Goal: Transaction & Acquisition: Obtain resource

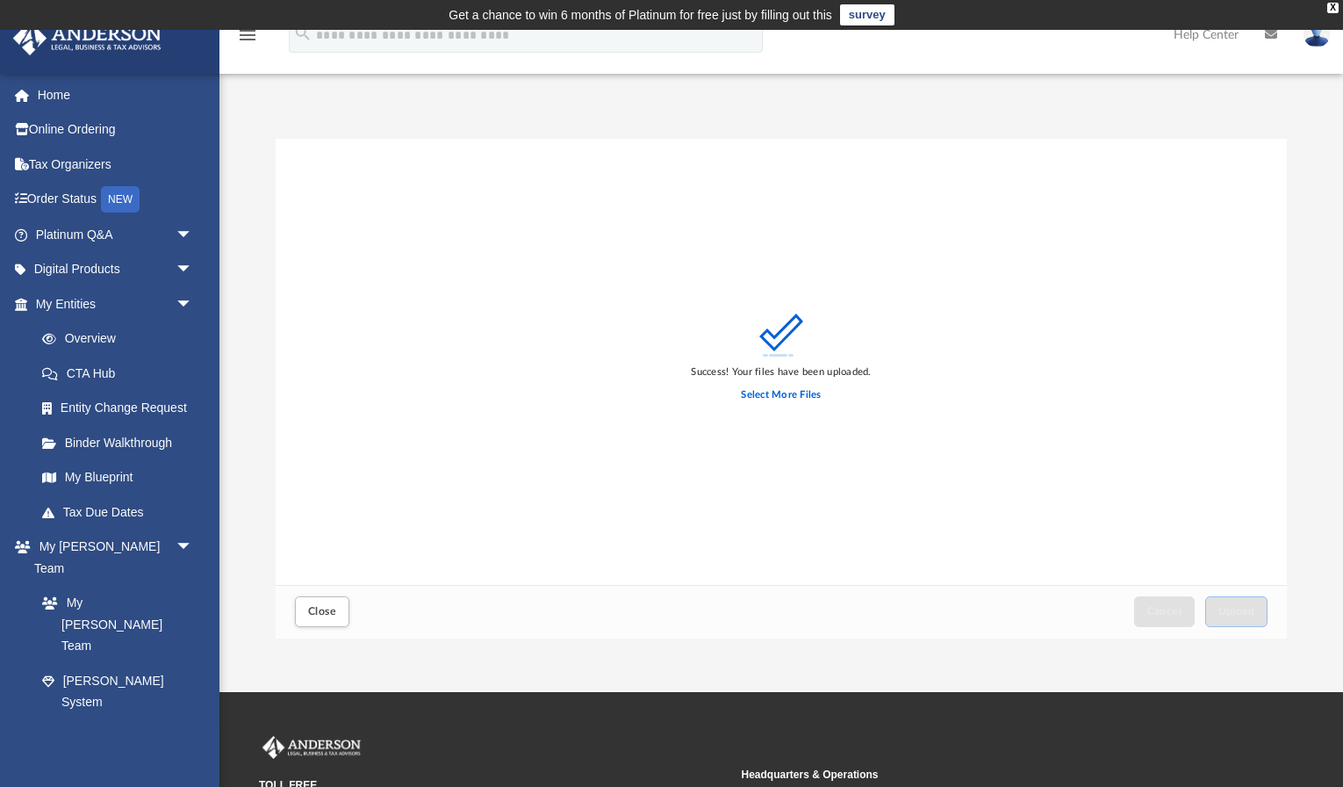
scroll to position [445, 1011]
click at [176, 264] on span "arrow_drop_down" at bounding box center [193, 270] width 35 height 36
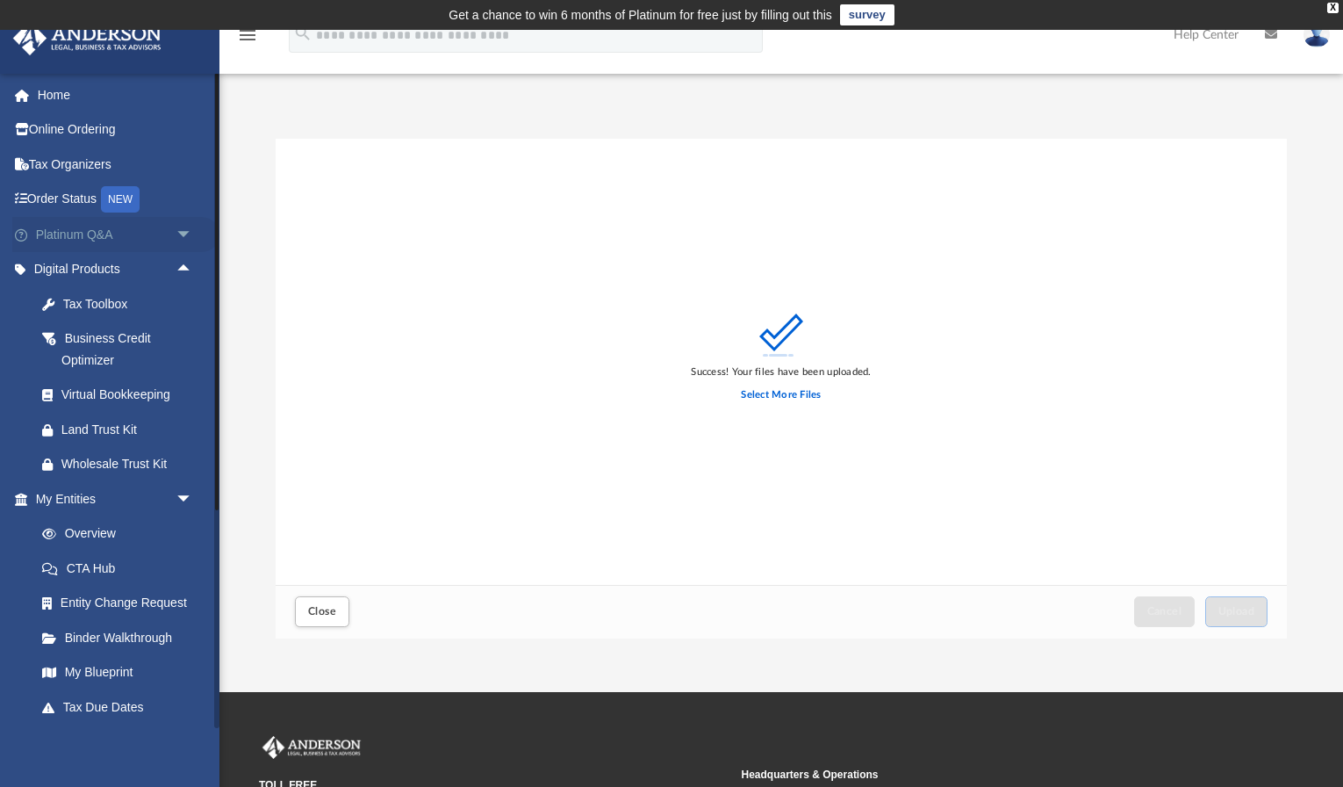
click at [177, 235] on span "arrow_drop_down" at bounding box center [193, 235] width 35 height 36
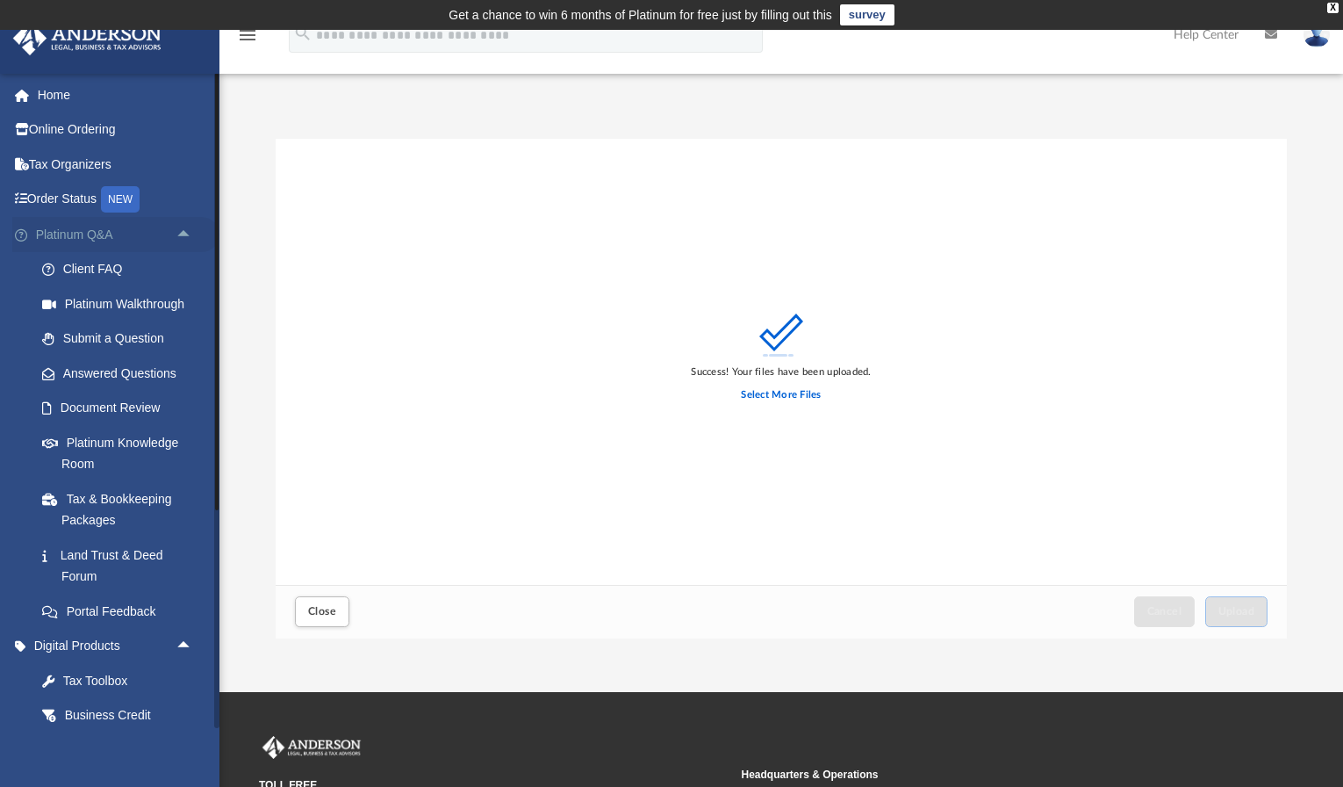
click at [177, 235] on span "arrow_drop_up" at bounding box center [193, 235] width 35 height 36
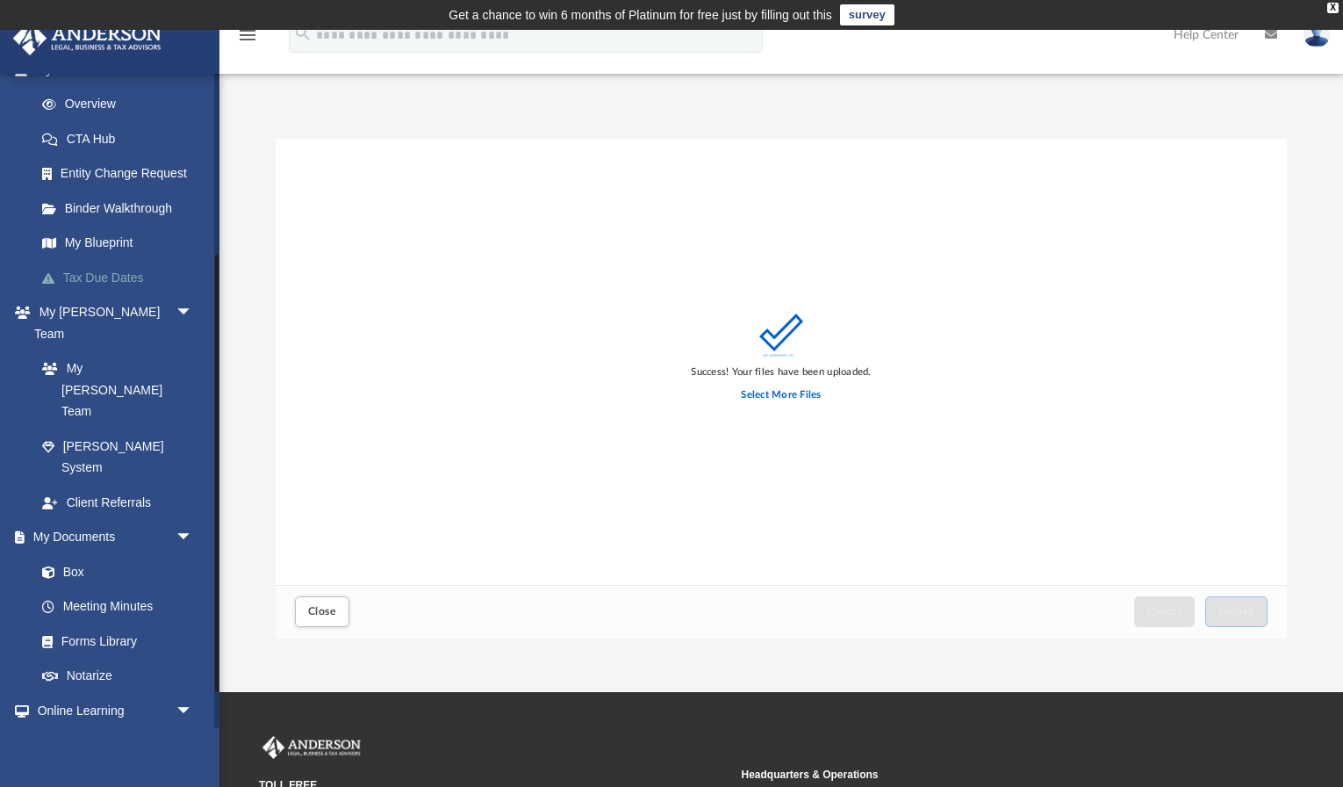
scroll to position [434, 0]
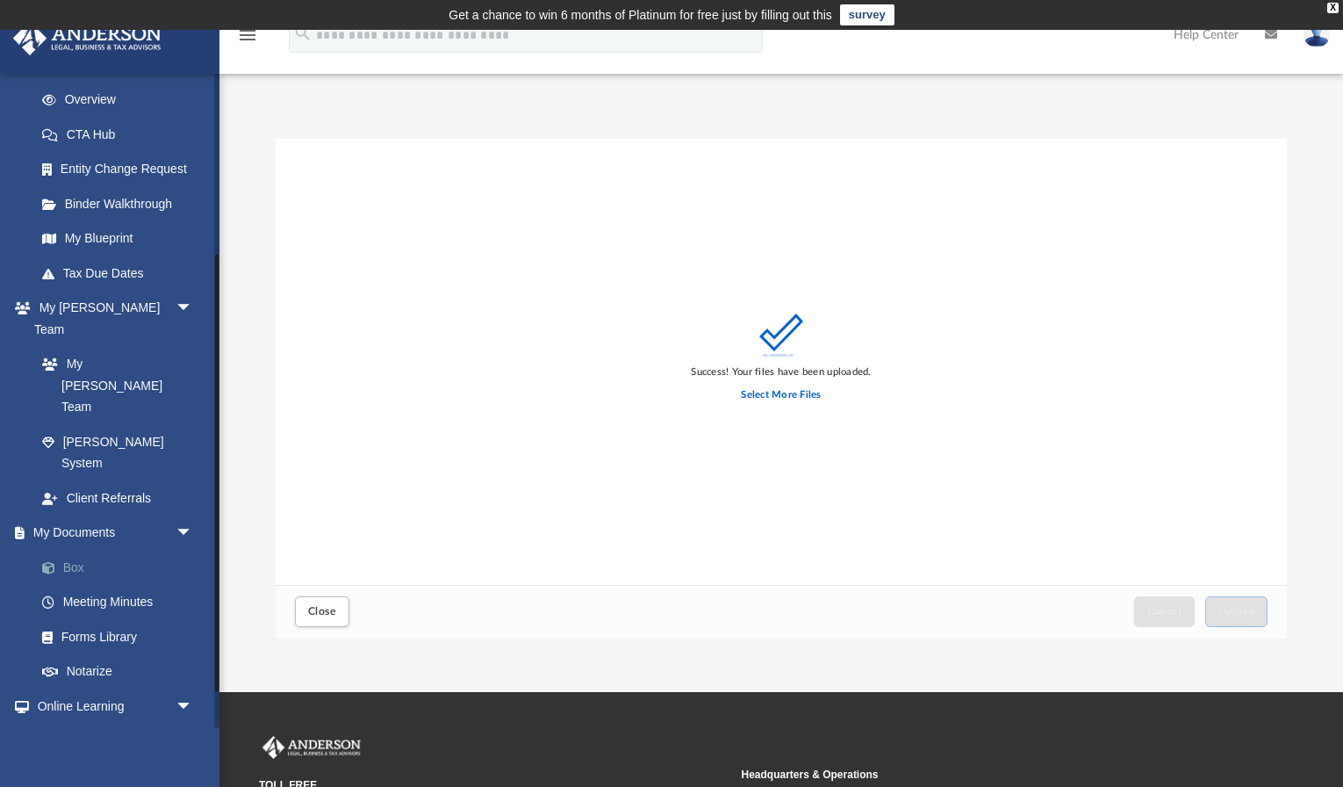
click at [67, 549] on link "Box" at bounding box center [122, 566] width 195 height 35
click at [333, 607] on span "Close" at bounding box center [322, 611] width 28 height 11
click at [63, 549] on link "Box" at bounding box center [122, 566] width 195 height 35
click at [320, 619] on button "Close" at bounding box center [322, 611] width 54 height 31
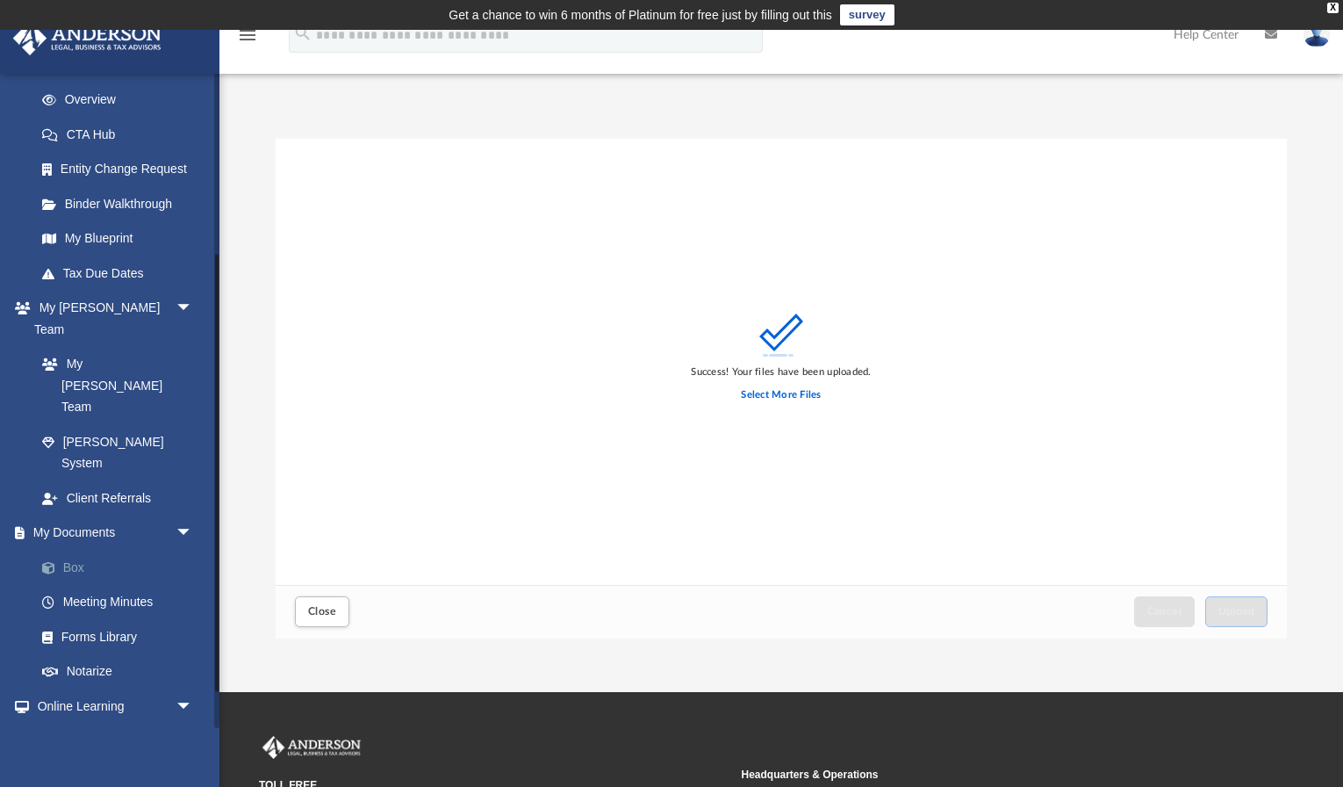
click at [69, 549] on link "Box" at bounding box center [122, 566] width 195 height 35
click at [304, 601] on button "Close" at bounding box center [322, 611] width 54 height 31
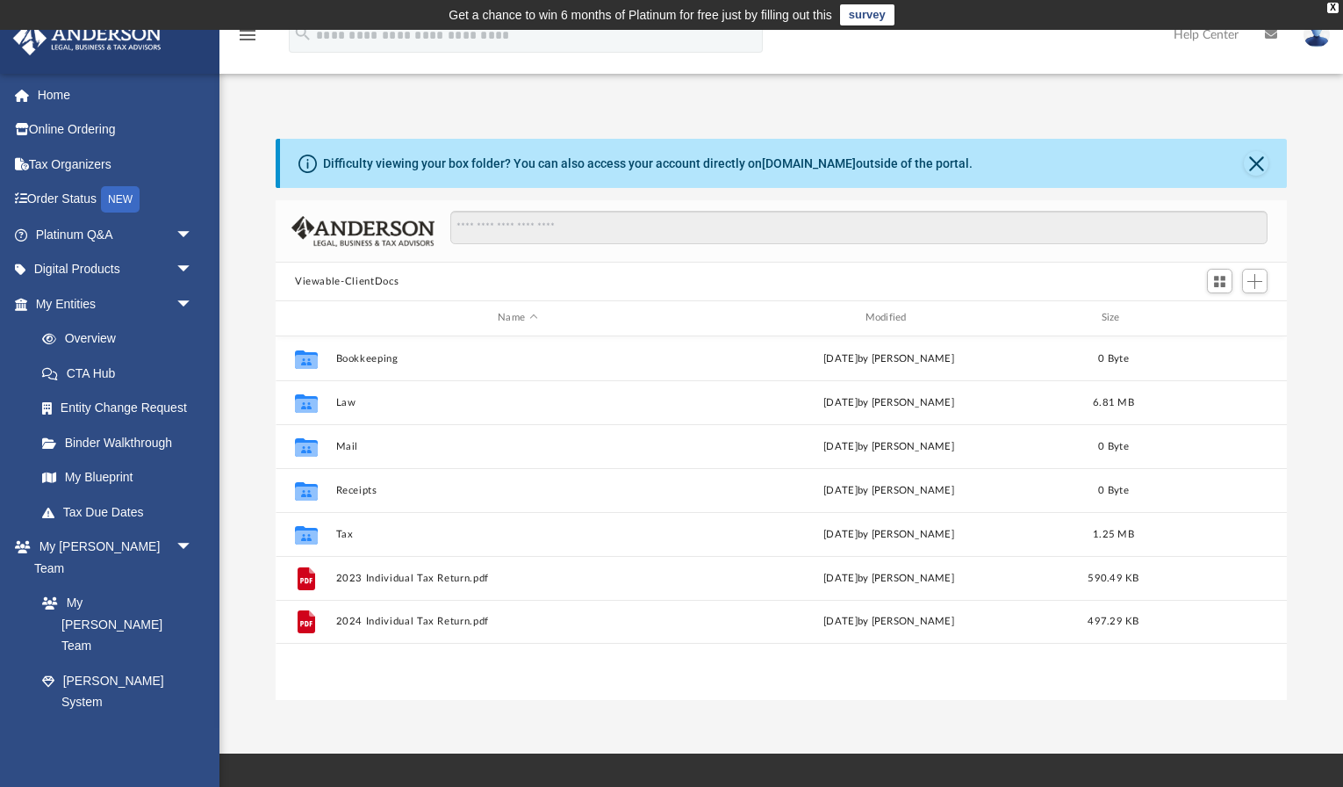
scroll to position [399, 1011]
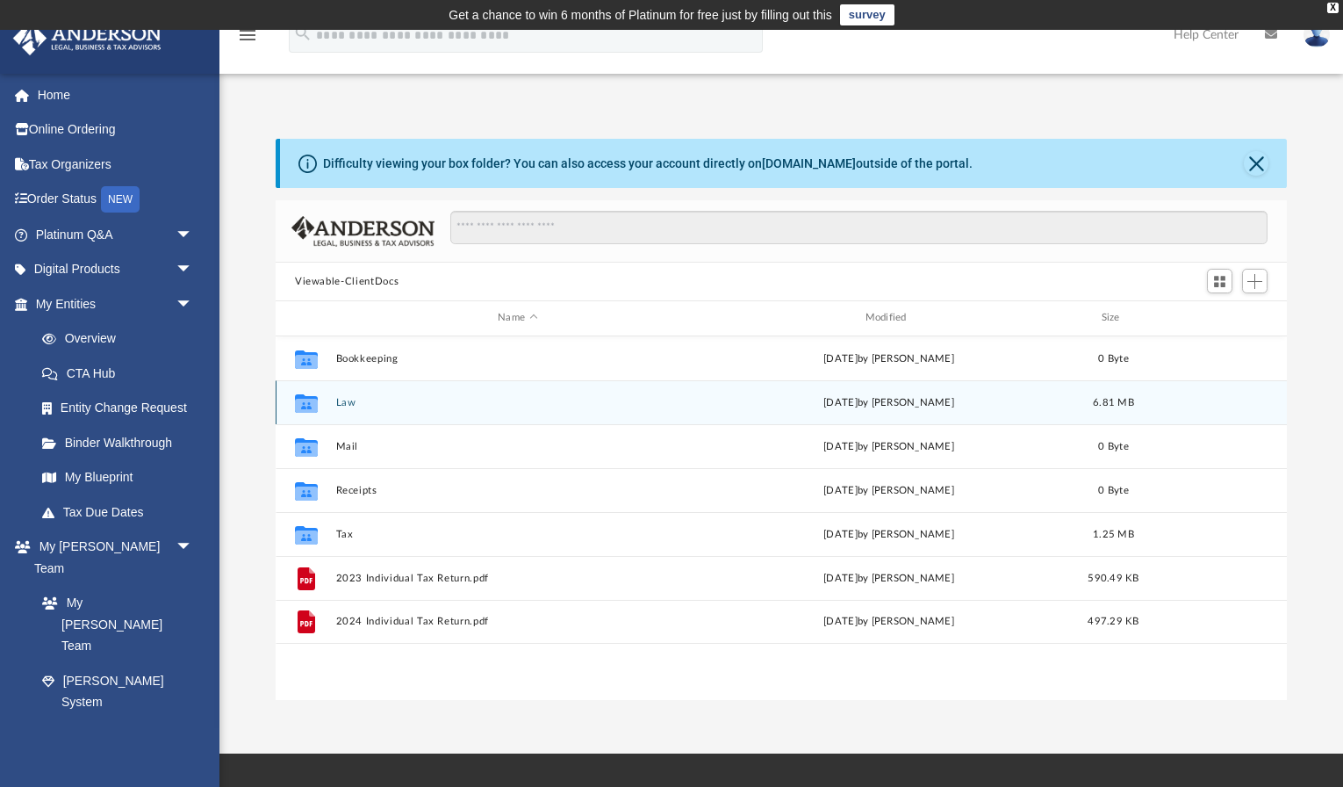
click at [527, 412] on div "Collaborated Folder Law [DATE] by [PERSON_NAME] 6.81 MB" at bounding box center [781, 402] width 1011 height 44
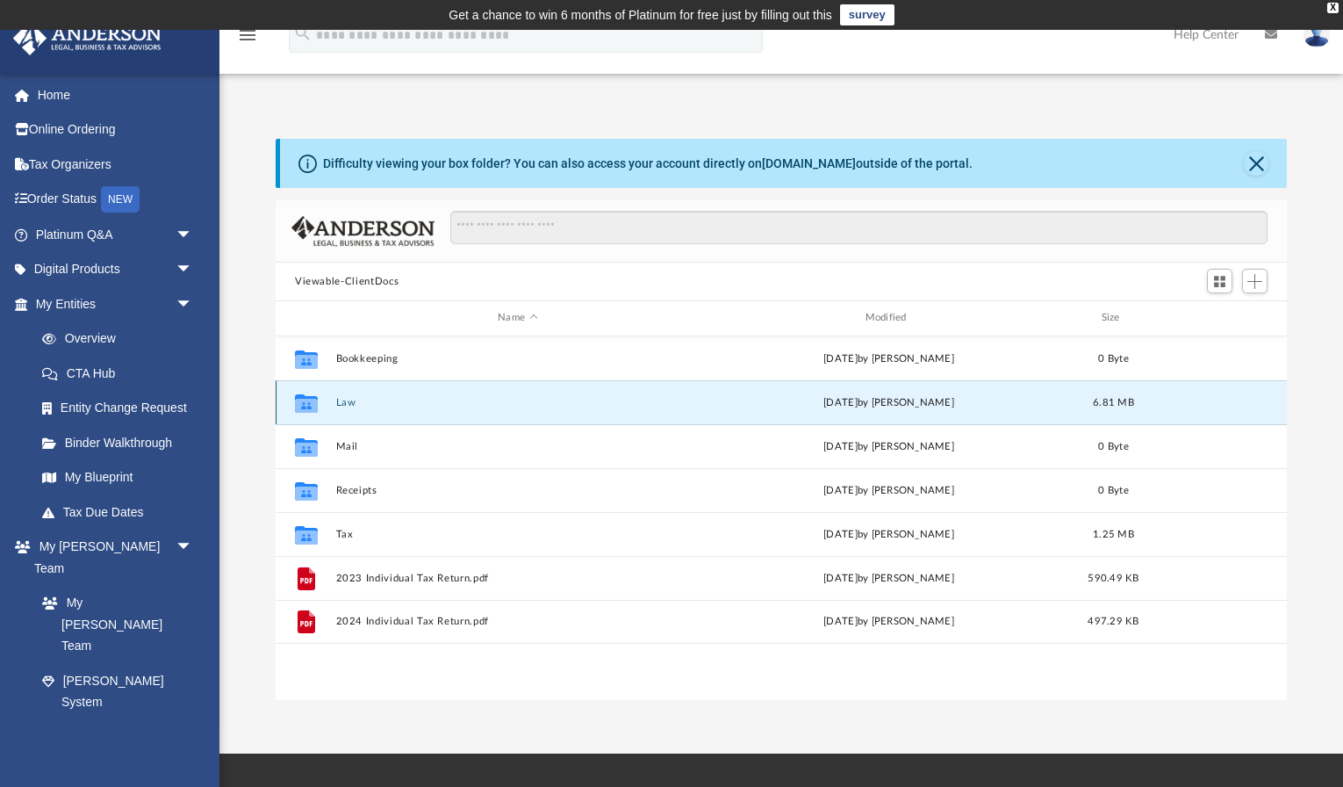
click at [527, 412] on div "Collaborated Folder Law [DATE] by [PERSON_NAME] 6.81 MB" at bounding box center [781, 402] width 1011 height 44
click at [338, 399] on button "Law" at bounding box center [517, 402] width 363 height 11
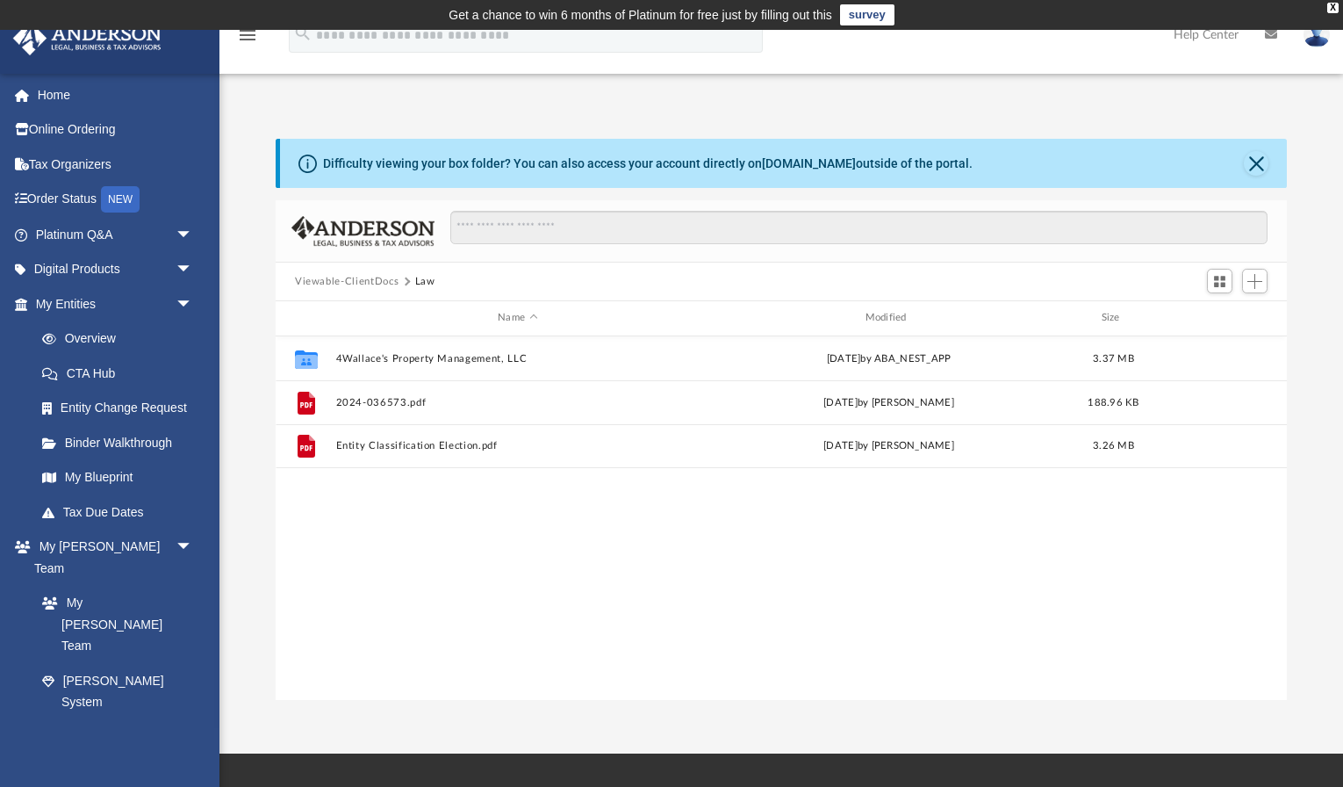
click at [519, 564] on div "Collaborated Folder 4Wallace's Property Management, LLC today by ABA_NEST_APP 3…" at bounding box center [781, 518] width 1011 height 364
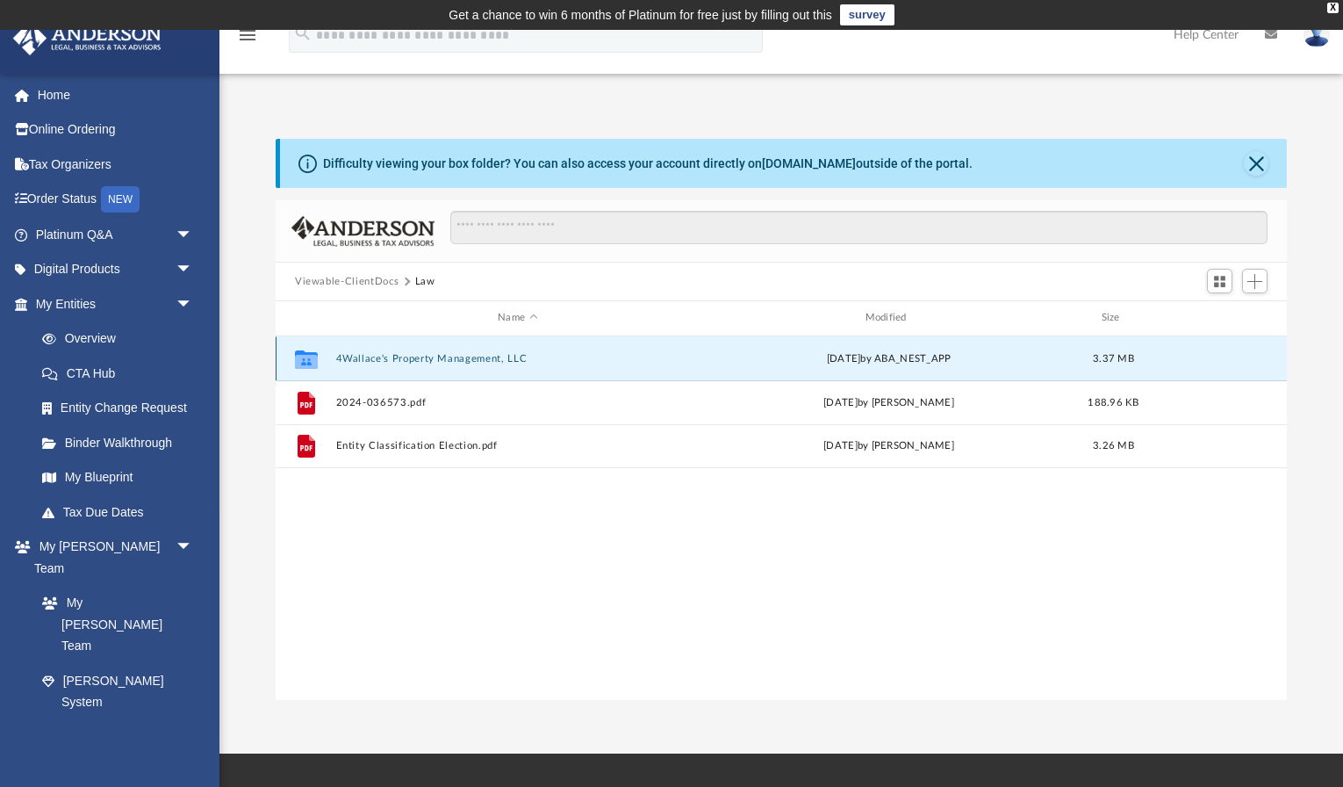
click at [586, 358] on button "4Wallace's Property Management, LLC" at bounding box center [517, 358] width 363 height 11
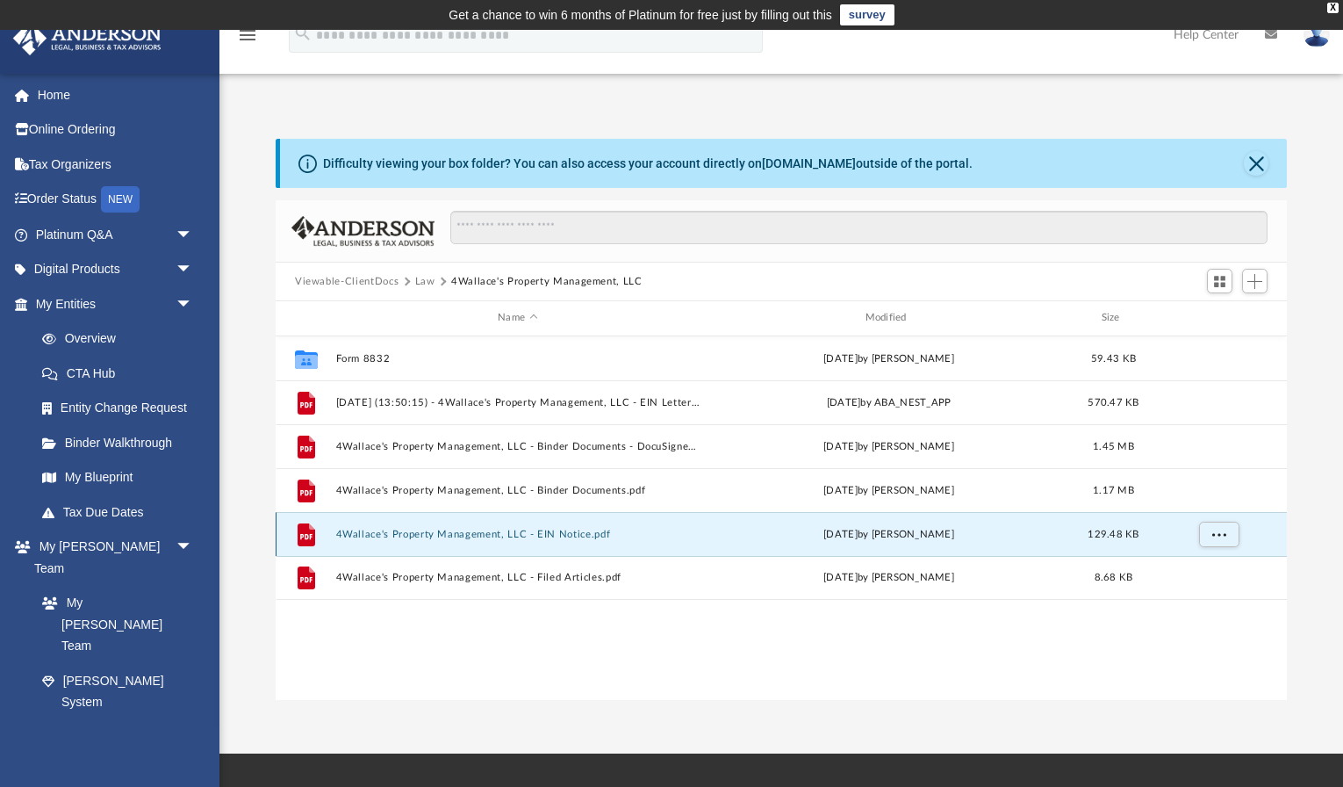
click at [493, 528] on button "4Wallace's Property Management, LLC - EIN Notice.pdf" at bounding box center [517, 533] width 363 height 11
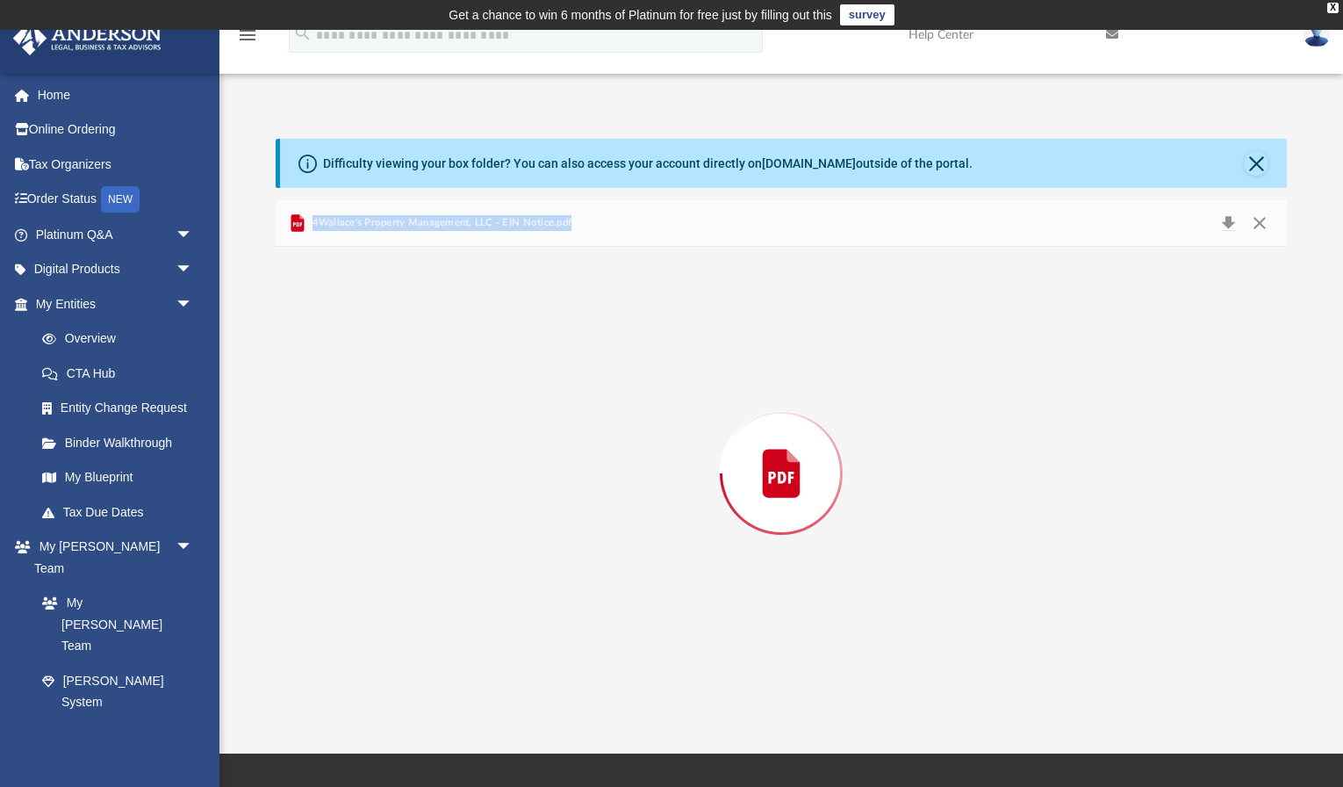
click at [493, 528] on div "Preview" at bounding box center [781, 473] width 1011 height 453
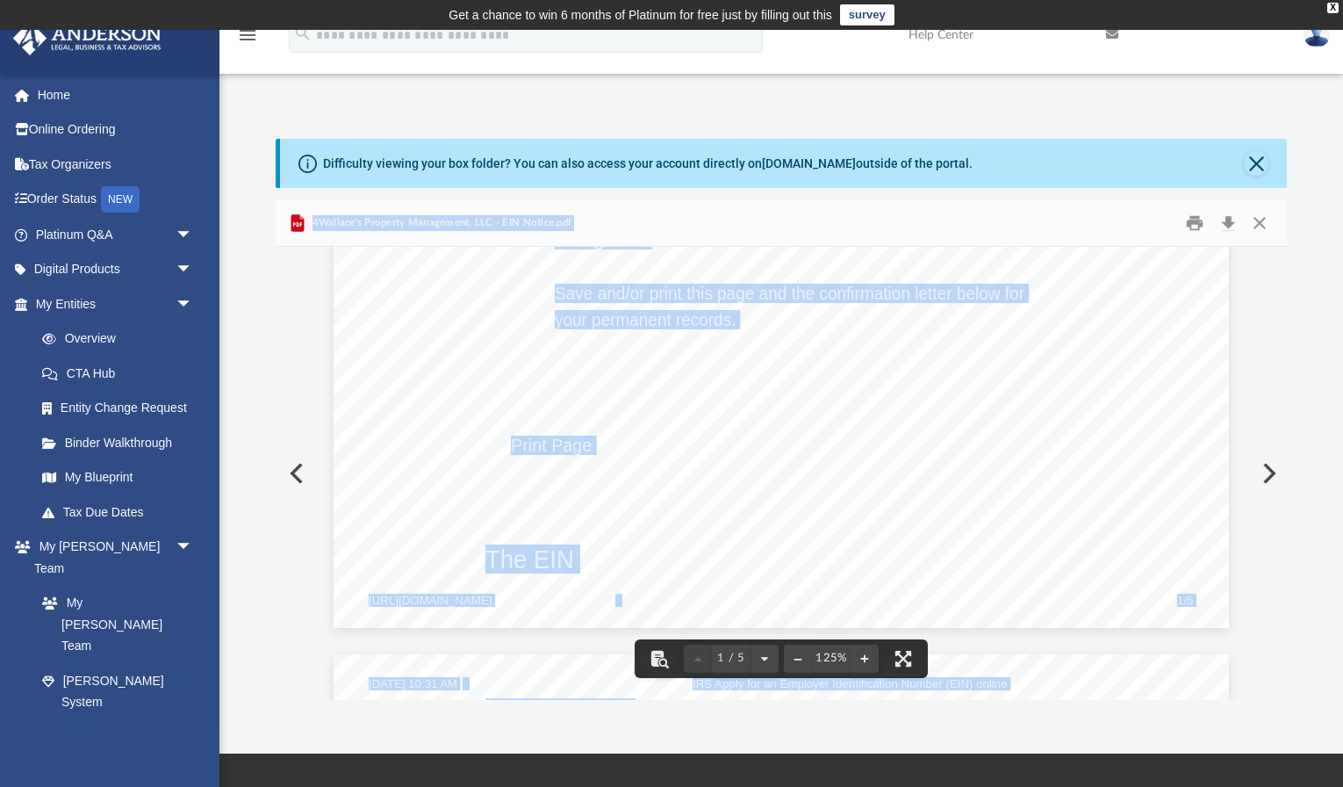
scroll to position [822, 0]
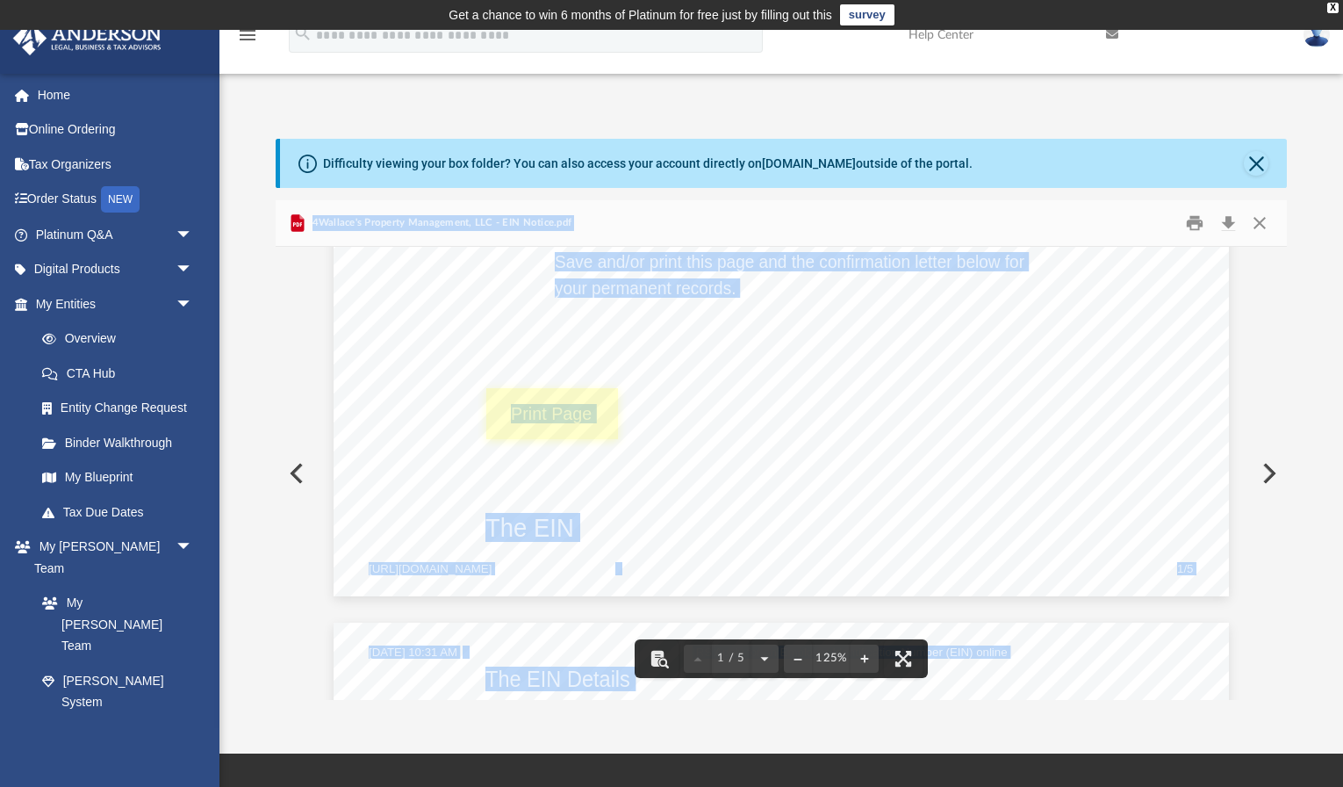
click at [547, 413] on link "Page 1" at bounding box center [552, 413] width 132 height 50
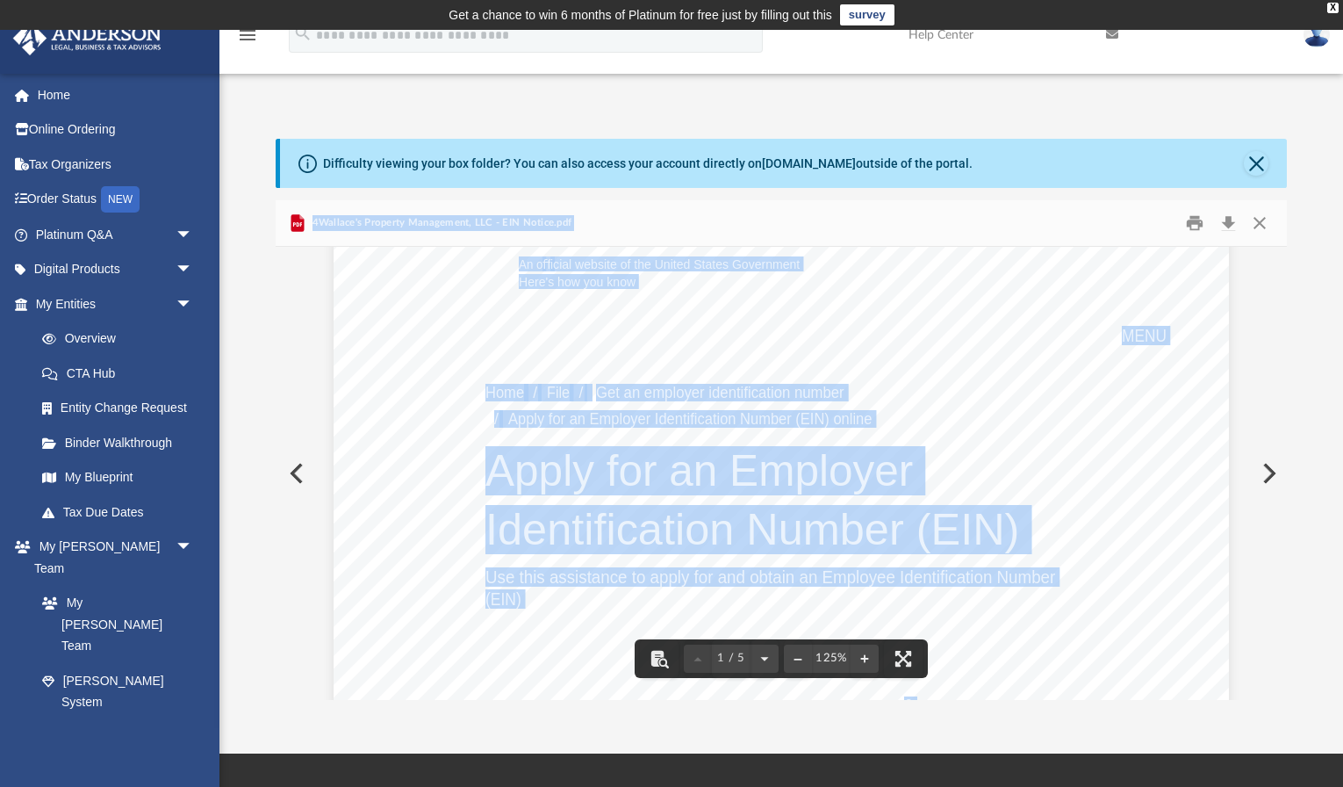
scroll to position [0, 0]
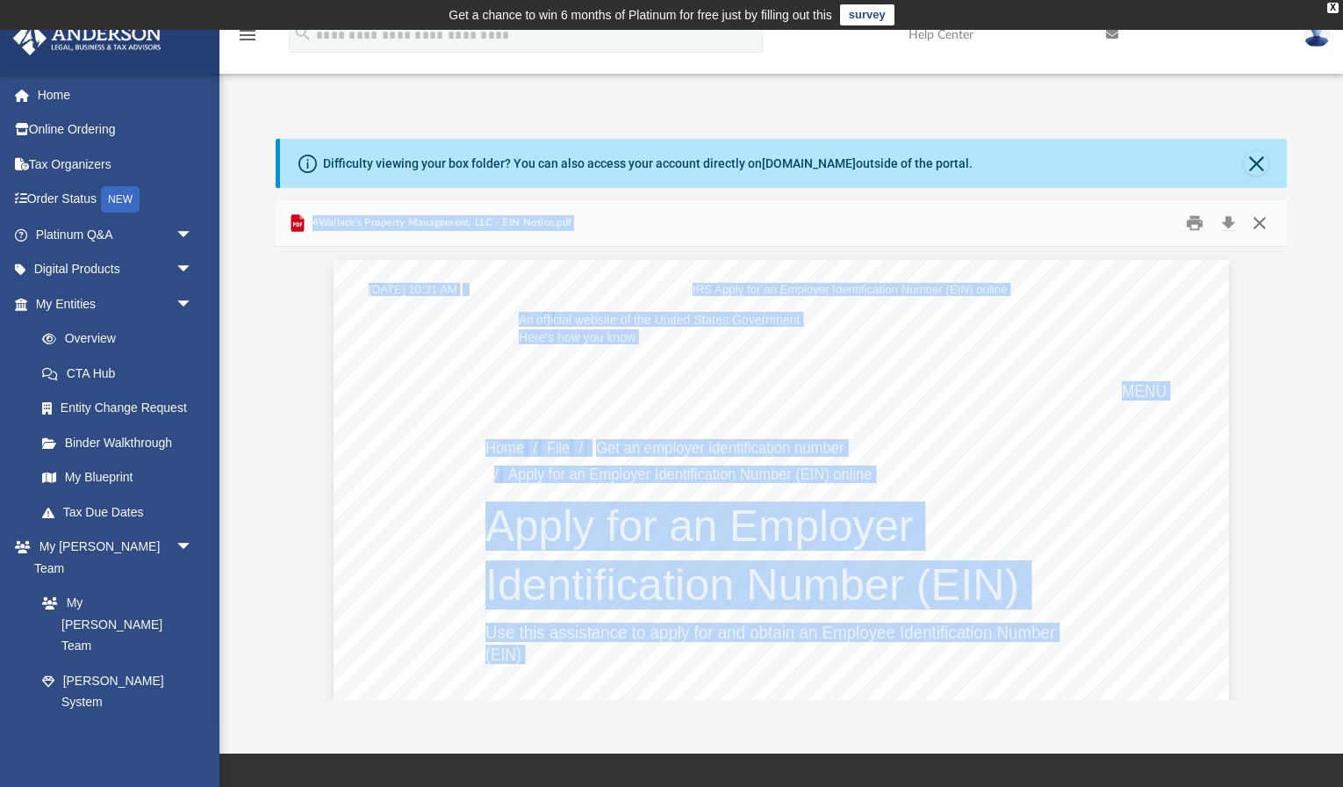
click at [1264, 217] on button "Close" at bounding box center [1260, 223] width 32 height 27
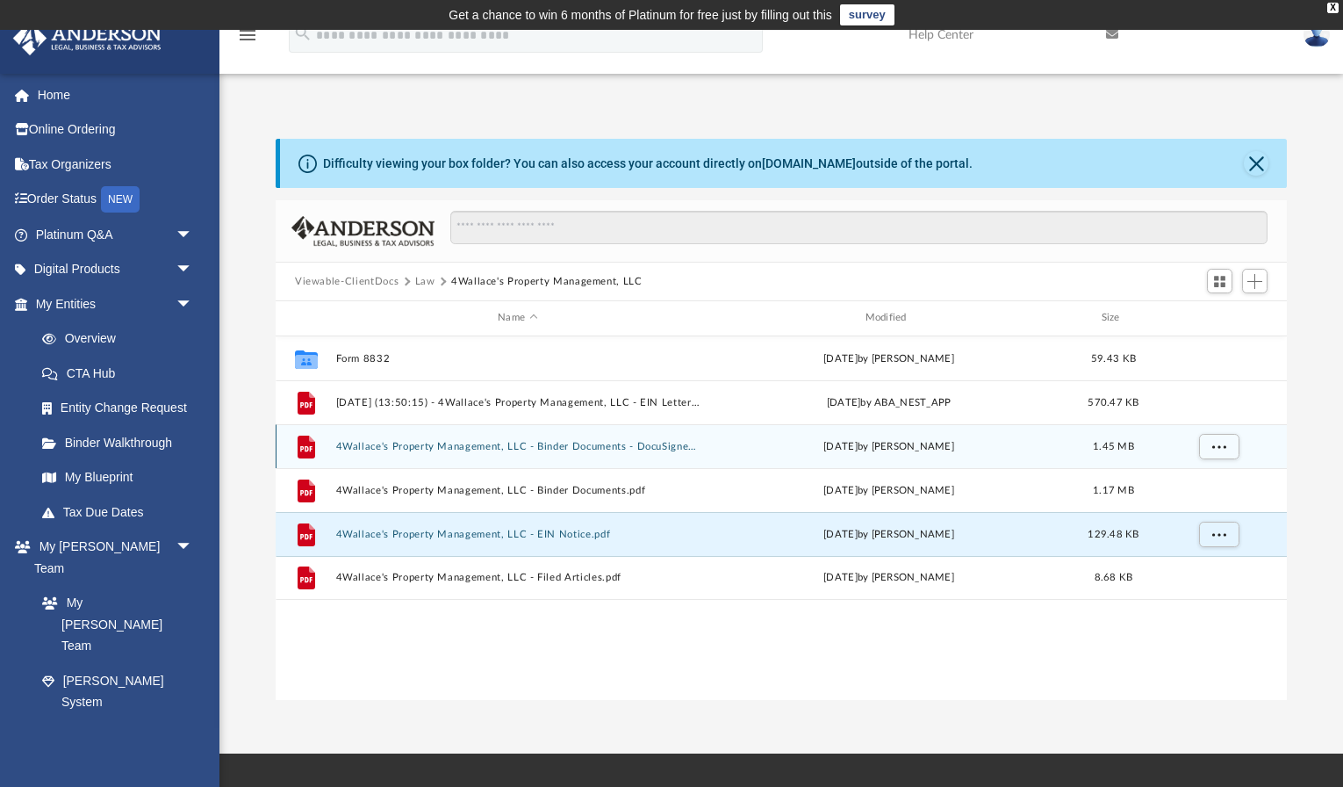
click at [621, 448] on button "4Wallace's Property Management, LLC - Binder Documents - DocuSigned.pdf" at bounding box center [517, 446] width 363 height 11
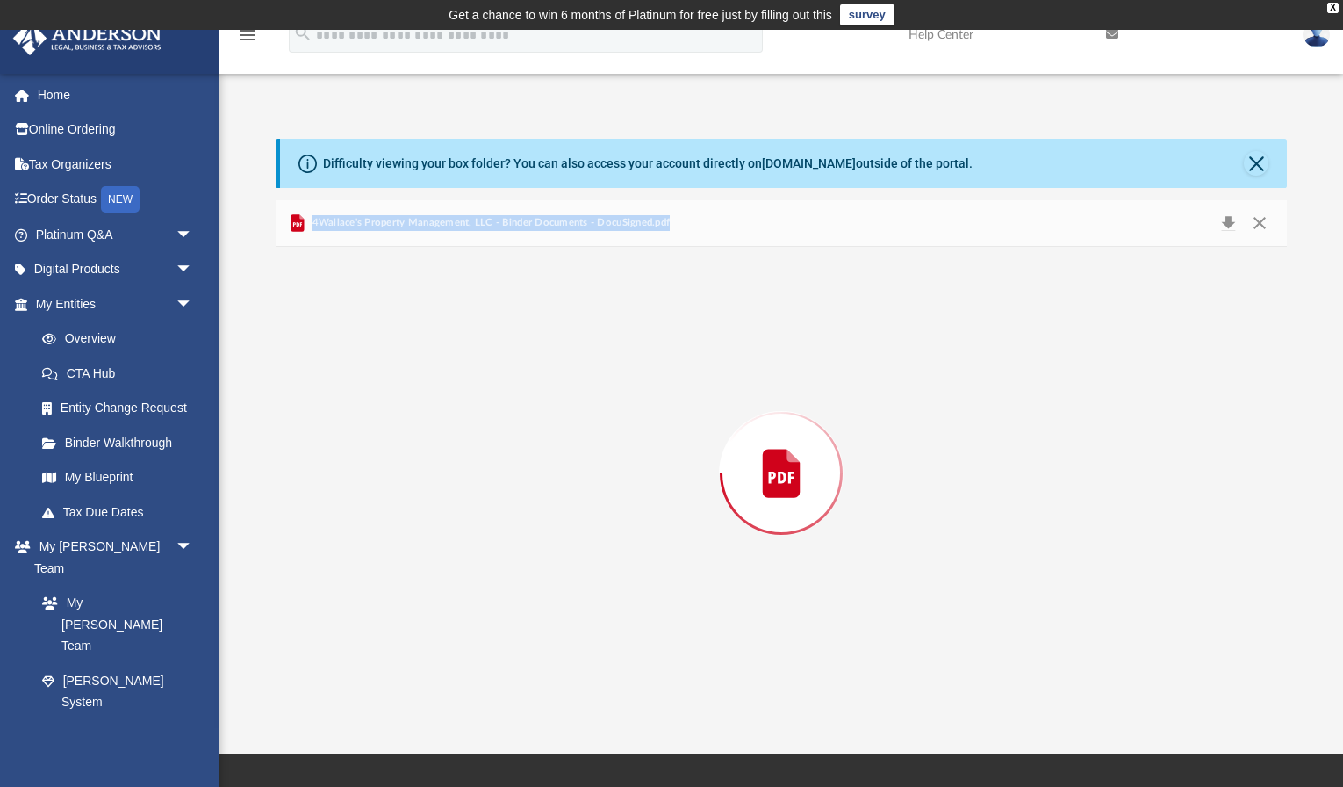
click at [621, 448] on div "Preview" at bounding box center [781, 473] width 1011 height 453
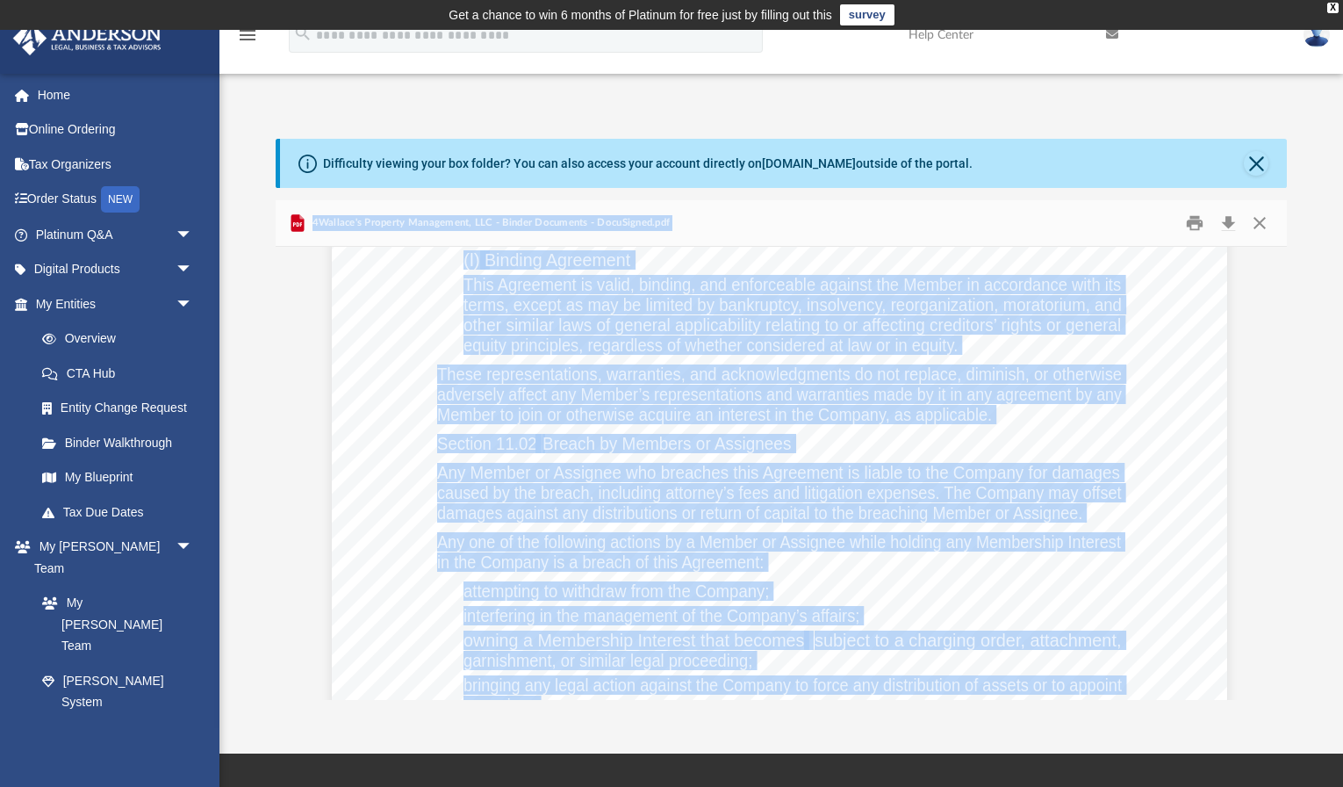
scroll to position [34599, 2]
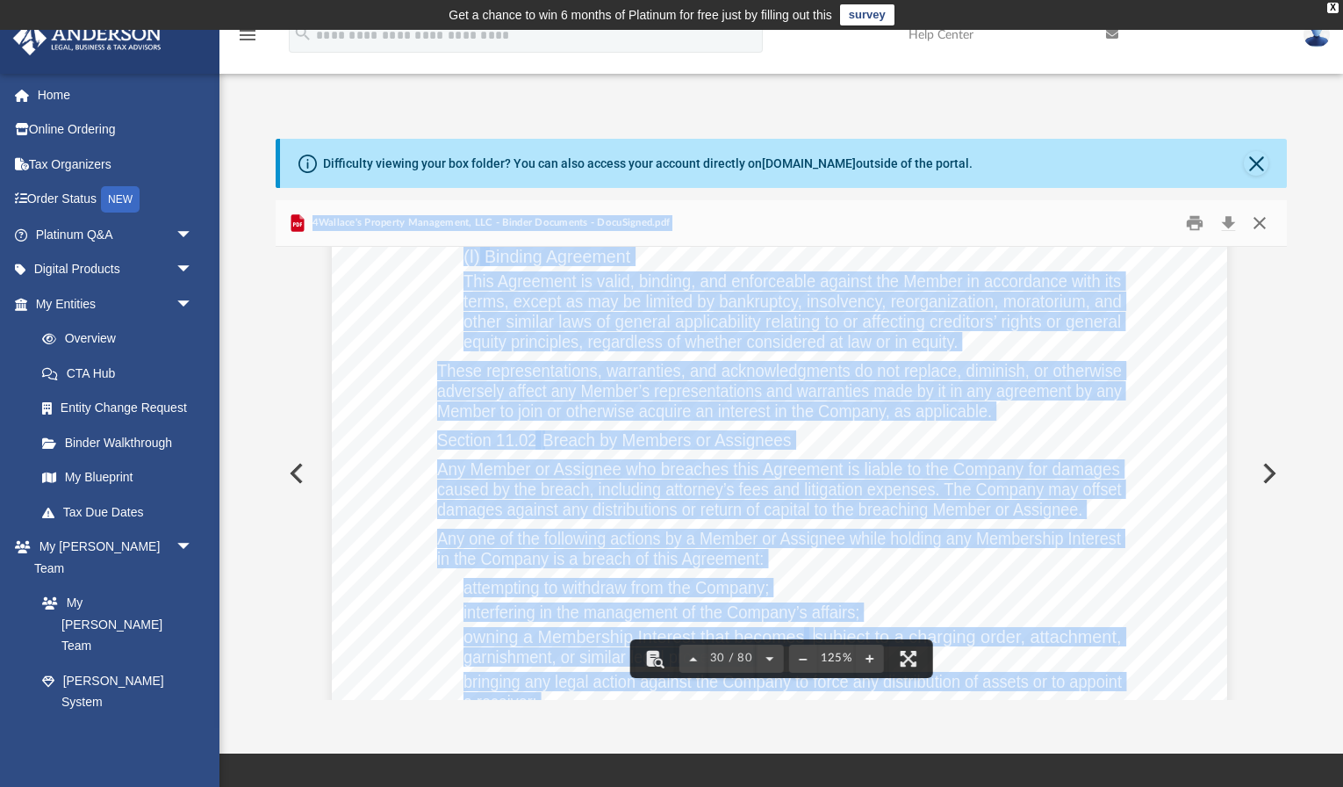
click at [1265, 224] on button "Close" at bounding box center [1260, 223] width 32 height 27
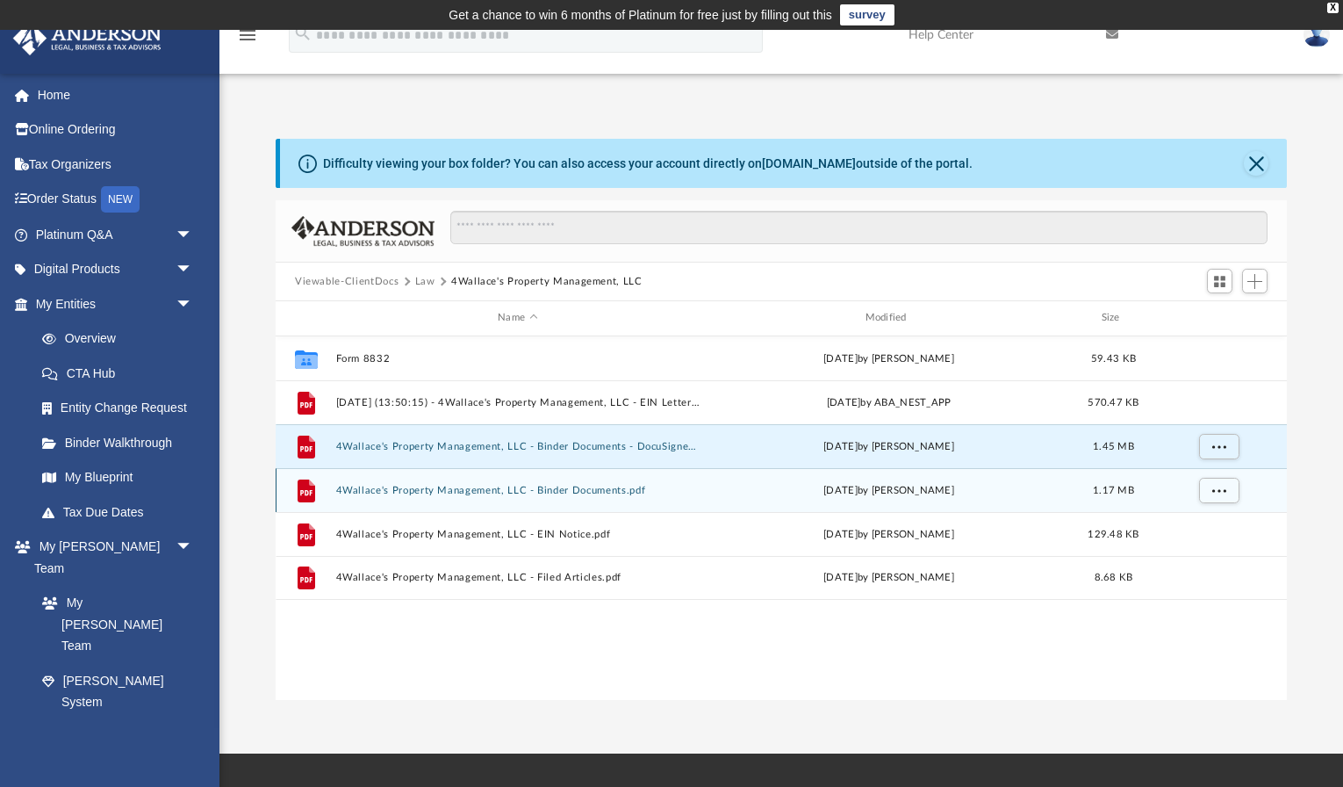
click at [565, 490] on button "4Wallace's Property Management, LLC - Binder Documents.pdf" at bounding box center [517, 490] width 363 height 11
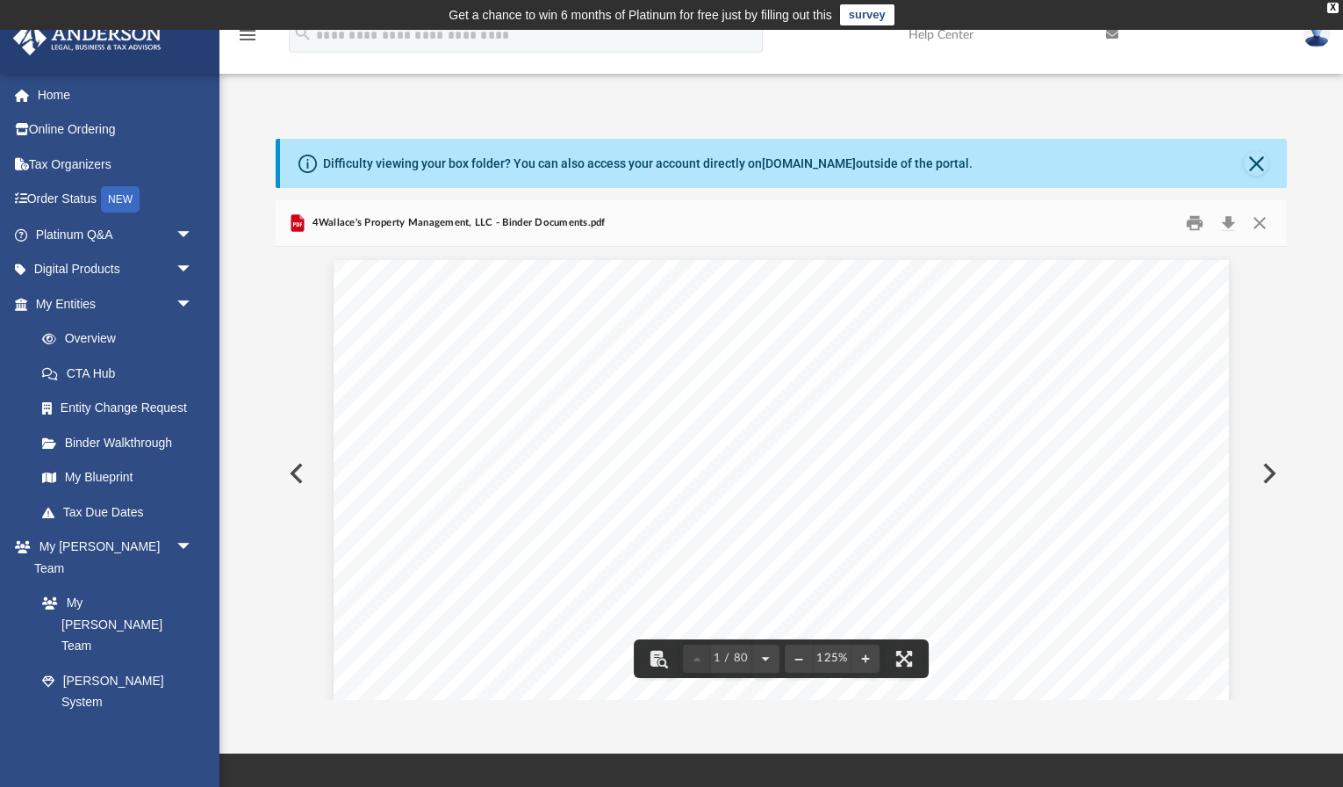
click at [1278, 224] on div "4Wallace's Property Management, LLC - Binder Documents.pdf" at bounding box center [781, 223] width 1011 height 47
click at [1272, 224] on button "Close" at bounding box center [1260, 223] width 32 height 27
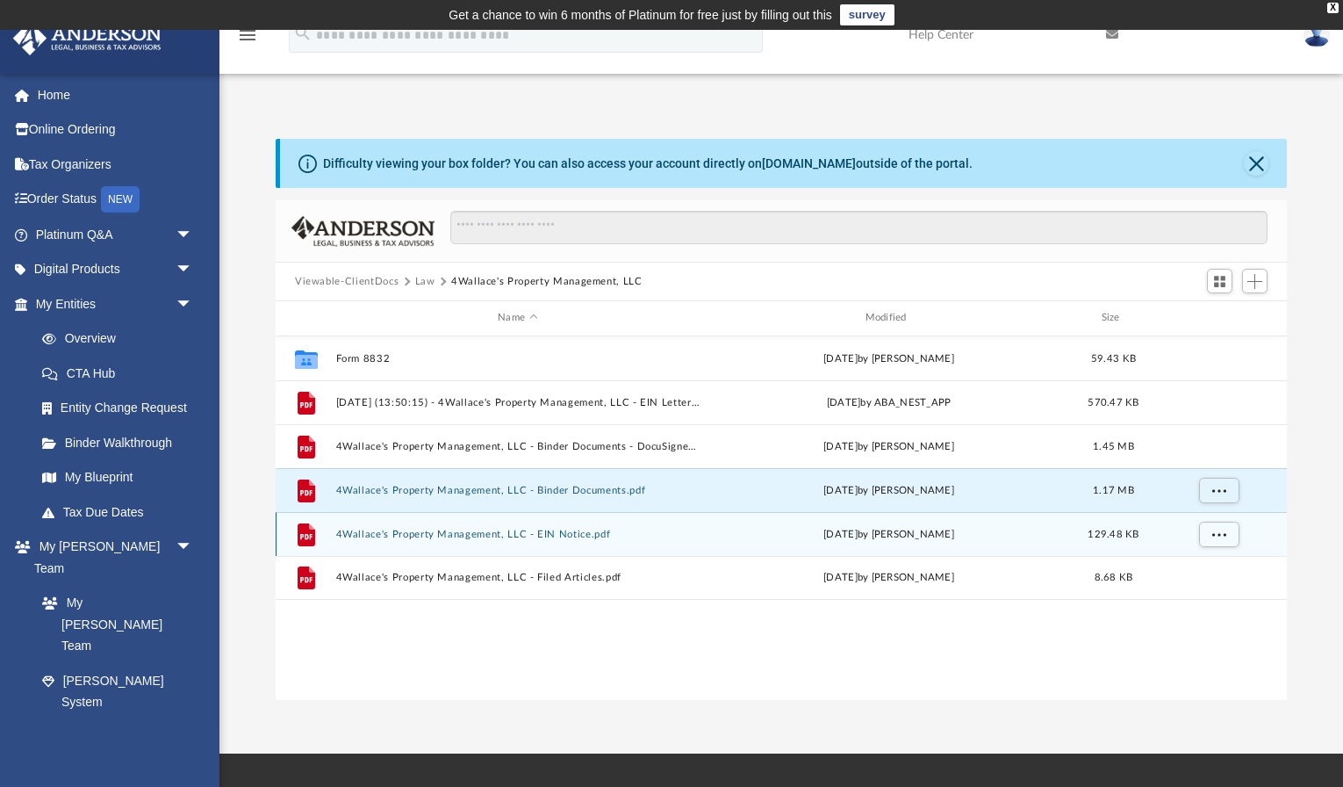
click at [636, 534] on button "4Wallace's Property Management, LLC - EIN Notice.pdf" at bounding box center [517, 533] width 363 height 11
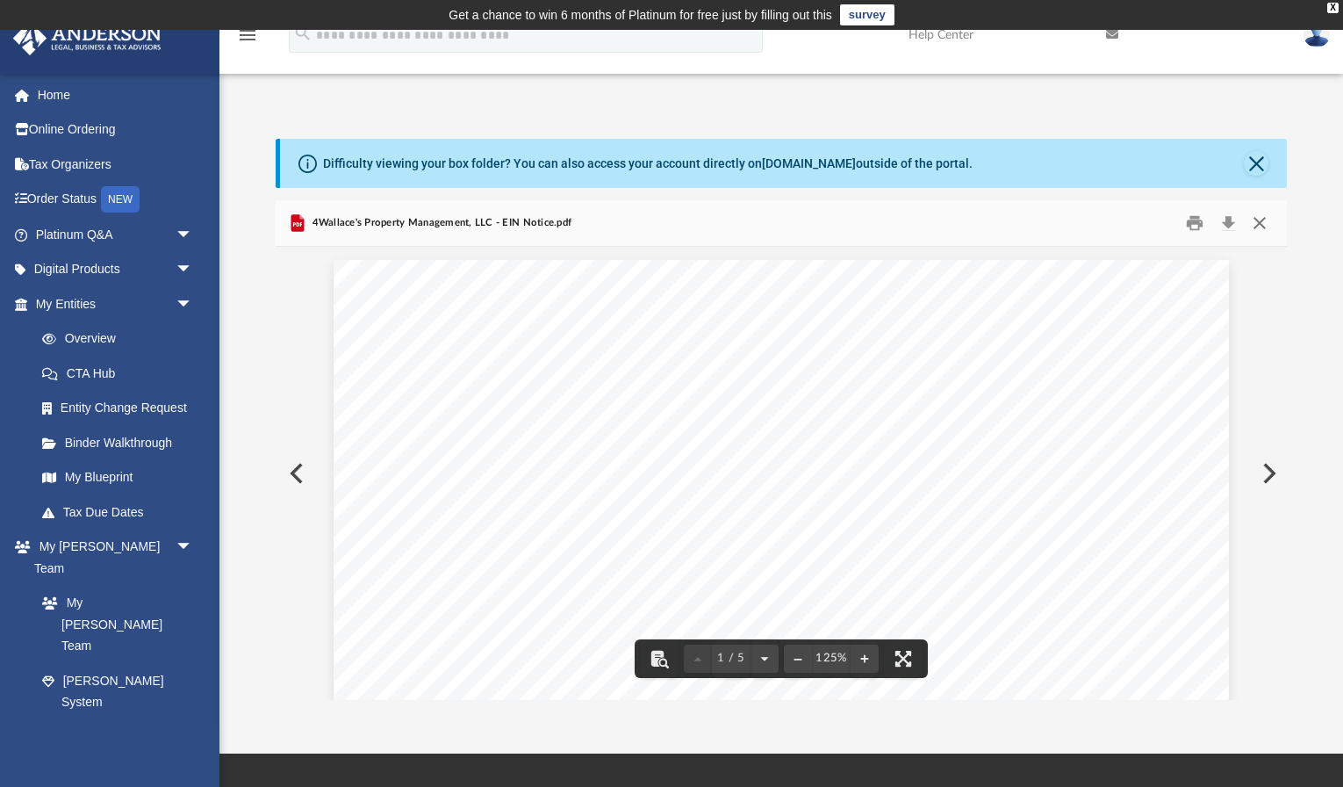
click at [1260, 212] on button "Close" at bounding box center [1260, 223] width 32 height 27
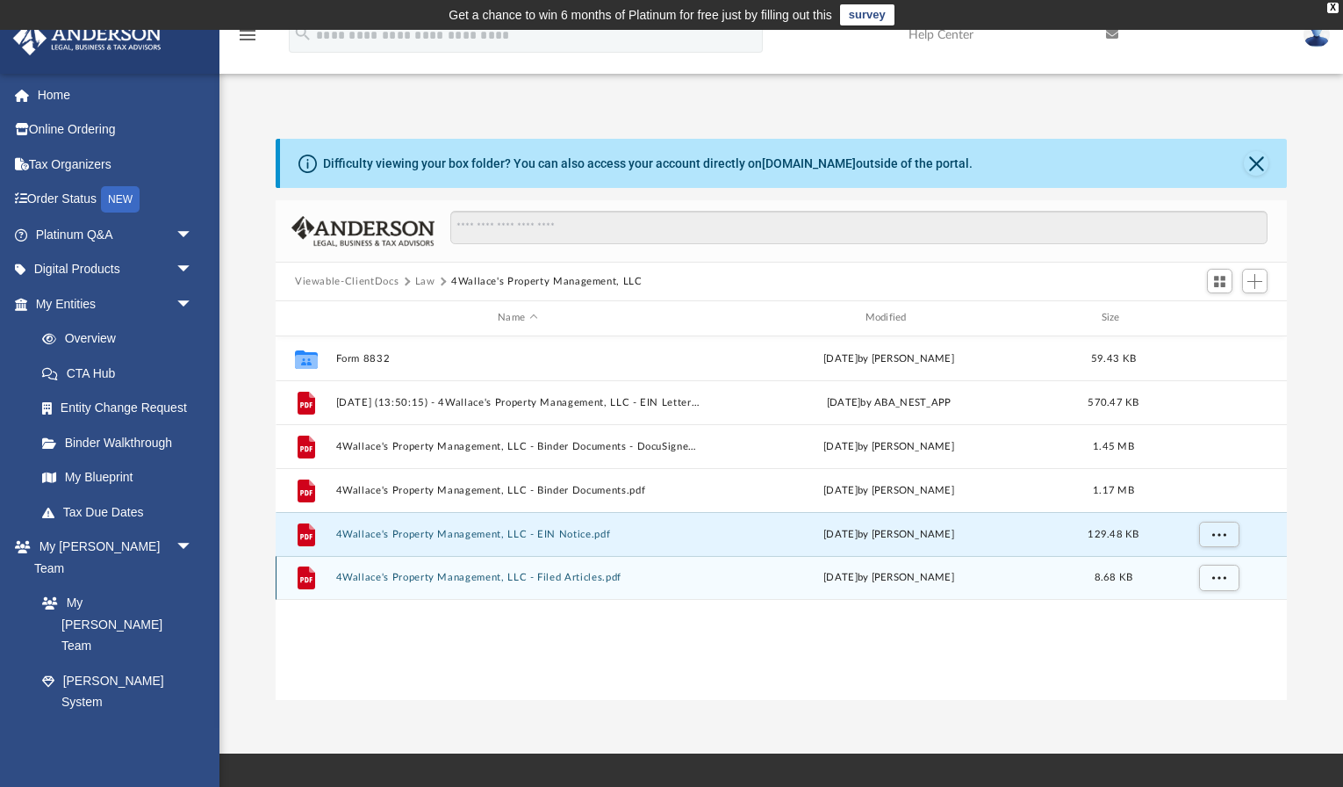
click at [641, 570] on div "File 4Wallace's Property Management, LLC - Filed Articles.pdf Thu Sep 11 2025 b…" at bounding box center [781, 578] width 1011 height 44
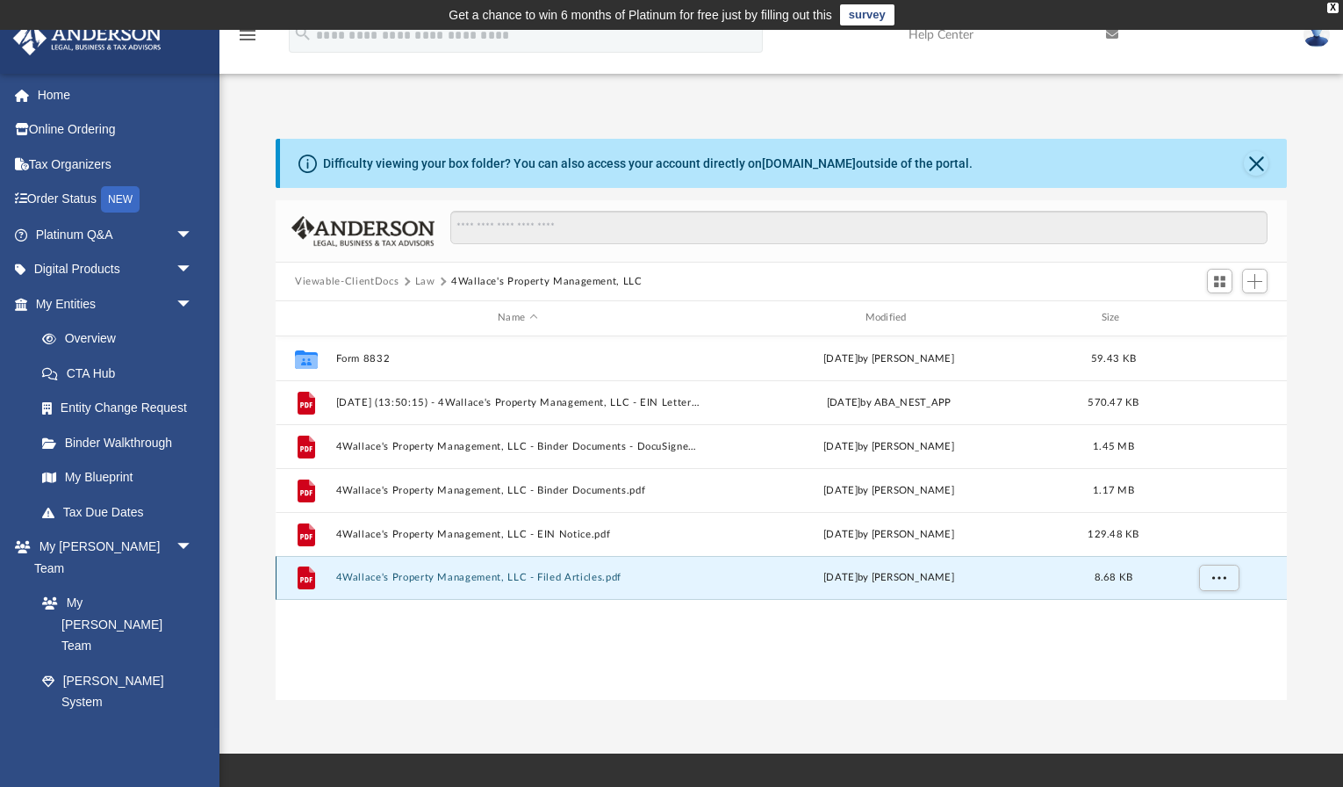
click at [634, 584] on div "File 4Wallace's Property Management, LLC - Filed Articles.pdf Thu Sep 11 2025 b…" at bounding box center [781, 578] width 1011 height 44
click at [458, 579] on button "4Wallace's Property Management, LLC - Filed Articles.pdf" at bounding box center [517, 576] width 363 height 11
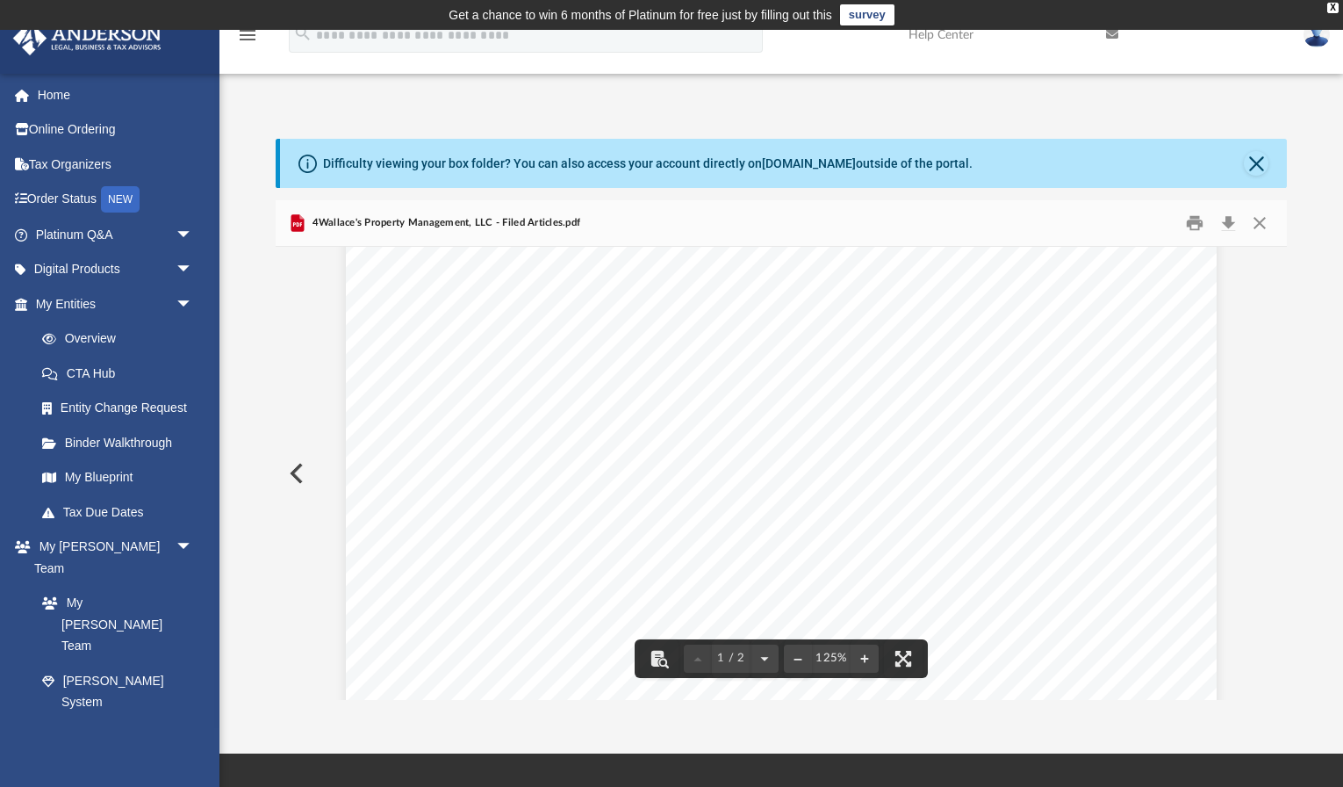
scroll to position [0, 0]
click at [1228, 218] on button "Download" at bounding box center [1228, 223] width 32 height 27
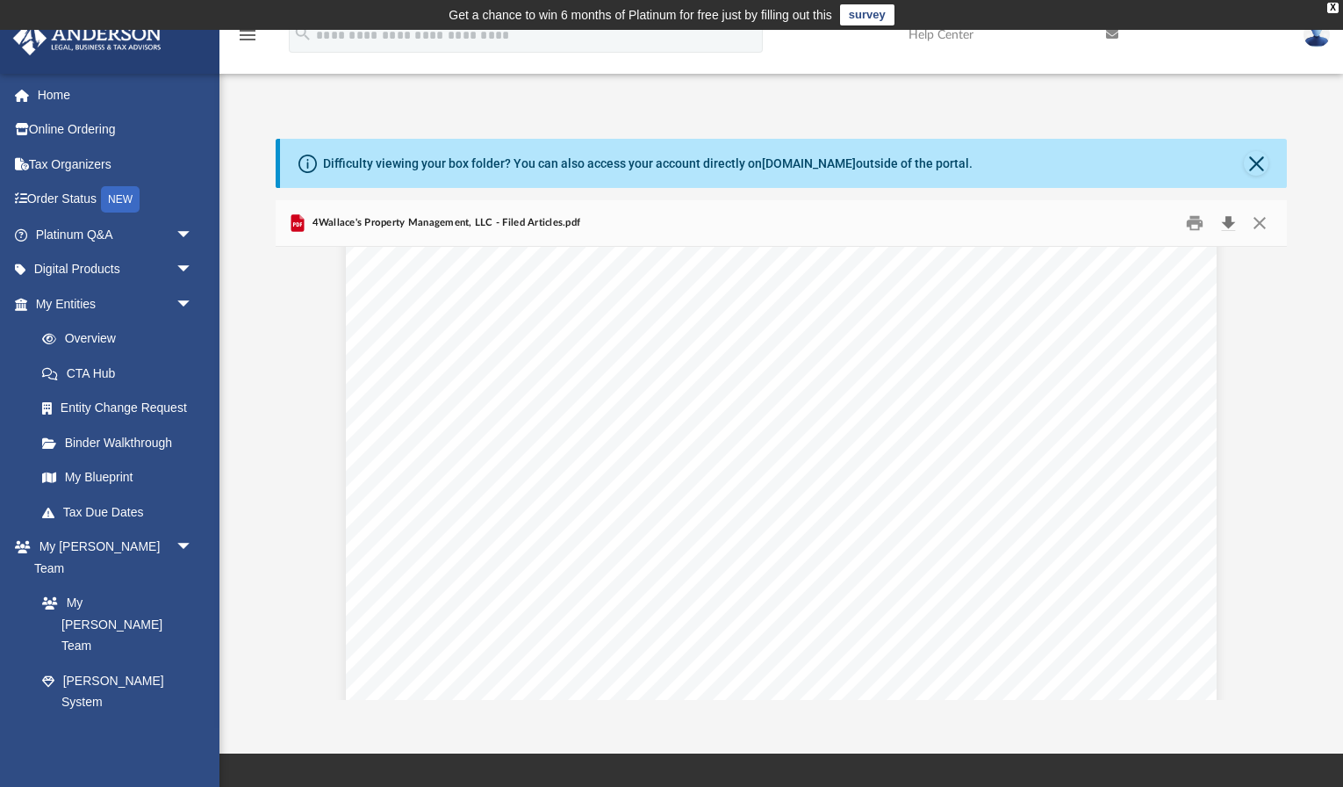
scroll to position [422, 0]
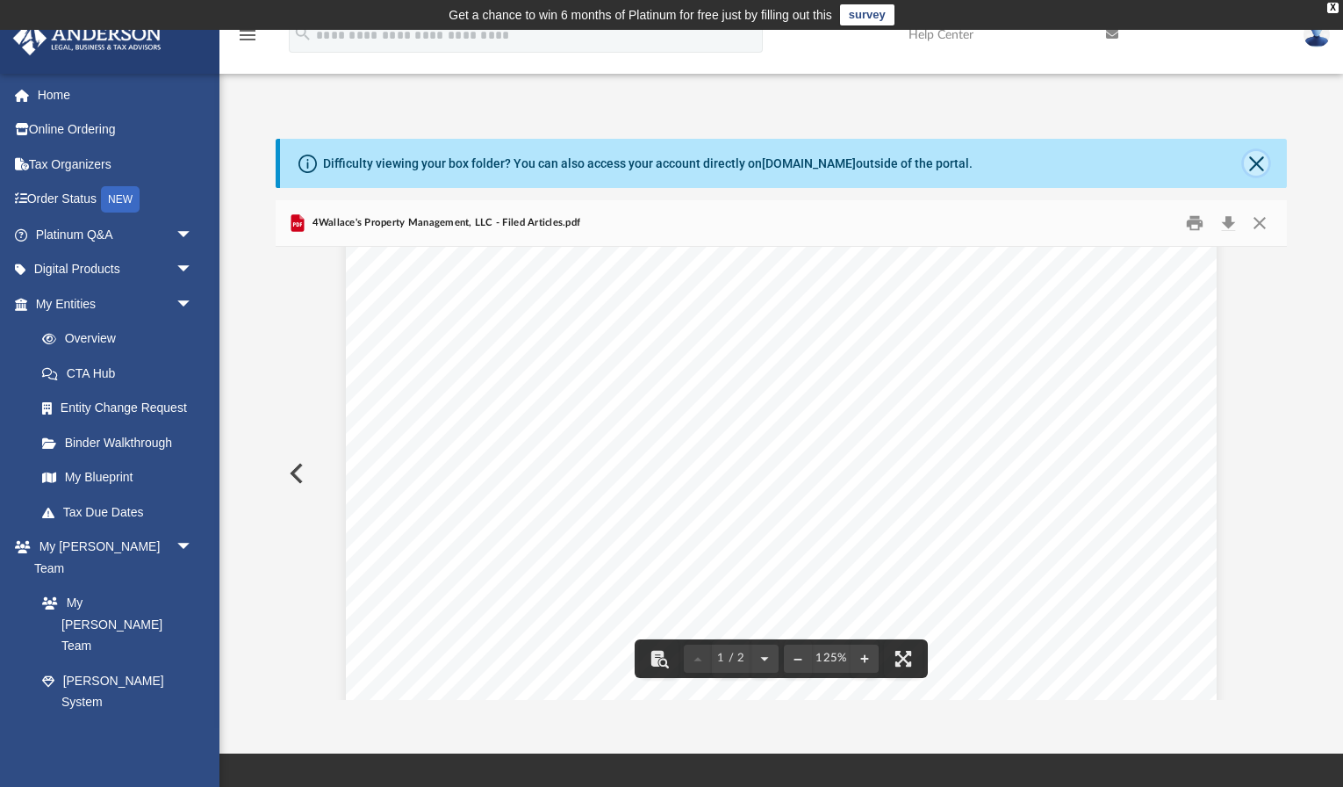
click at [1261, 162] on button "Close" at bounding box center [1256, 163] width 25 height 25
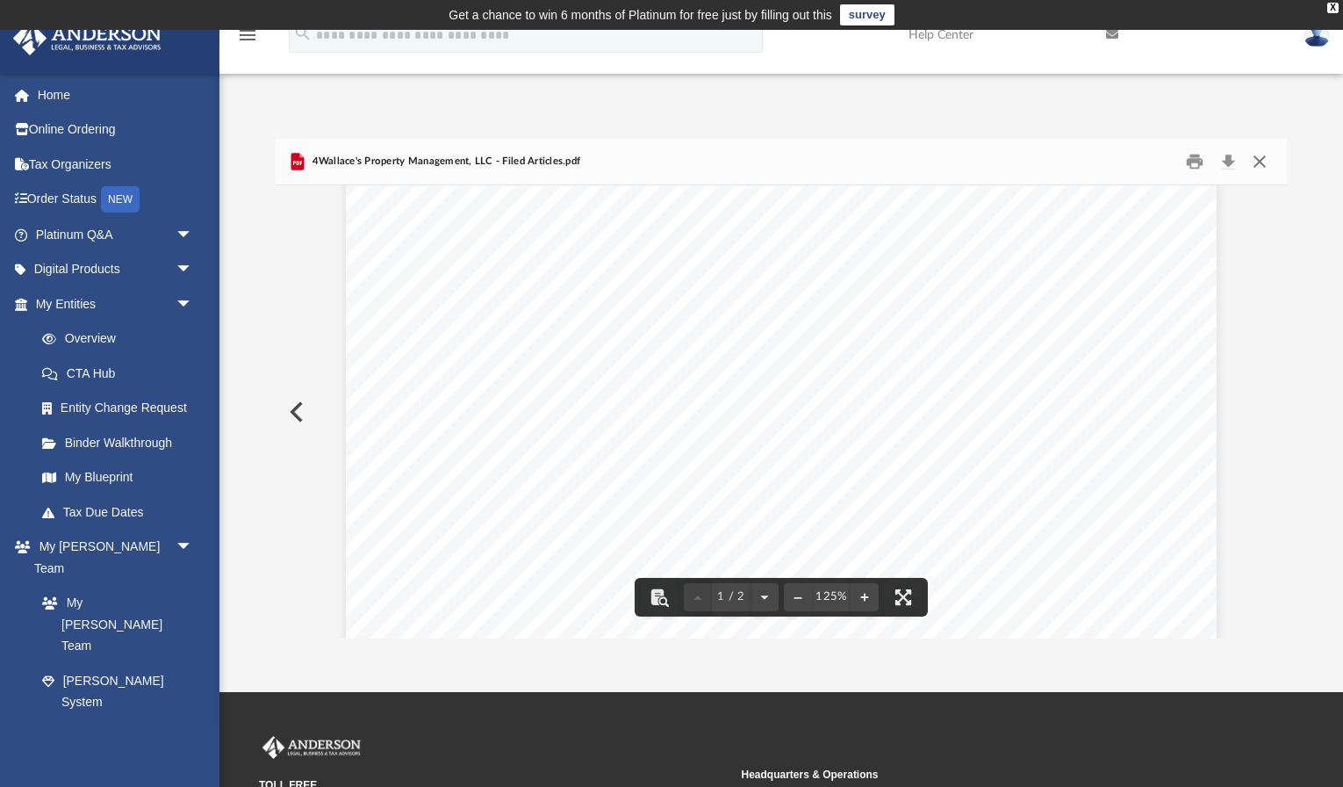
click at [1264, 166] on button "Close" at bounding box center [1260, 161] width 32 height 27
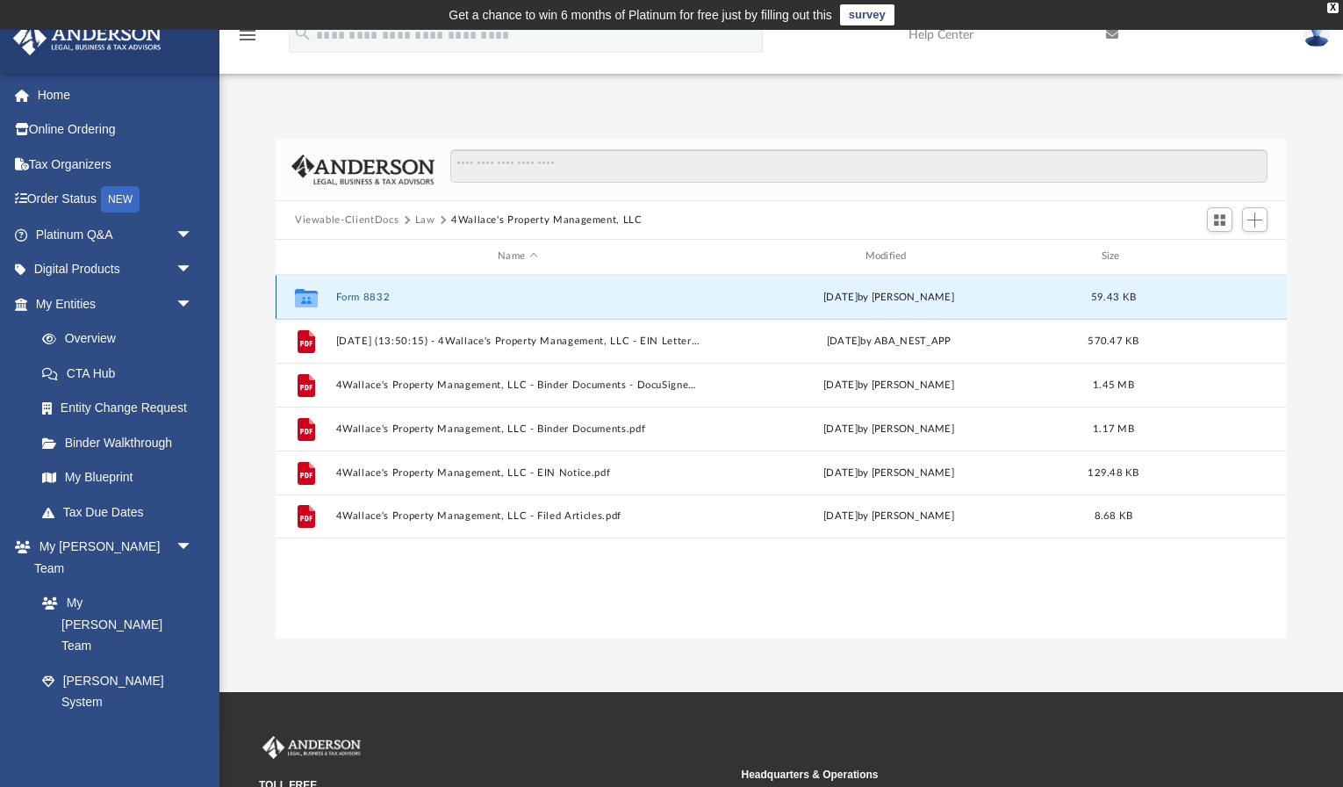
click at [379, 294] on button "Form 8832" at bounding box center [517, 296] width 363 height 11
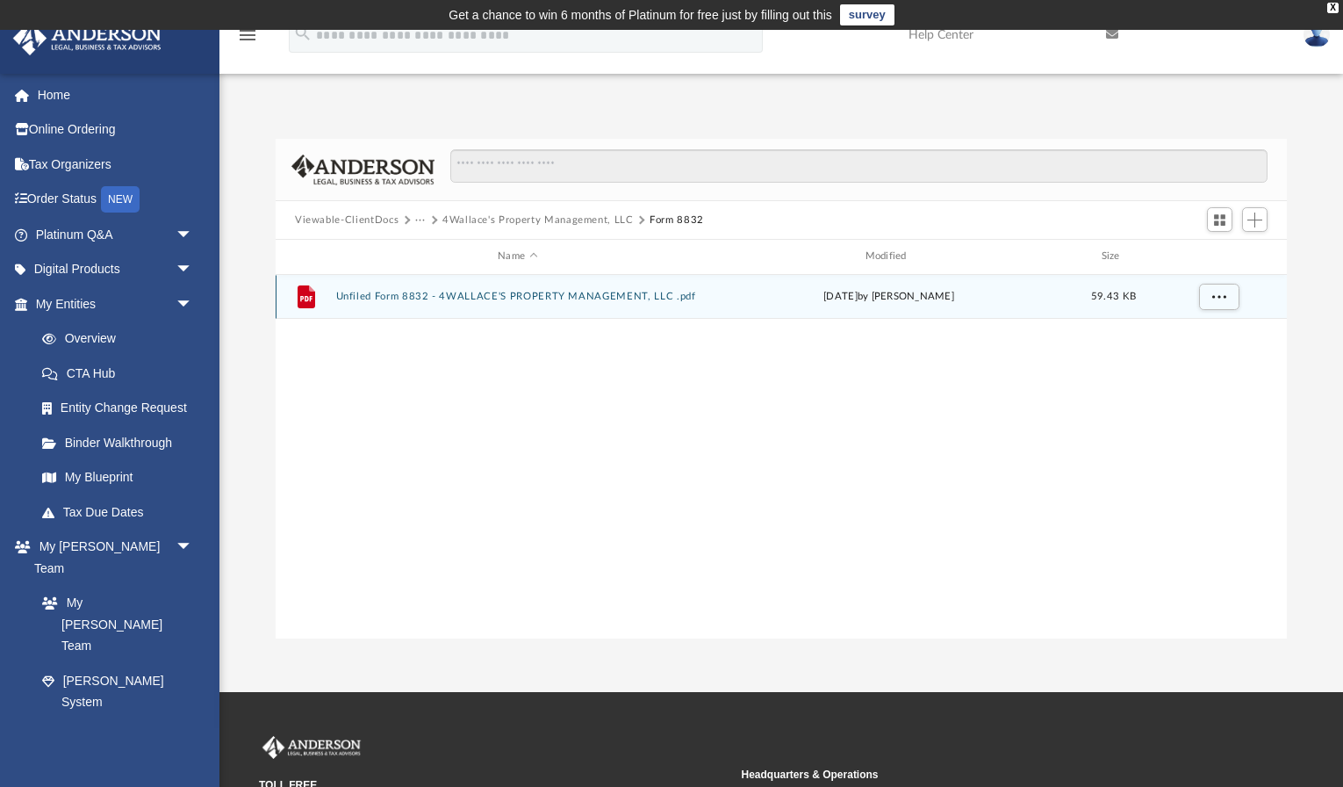
click at [440, 298] on button "Unfiled Form 8832 - 4WALLACE'S PROPERTY MANAGEMENT, LLC .pdf" at bounding box center [517, 296] width 363 height 11
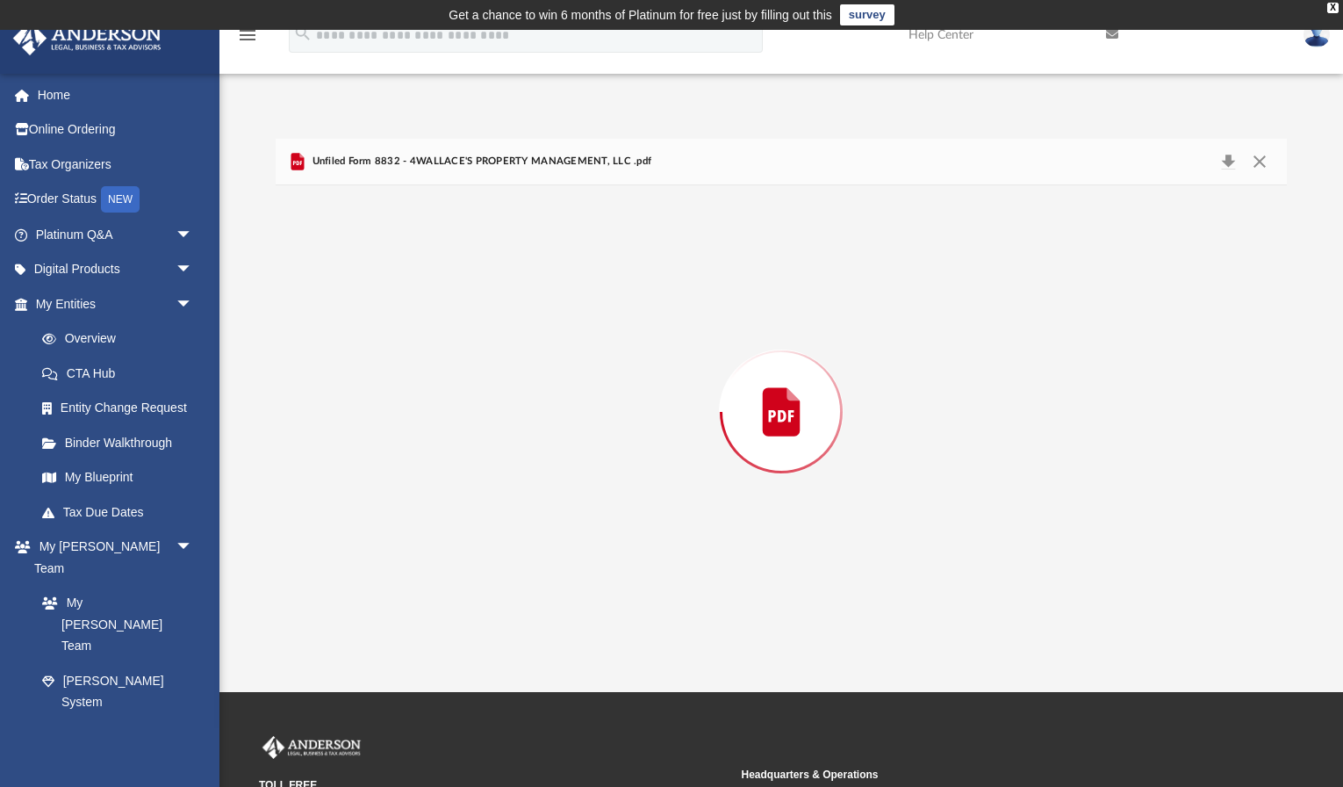
click at [440, 298] on div "Preview" at bounding box center [781, 411] width 1011 height 453
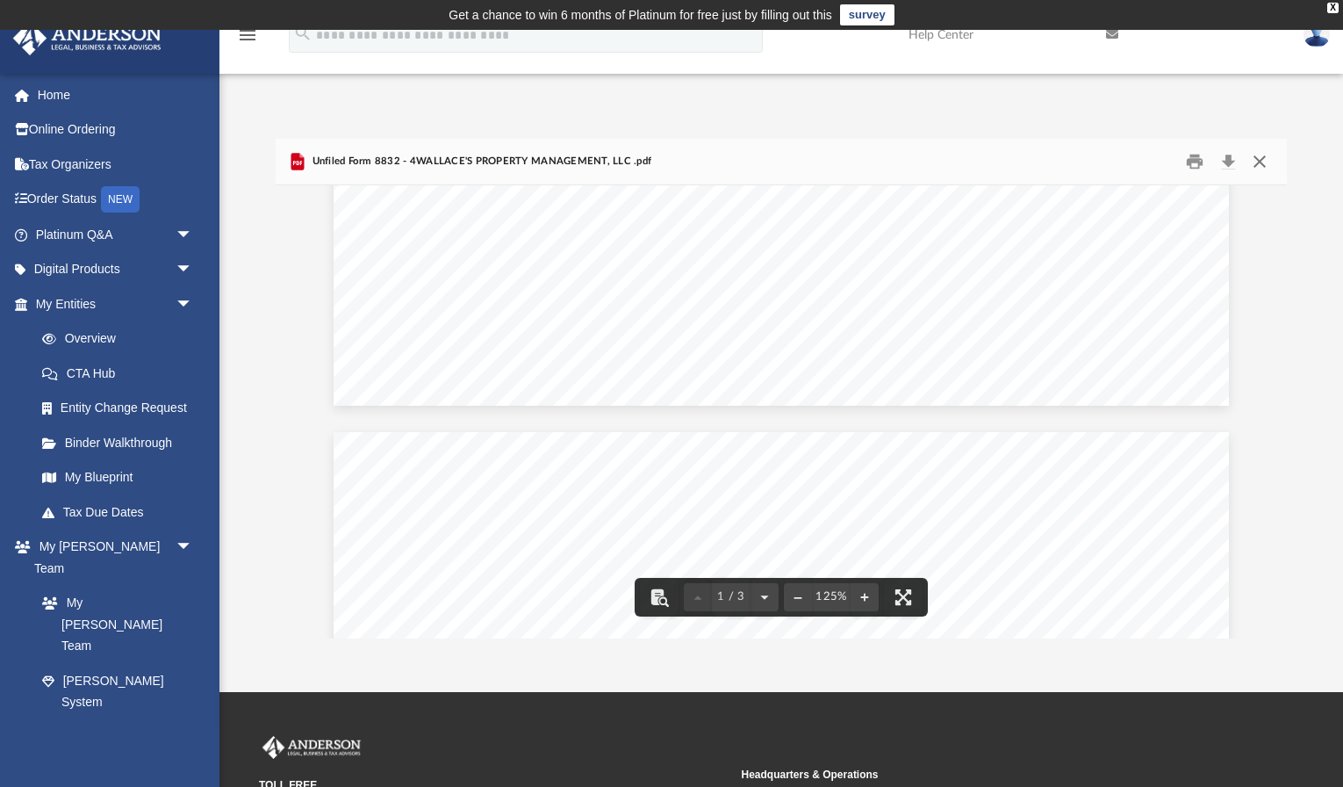
click at [1268, 154] on button "Close" at bounding box center [1260, 161] width 32 height 27
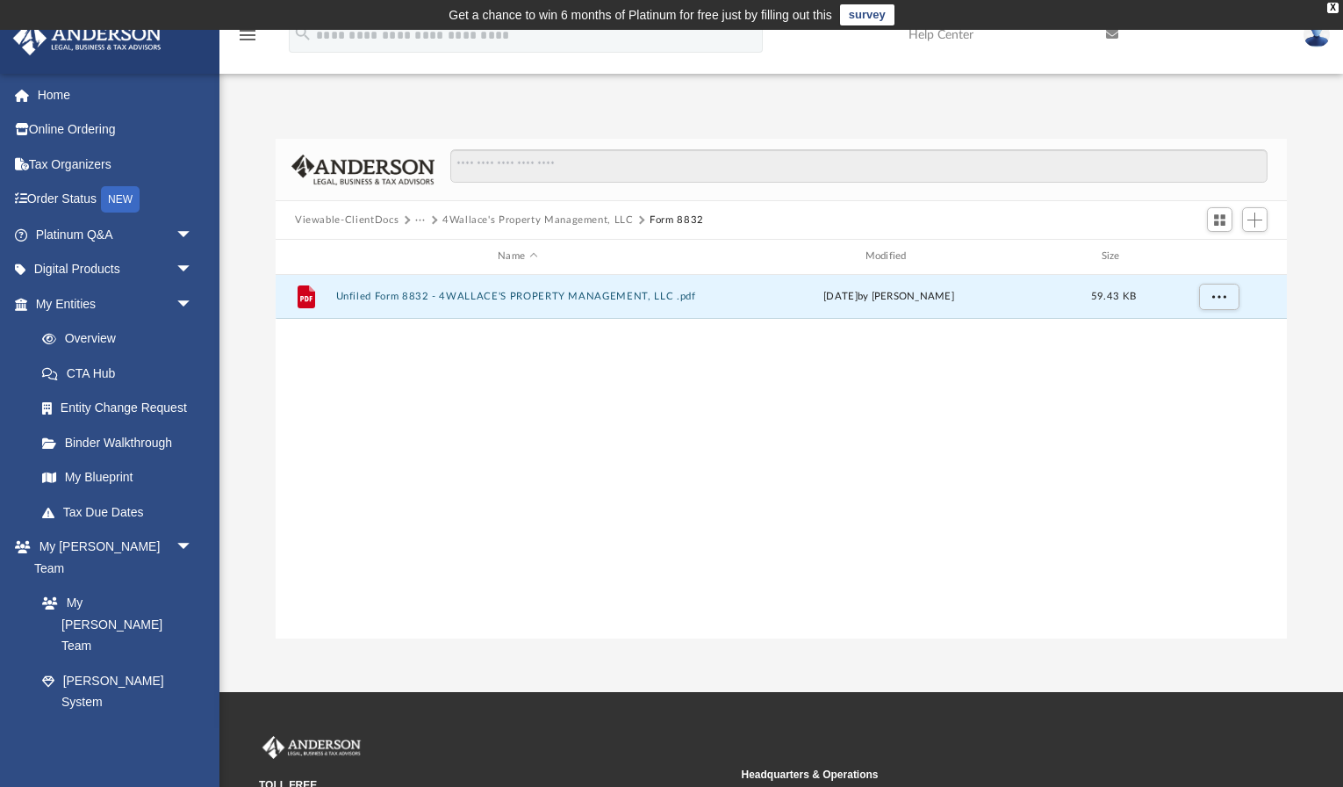
click at [499, 219] on button "4Wallace's Property Management, LLC" at bounding box center [537, 220] width 191 height 16
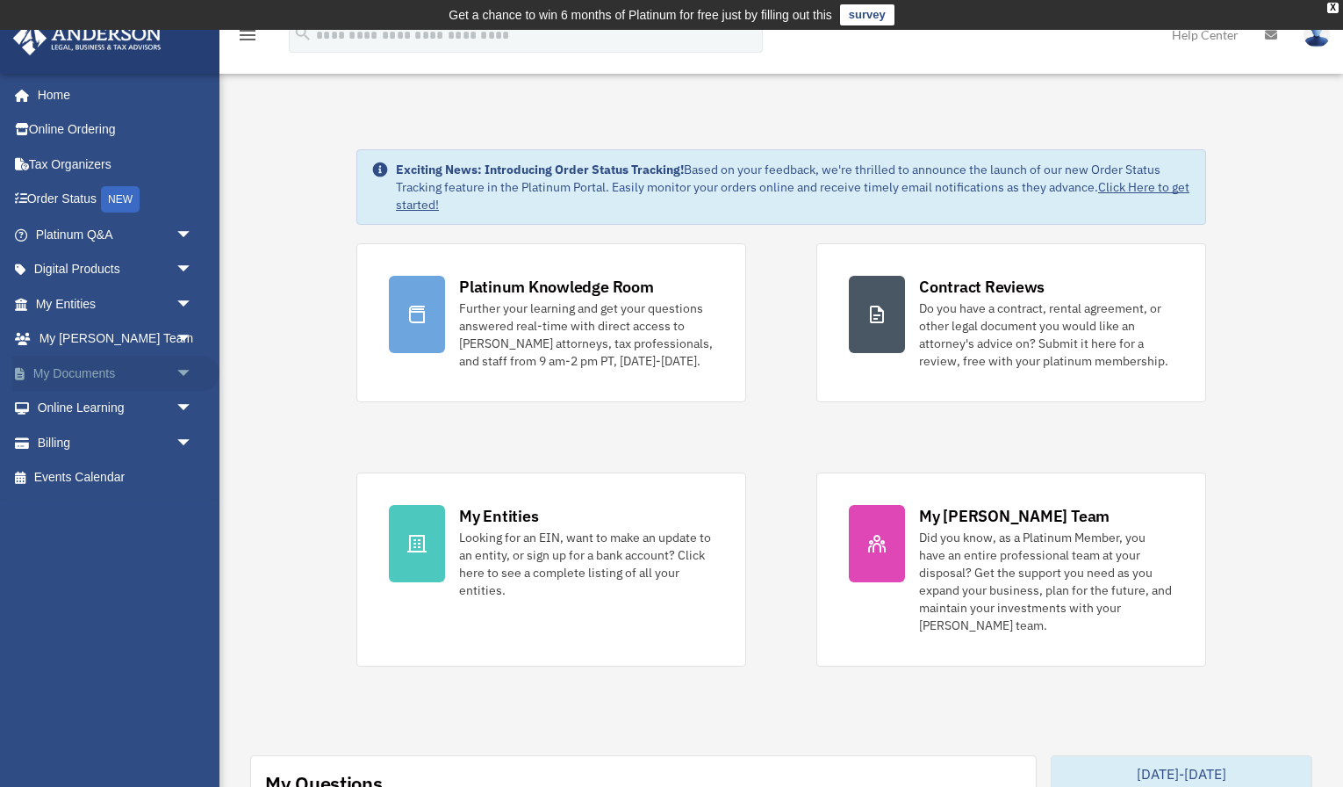
click at [118, 370] on link "My Documents arrow_drop_down" at bounding box center [115, 373] width 207 height 35
click at [191, 375] on span "arrow_drop_down" at bounding box center [193, 374] width 35 height 36
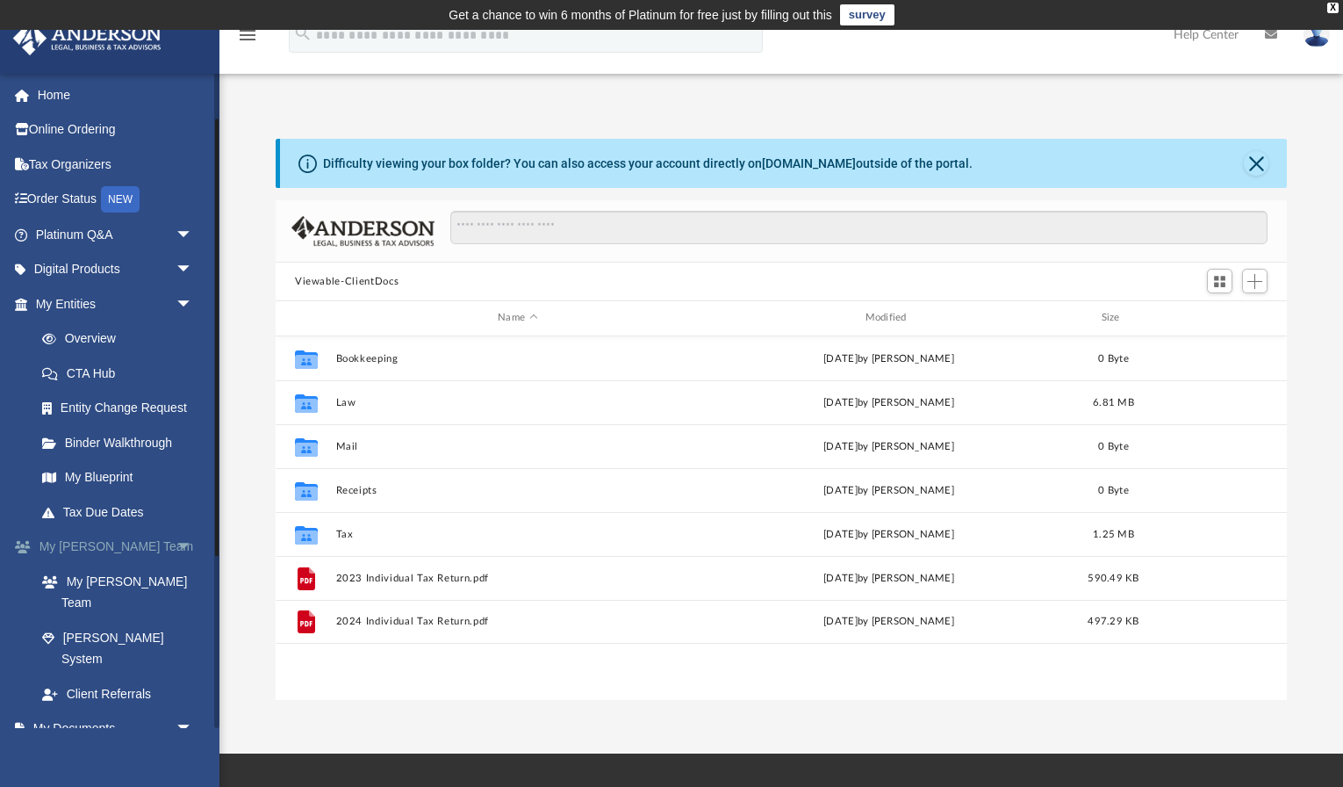
scroll to position [88, 0]
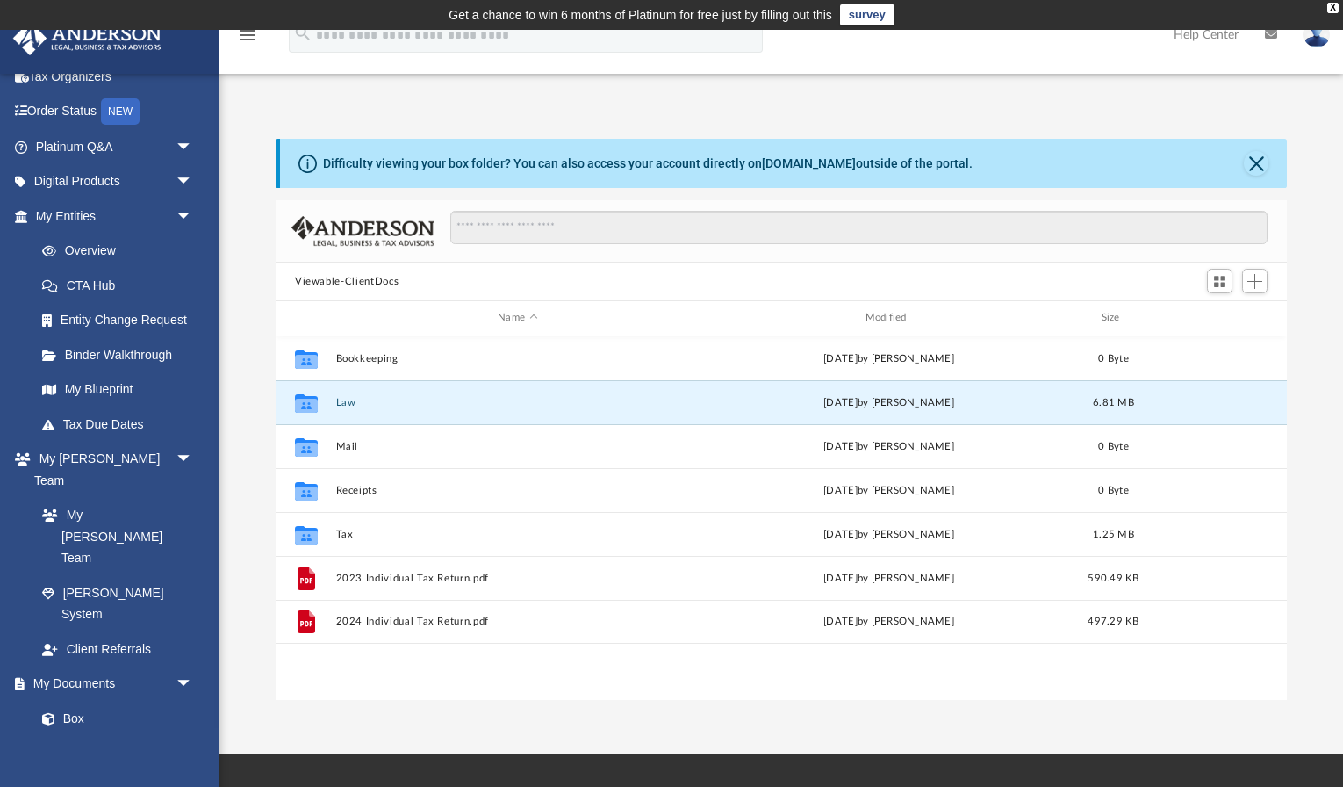
click at [345, 397] on button "Law" at bounding box center [517, 402] width 363 height 11
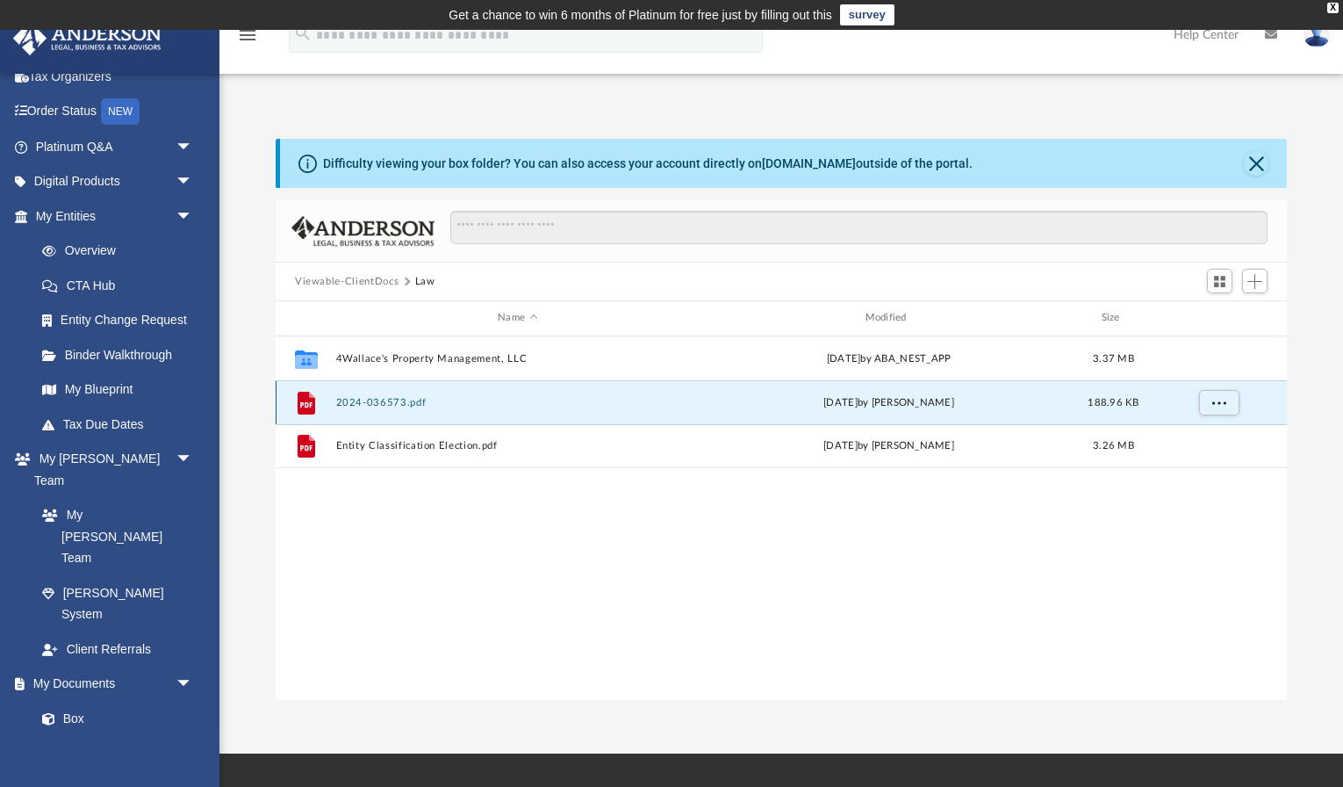
click at [394, 398] on button "2024-036573.pdf" at bounding box center [517, 402] width 363 height 11
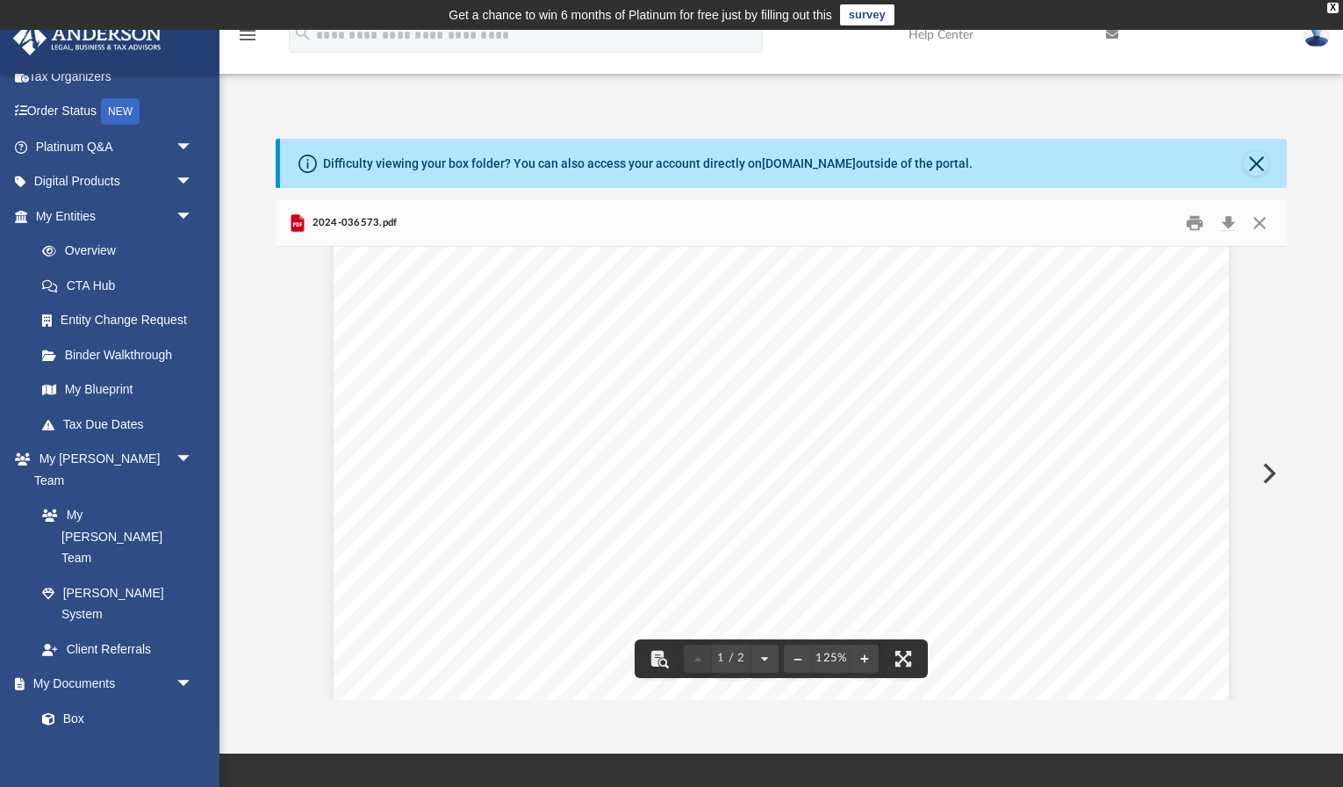
scroll to position [471, 0]
click at [1268, 216] on button "Close" at bounding box center [1260, 223] width 32 height 27
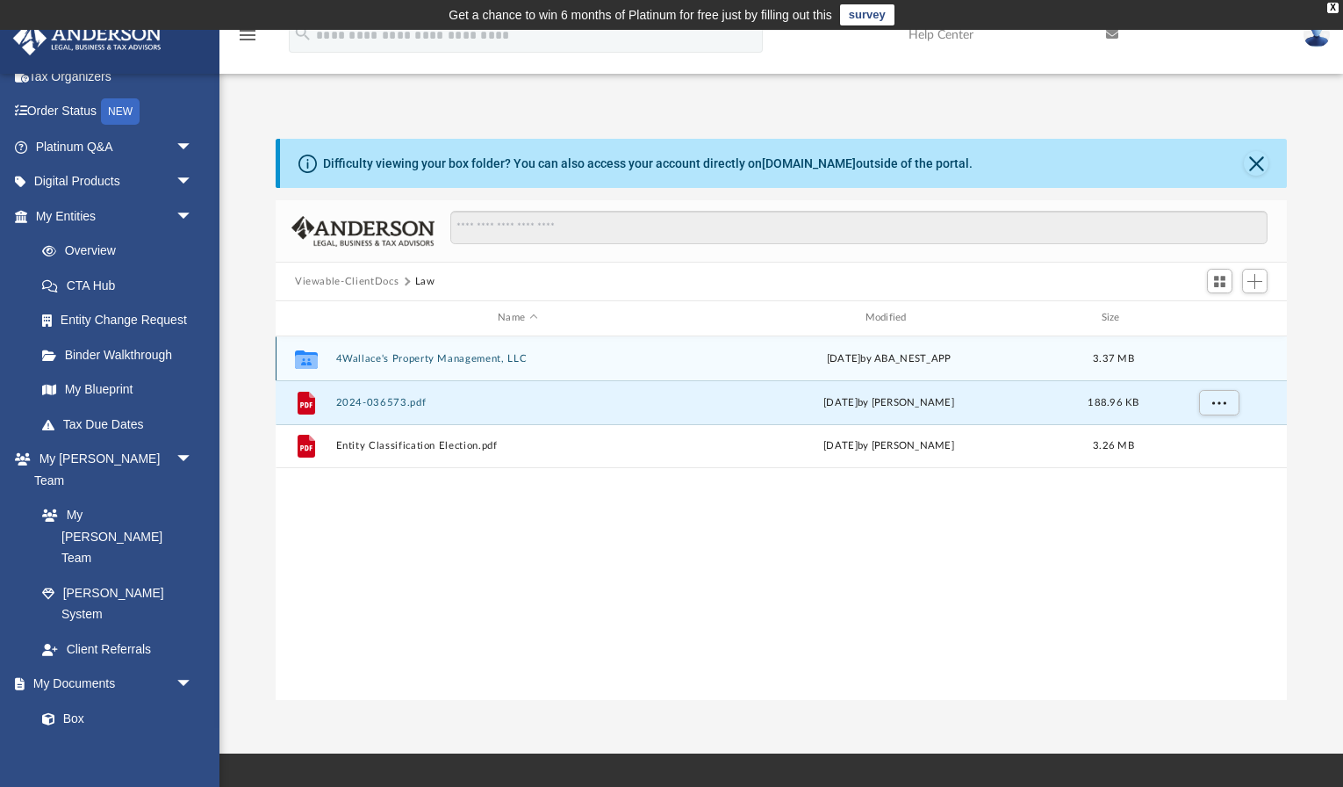
click at [459, 353] on button "4Wallace's Property Management, LLC" at bounding box center [517, 358] width 363 height 11
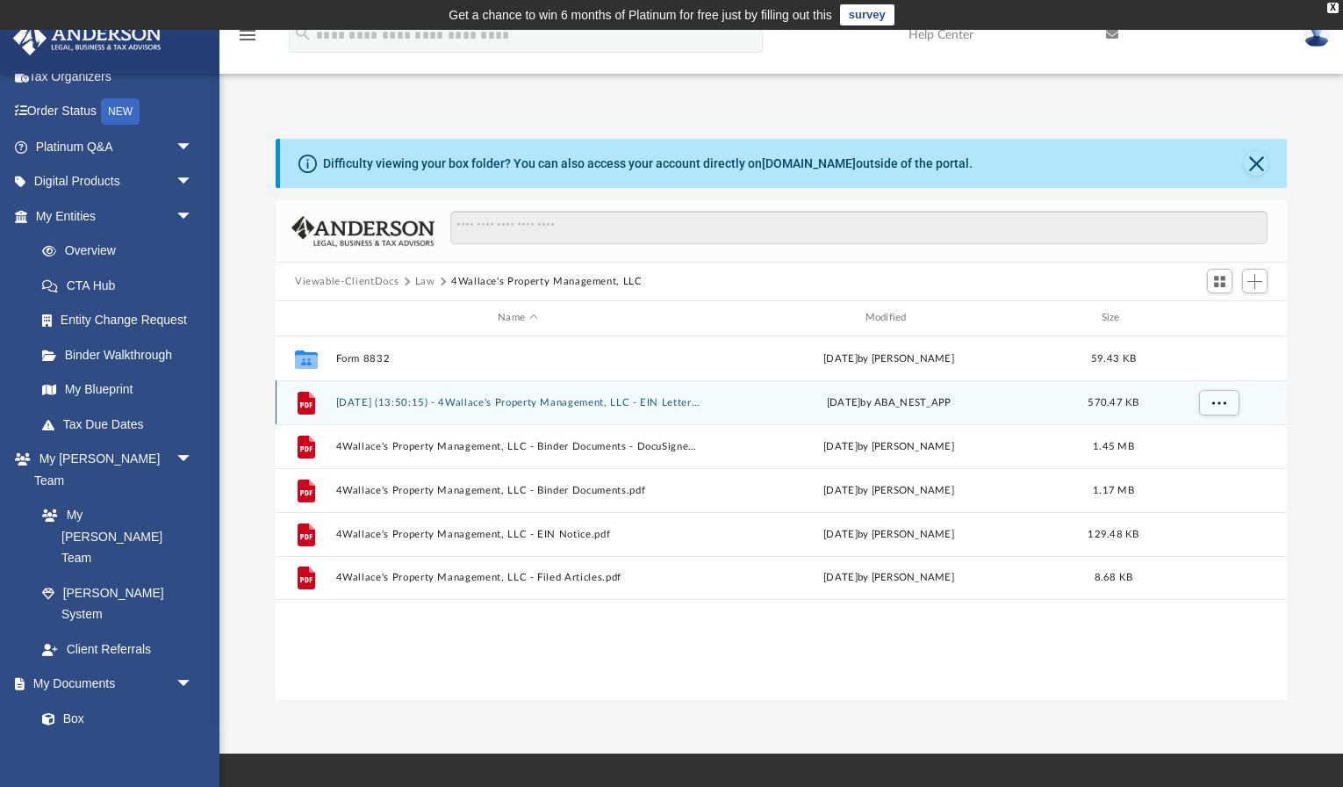
click at [565, 406] on button "2025.09.23 (13:50:15) - 4Wallace's Property Management, LLC - EIN Letter from I…" at bounding box center [517, 402] width 363 height 11
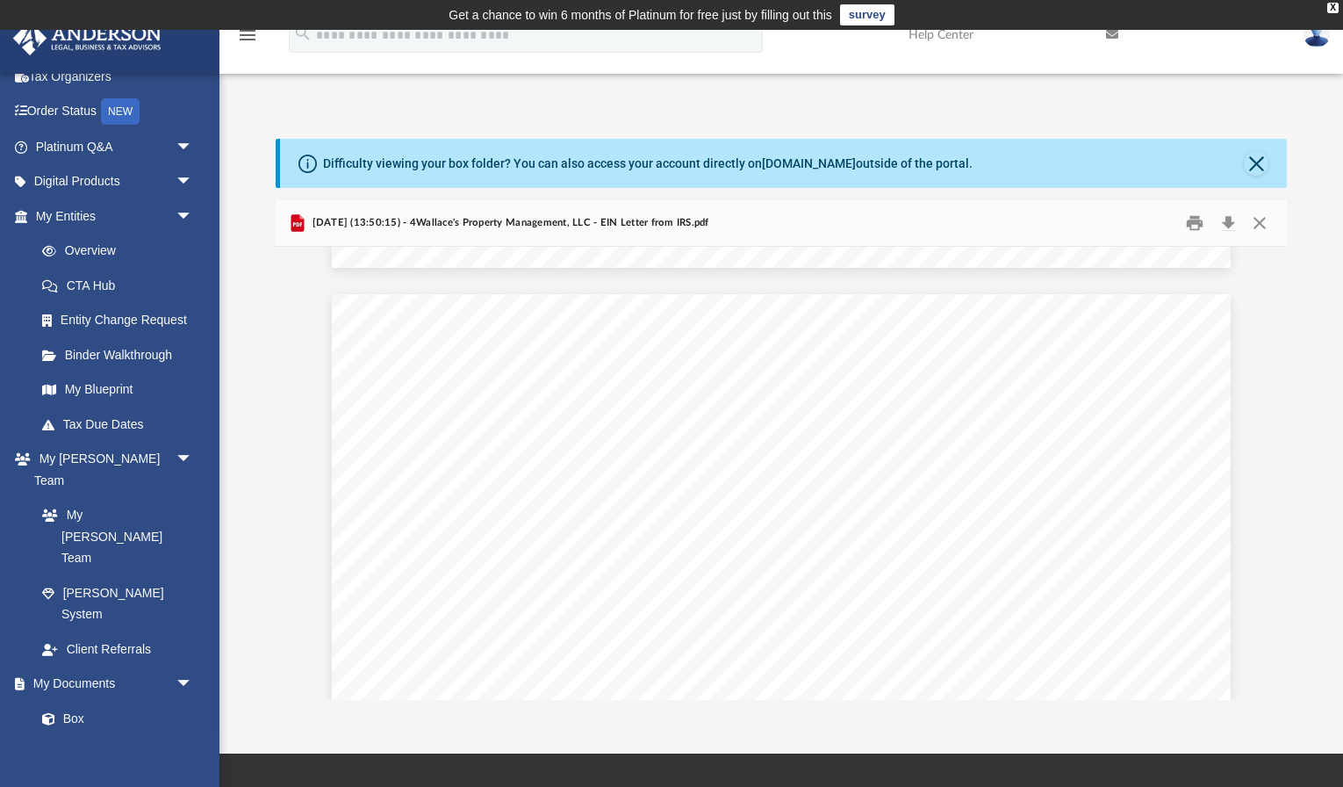
scroll to position [501, 0]
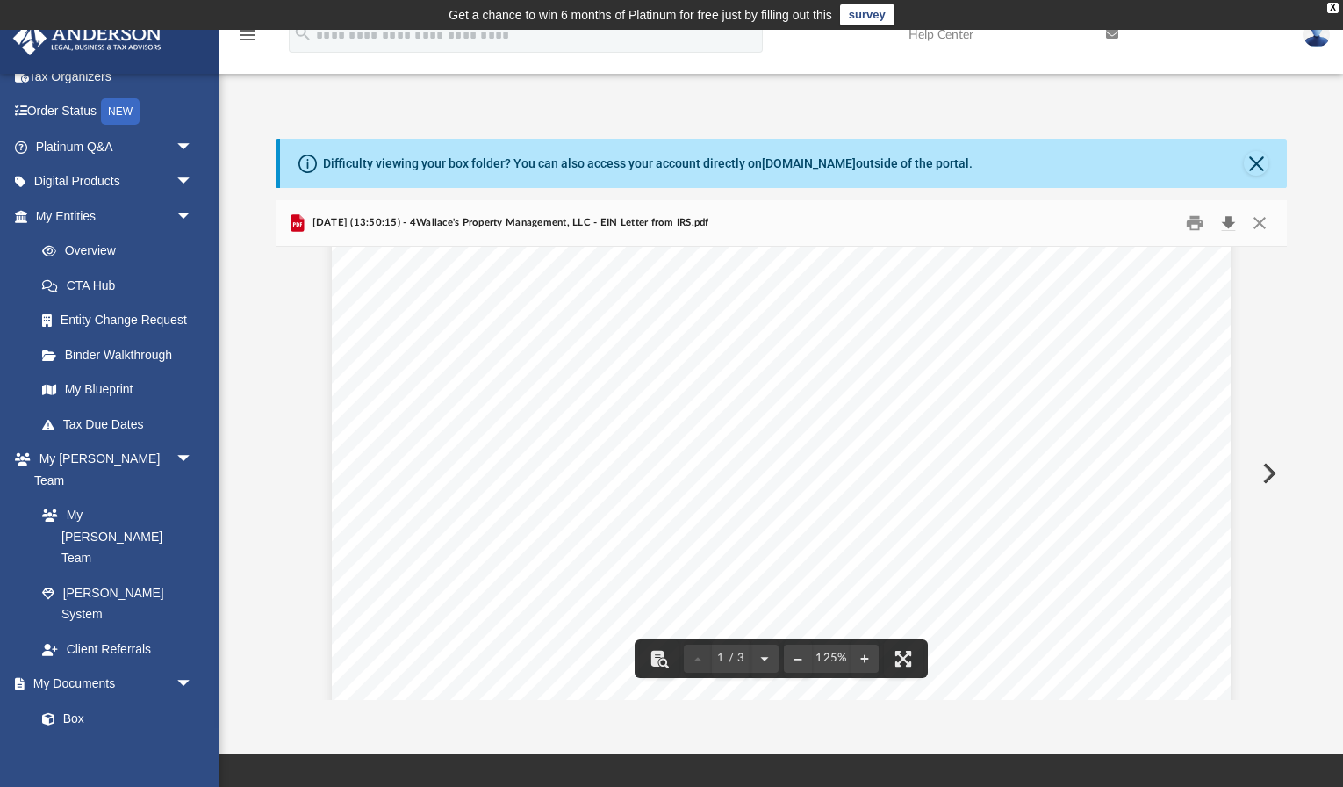
click at [1229, 223] on button "Download" at bounding box center [1228, 223] width 32 height 27
click at [1267, 219] on button "Close" at bounding box center [1260, 223] width 32 height 27
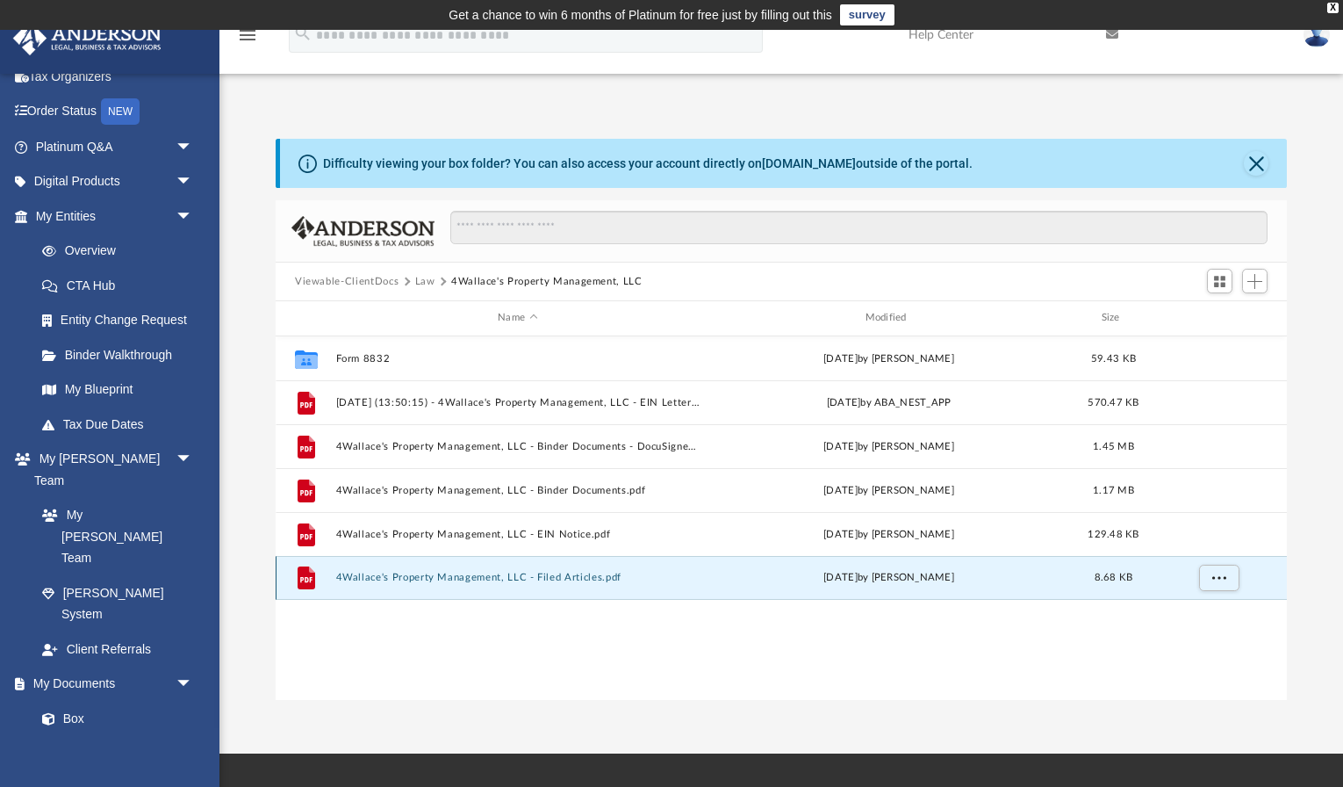
click at [578, 579] on button "4Wallace's Property Management, LLC - Filed Articles.pdf" at bounding box center [517, 576] width 363 height 11
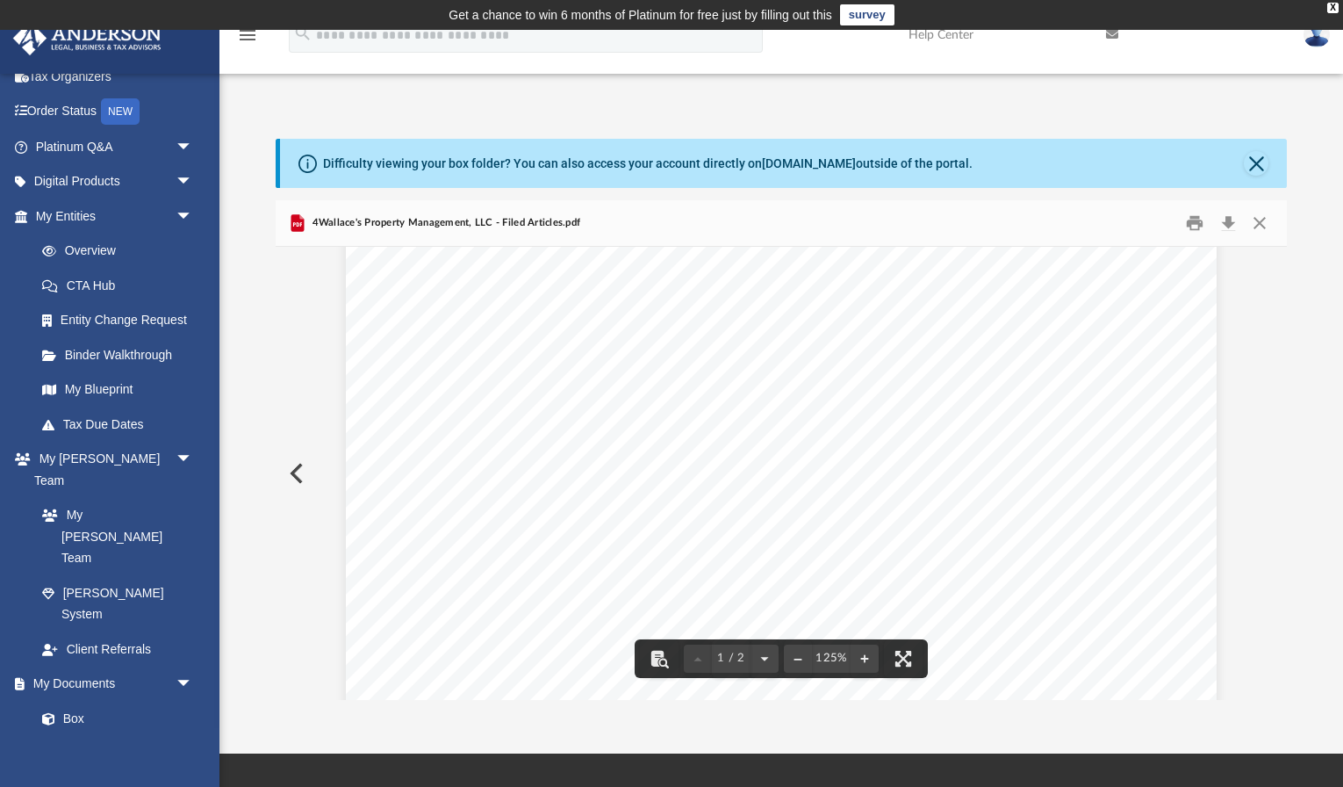
scroll to position [0, 0]
click at [1260, 220] on button "Close" at bounding box center [1260, 223] width 32 height 27
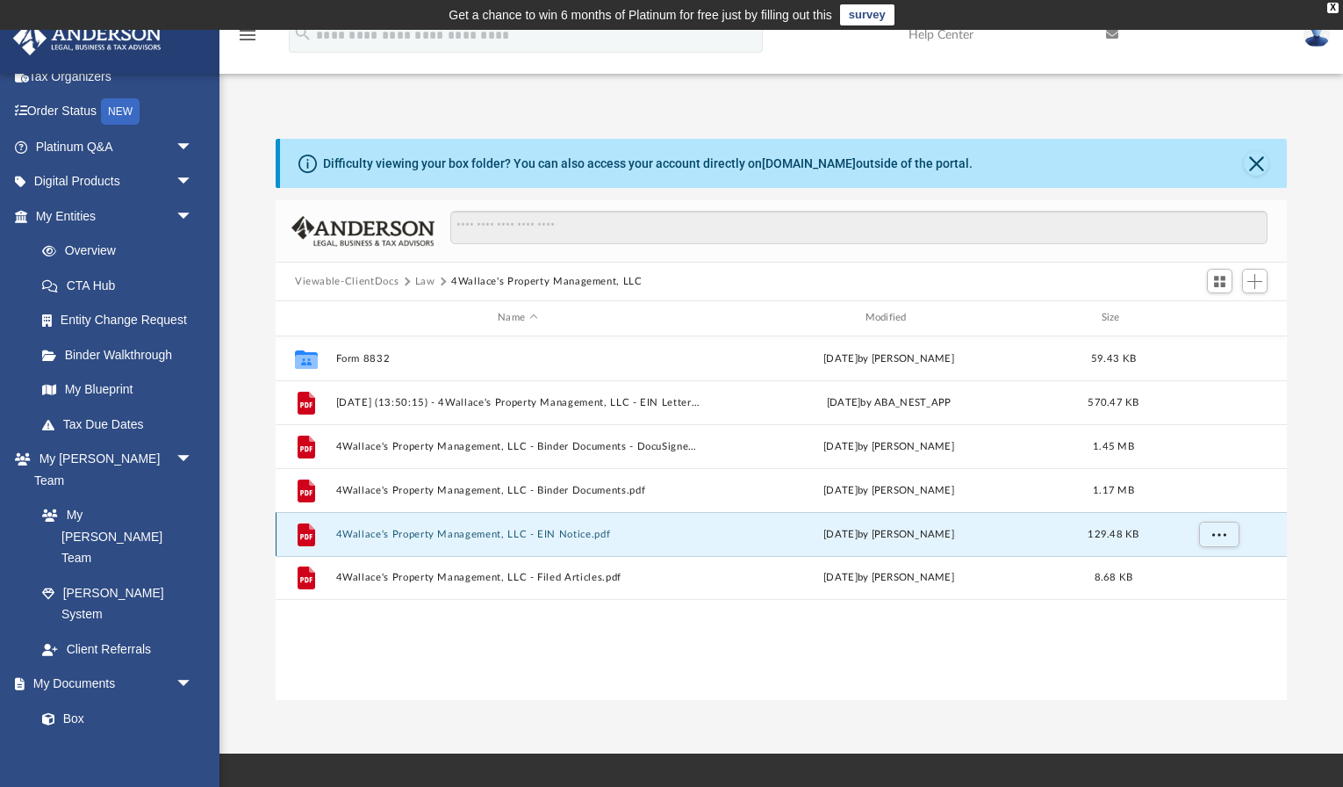
click at [587, 528] on button "4Wallace's Property Management, LLC - EIN Notice.pdf" at bounding box center [517, 533] width 363 height 11
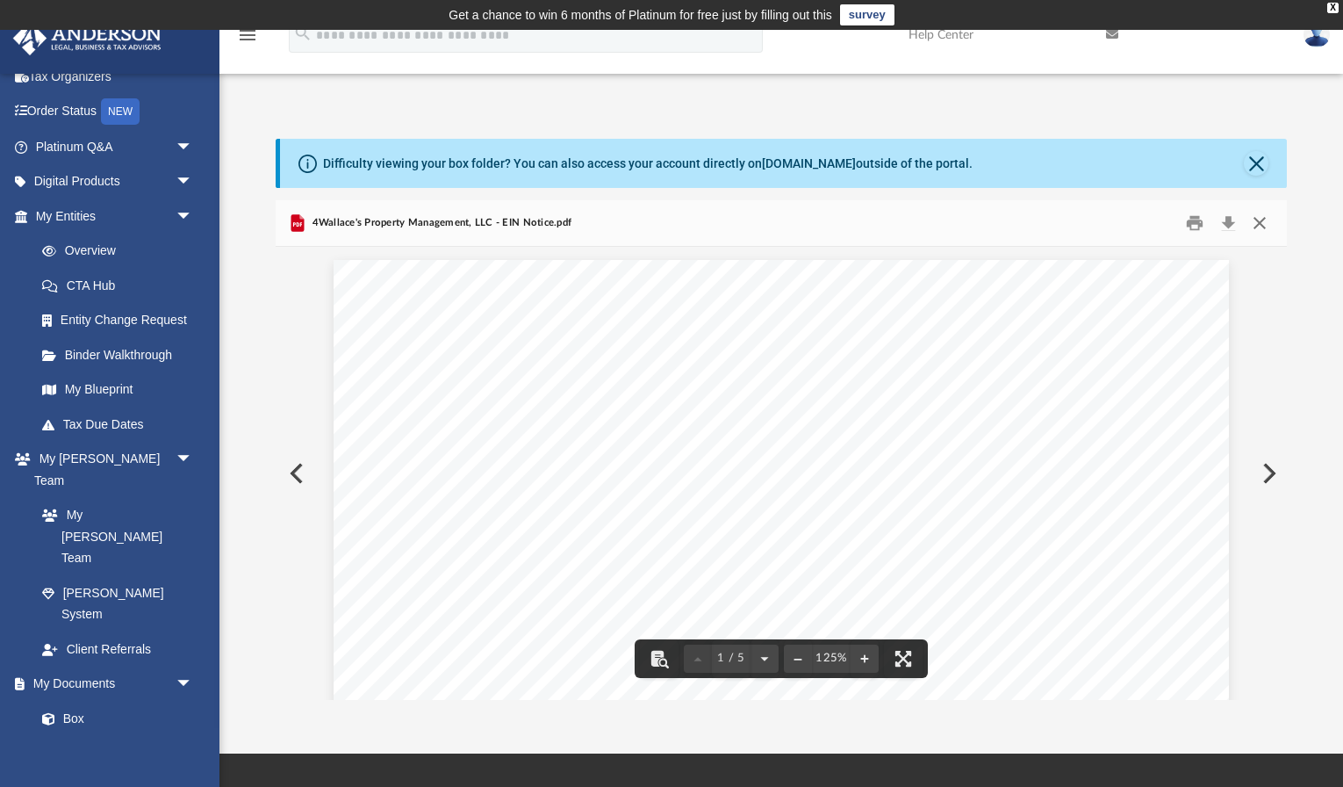
click at [1258, 225] on button "Close" at bounding box center [1260, 223] width 32 height 27
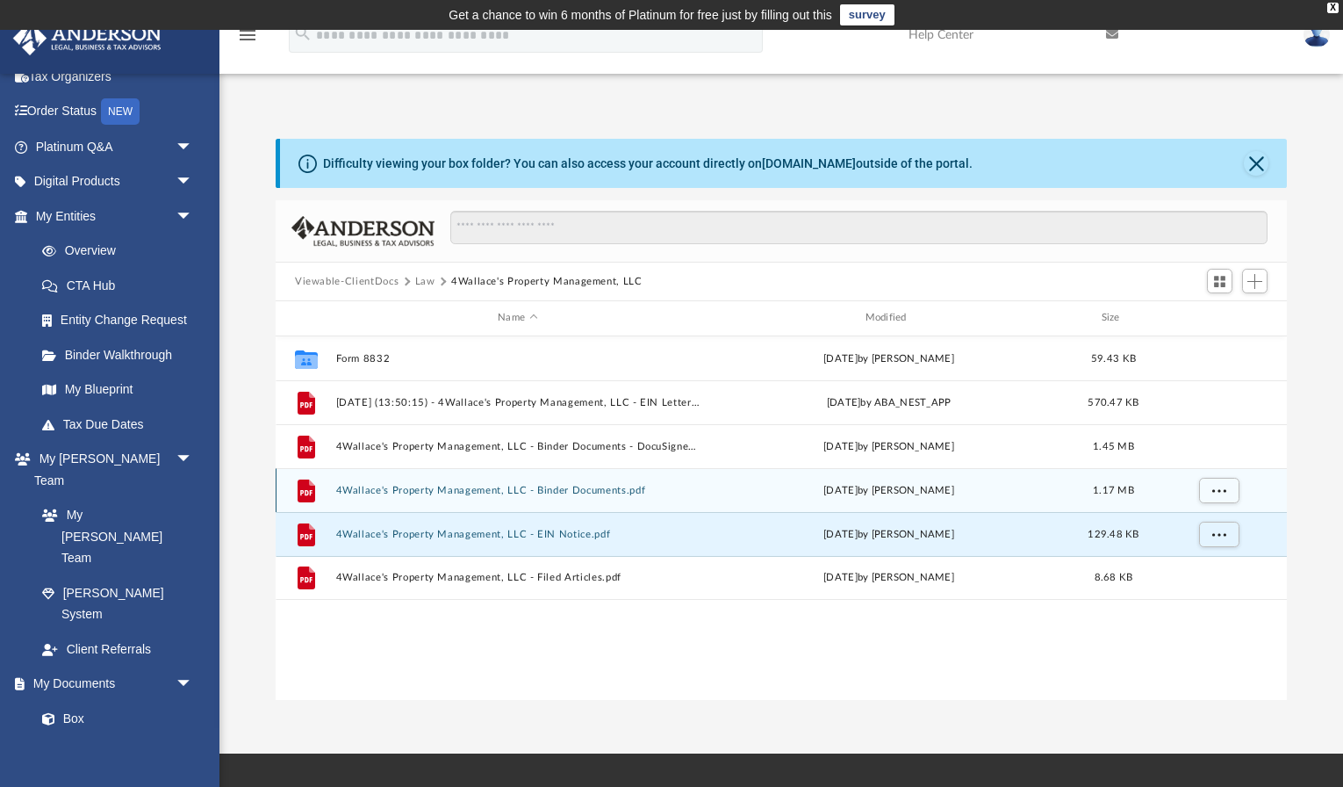
click at [622, 486] on button "4Wallace's Property Management, LLC - Binder Documents.pdf" at bounding box center [517, 490] width 363 height 11
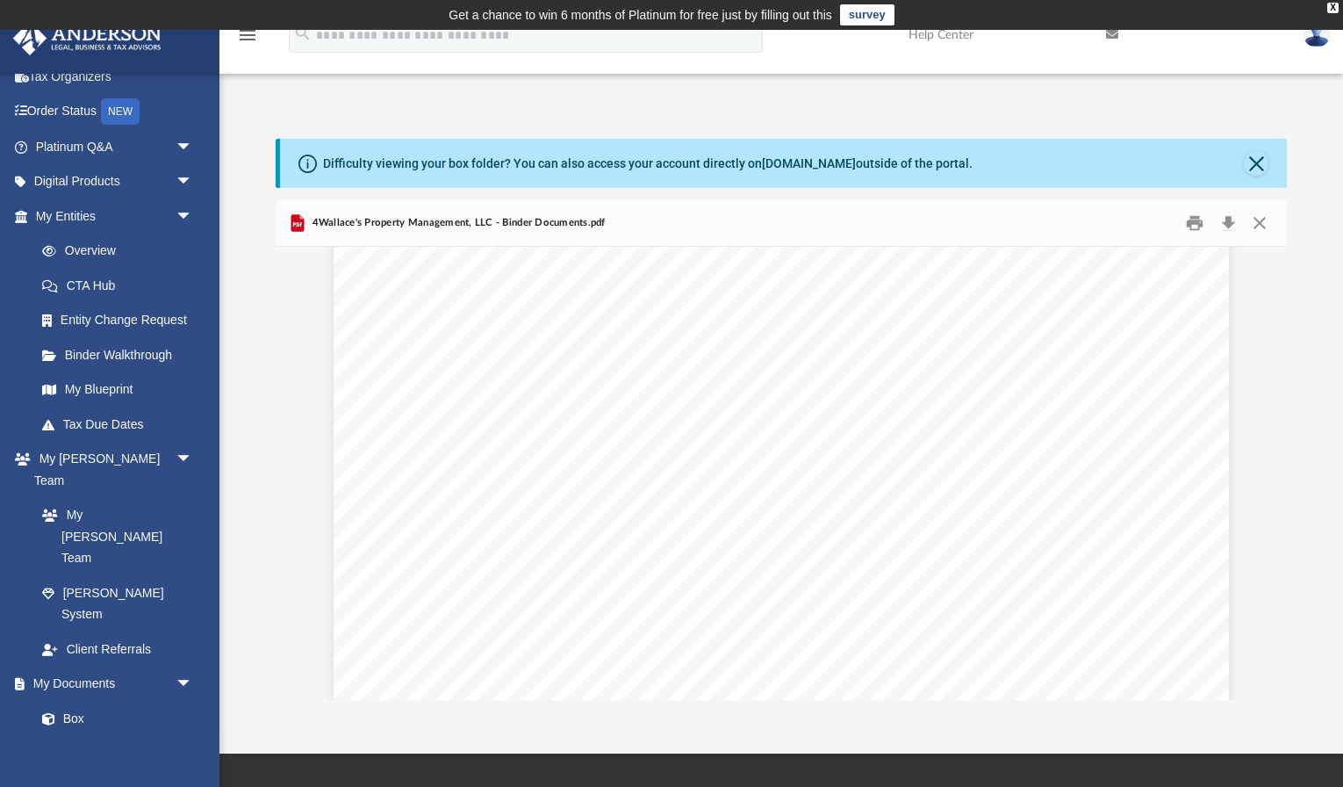
scroll to position [17122, 0]
click at [1234, 222] on button "Download" at bounding box center [1228, 223] width 32 height 27
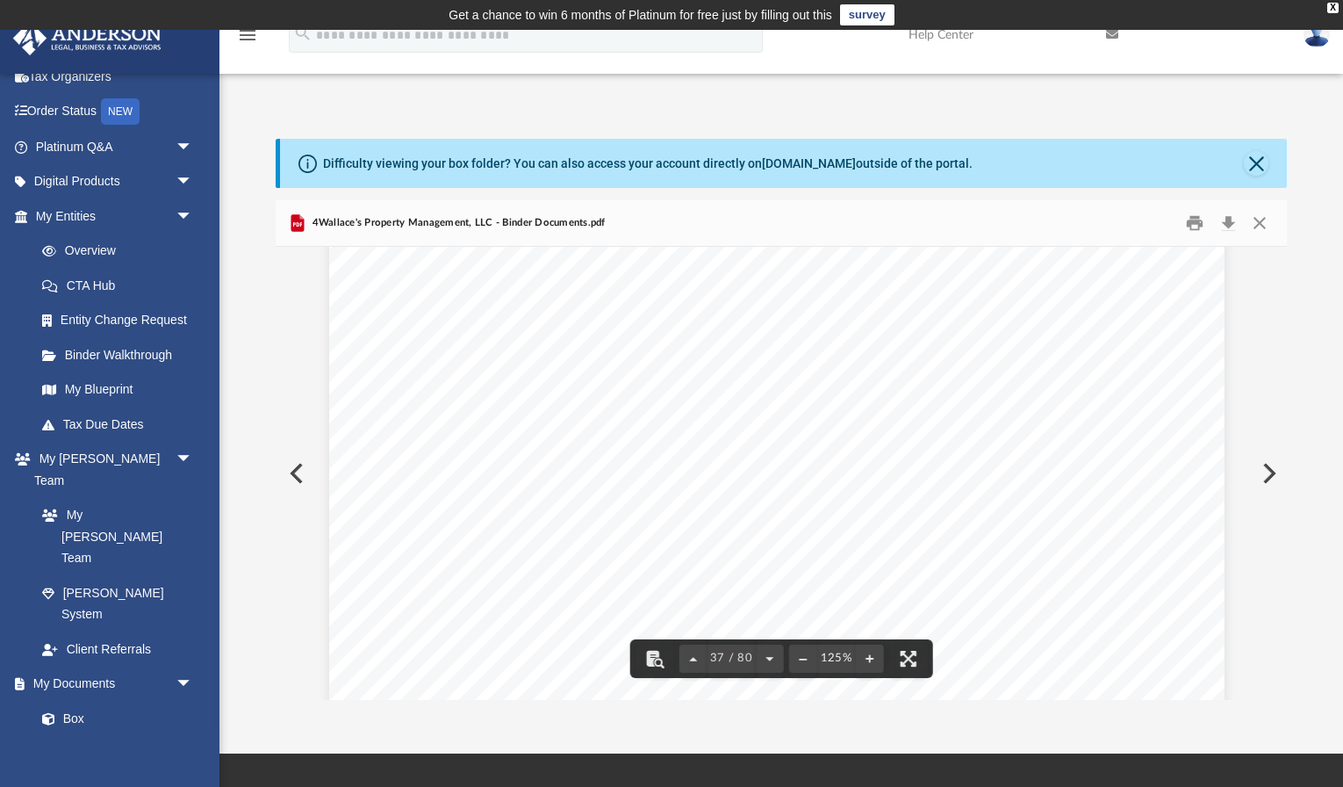
click at [1126, 434] on div "Operating Agreement of 4Wallace's Property Management, LLC Page 24 of 42 (b) Te…" at bounding box center [776, 133] width 895 height 1159
drag, startPoint x: 658, startPoint y: 492, endPoint x: 498, endPoint y: 482, distance: 161.0
click at [498, 482] on div "Christopher Keith Wallace 860 nw 1st ave Canby, Oregon 97013 Re: 4Wallace's Pro…" at bounding box center [776, 509] width 895 height 1159
click at [417, 488] on div "Christopher Keith Wallace 860 nw 1st ave Canby, Oregon 97013 Re: 4Wallace's Pro…" at bounding box center [776, 509] width 895 height 1159
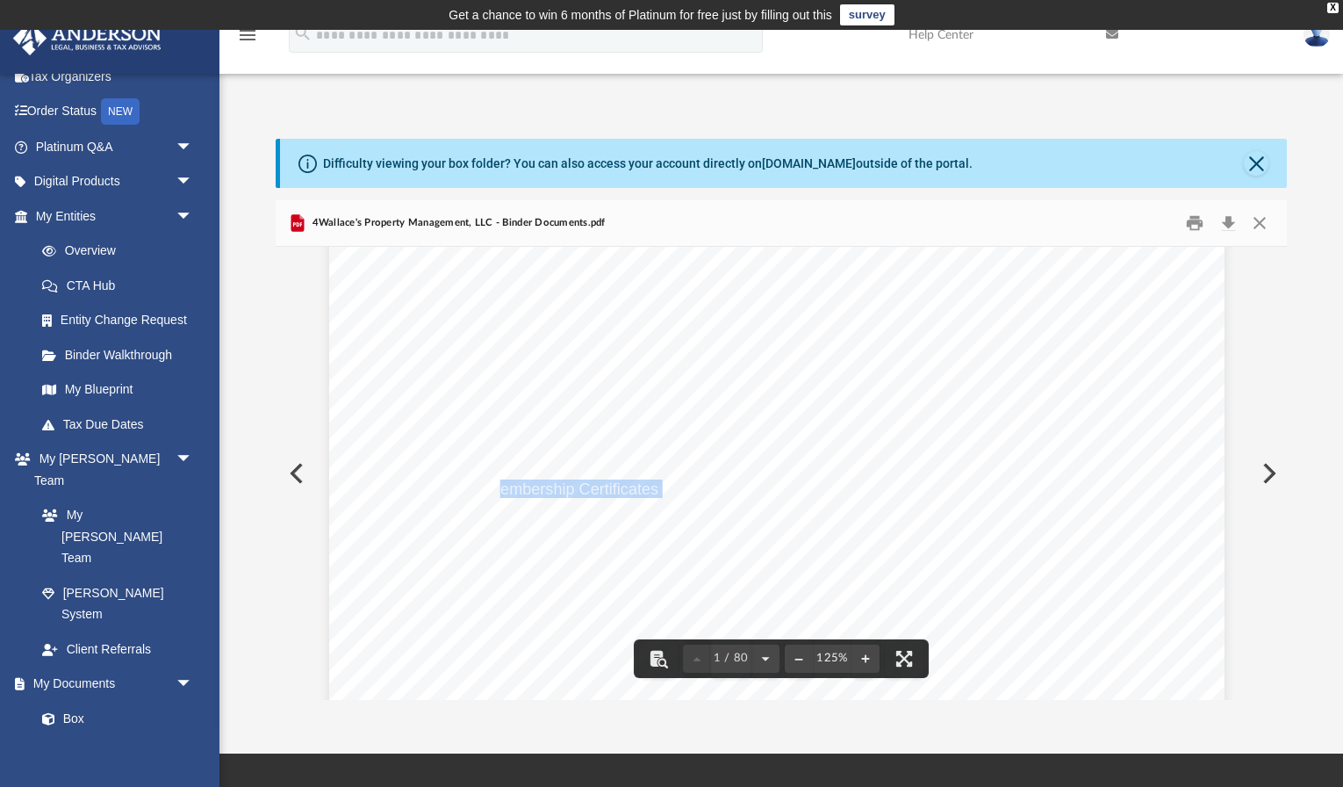
click at [413, 506] on div "Christopher Keith Wallace 860 nw 1st ave Canby, Oregon 97013 Re: 4Wallace's Pro…" at bounding box center [776, 509] width 895 height 1159
click at [1053, 615] on div "Christopher Keith Wallace 860 nw 1st ave Canby, Oregon 97013 Re: 4Wallace's Pro…" at bounding box center [776, 509] width 895 height 1159
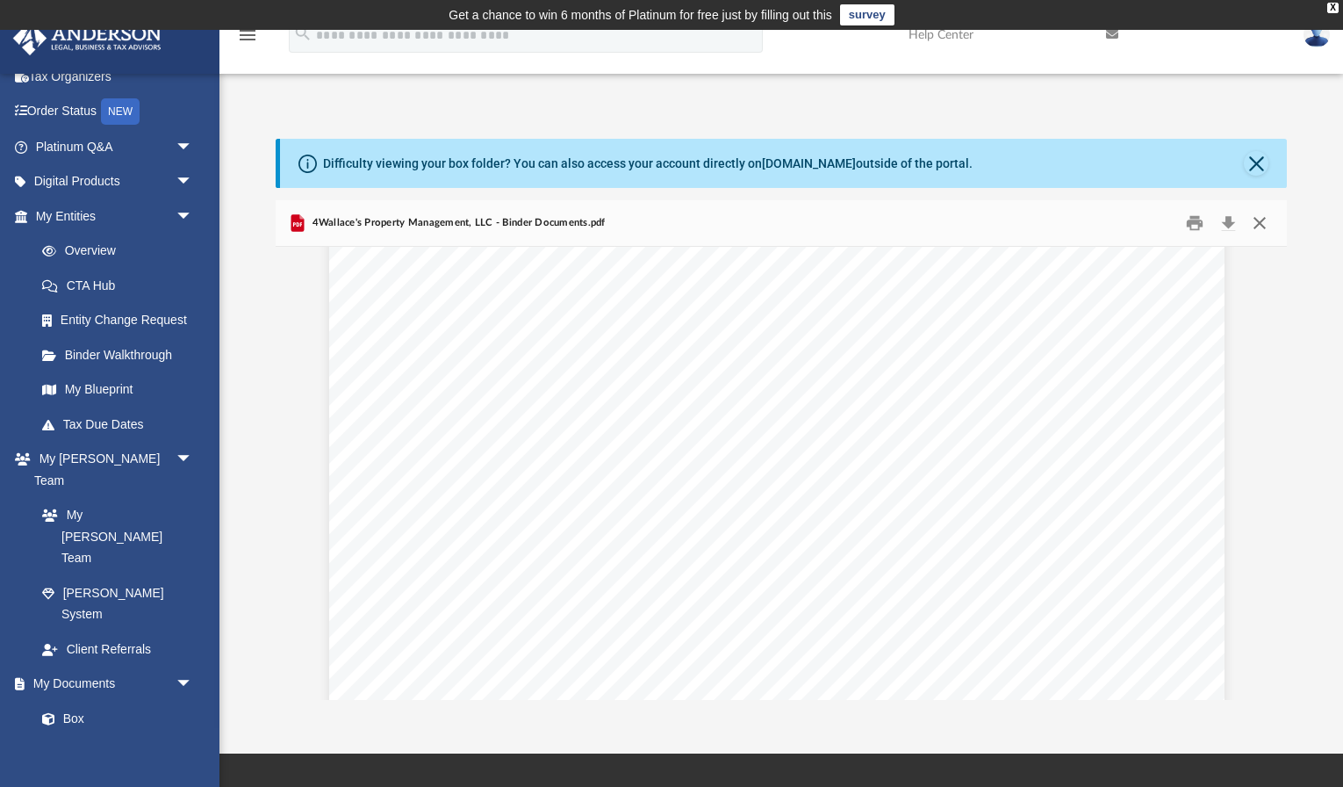
click at [1262, 222] on button "Close" at bounding box center [1260, 223] width 32 height 27
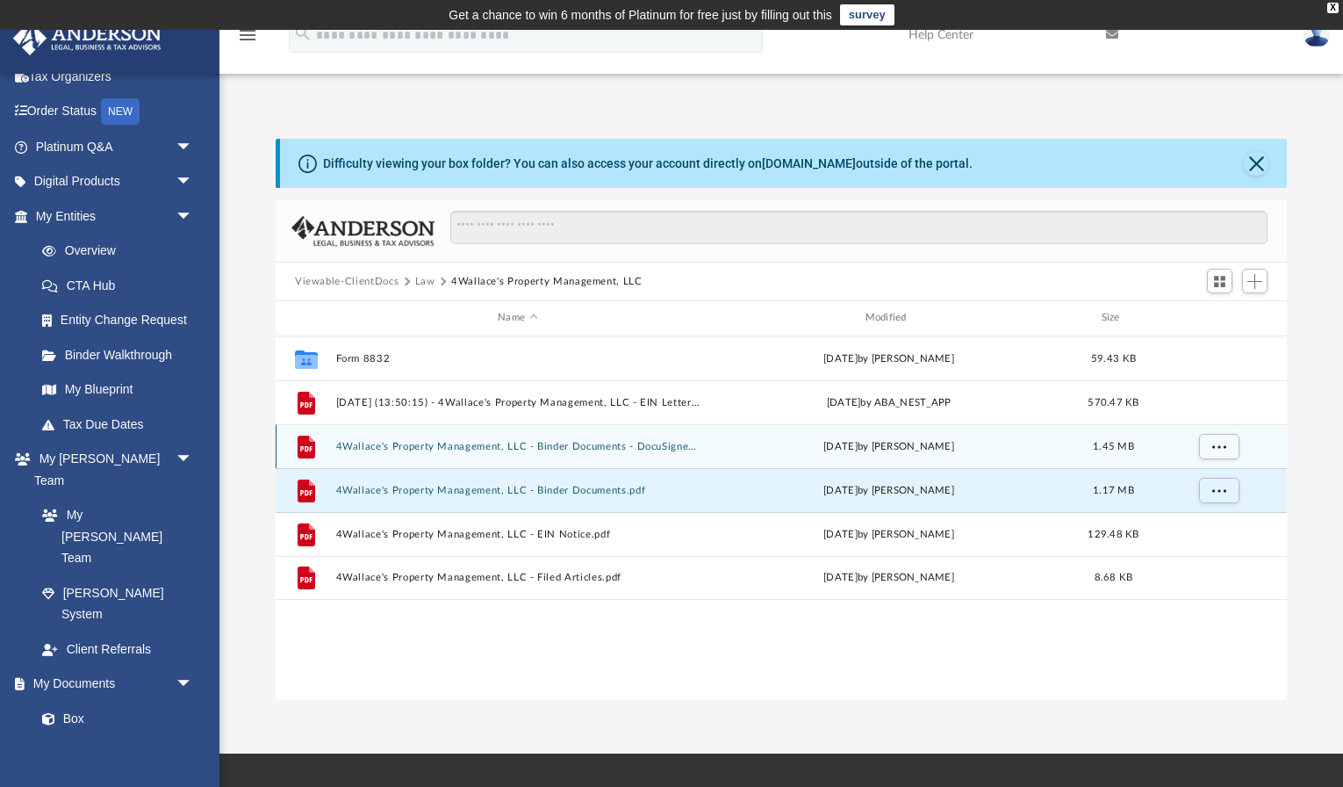
click at [673, 446] on button "4Wallace's Property Management, LLC - Binder Documents - DocuSigned.pdf" at bounding box center [517, 446] width 363 height 11
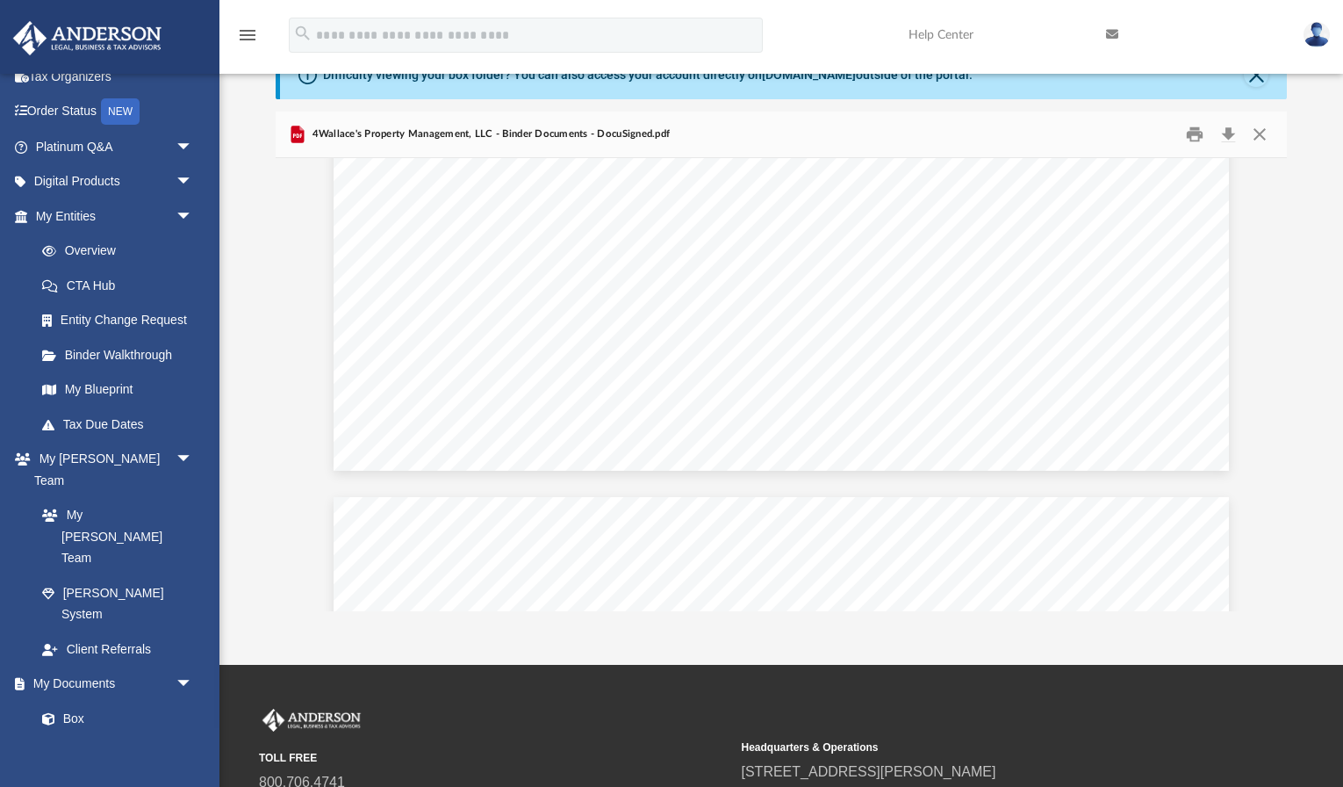
scroll to position [4421, 0]
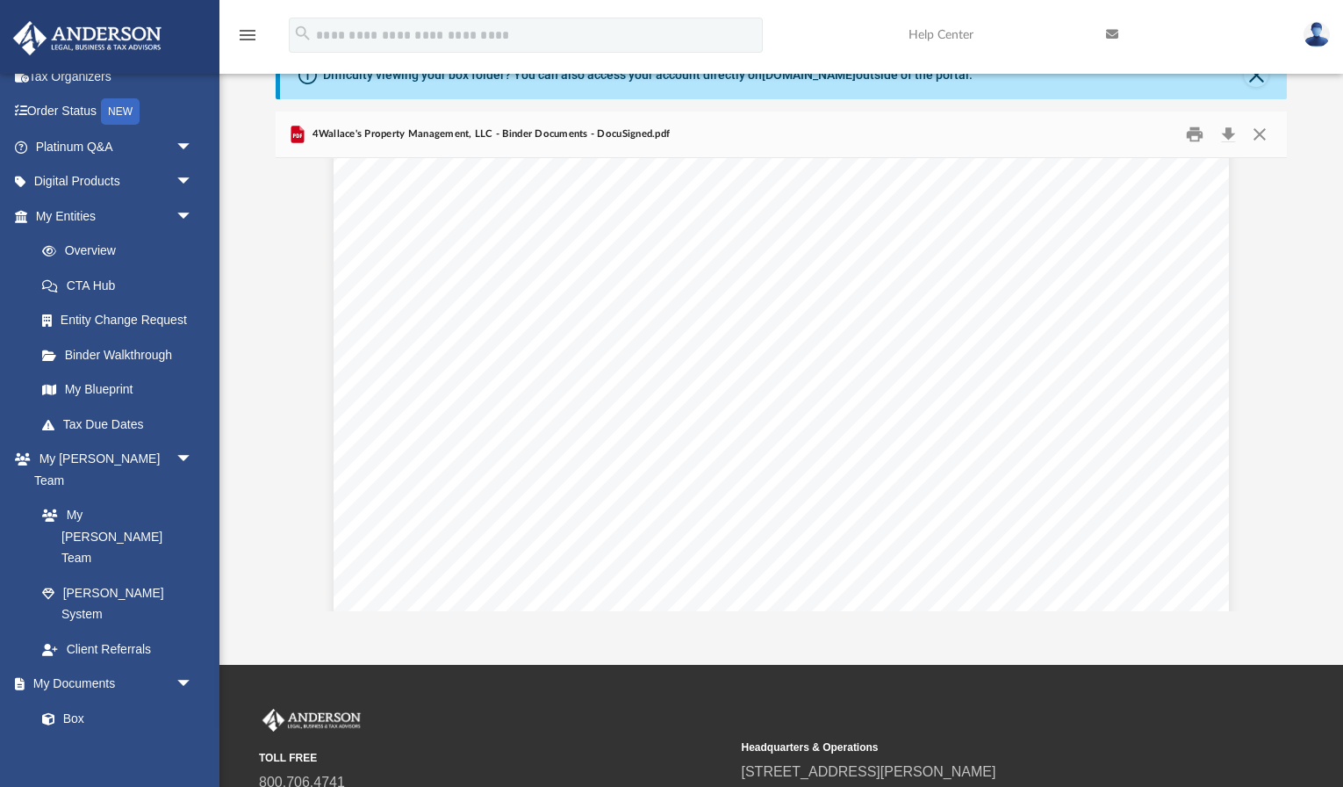
scroll to position [8402, 0]
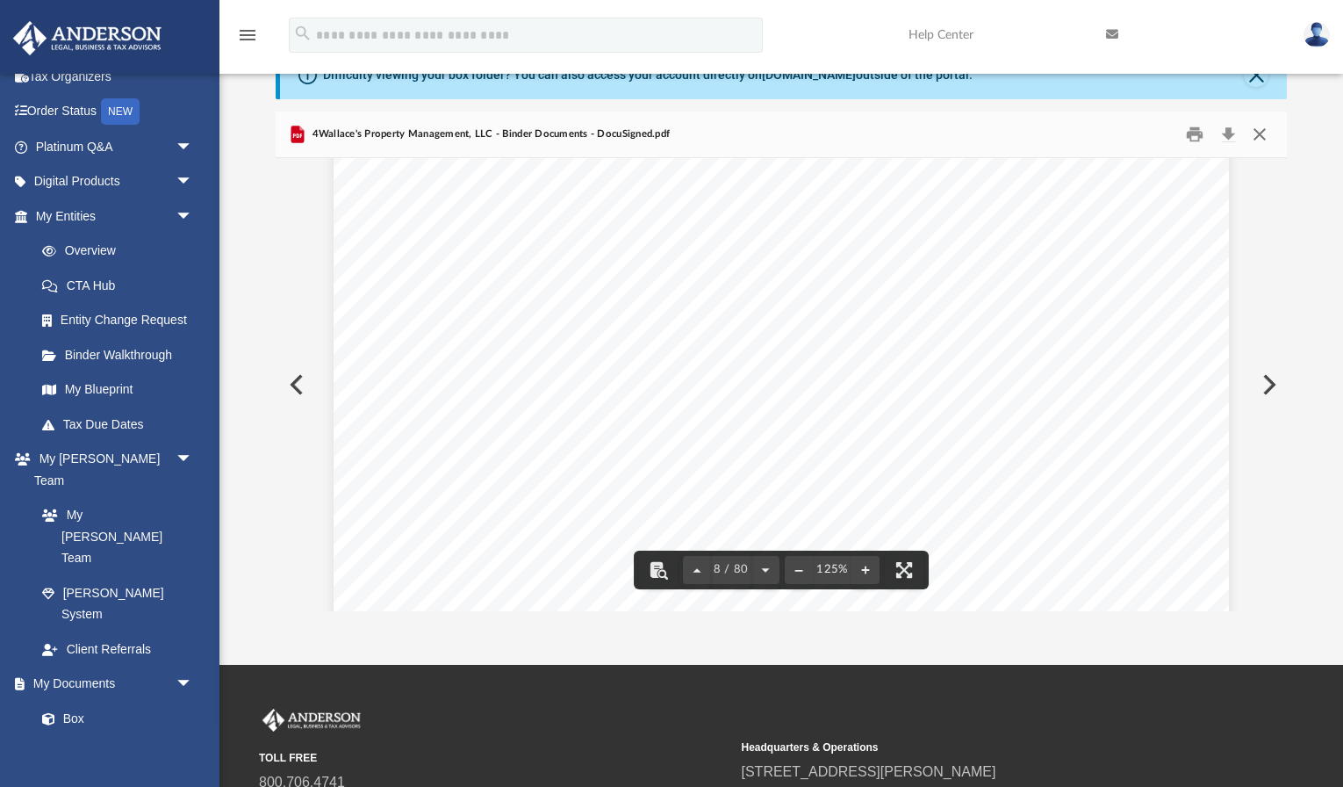
click at [1264, 133] on button "Close" at bounding box center [1260, 134] width 32 height 27
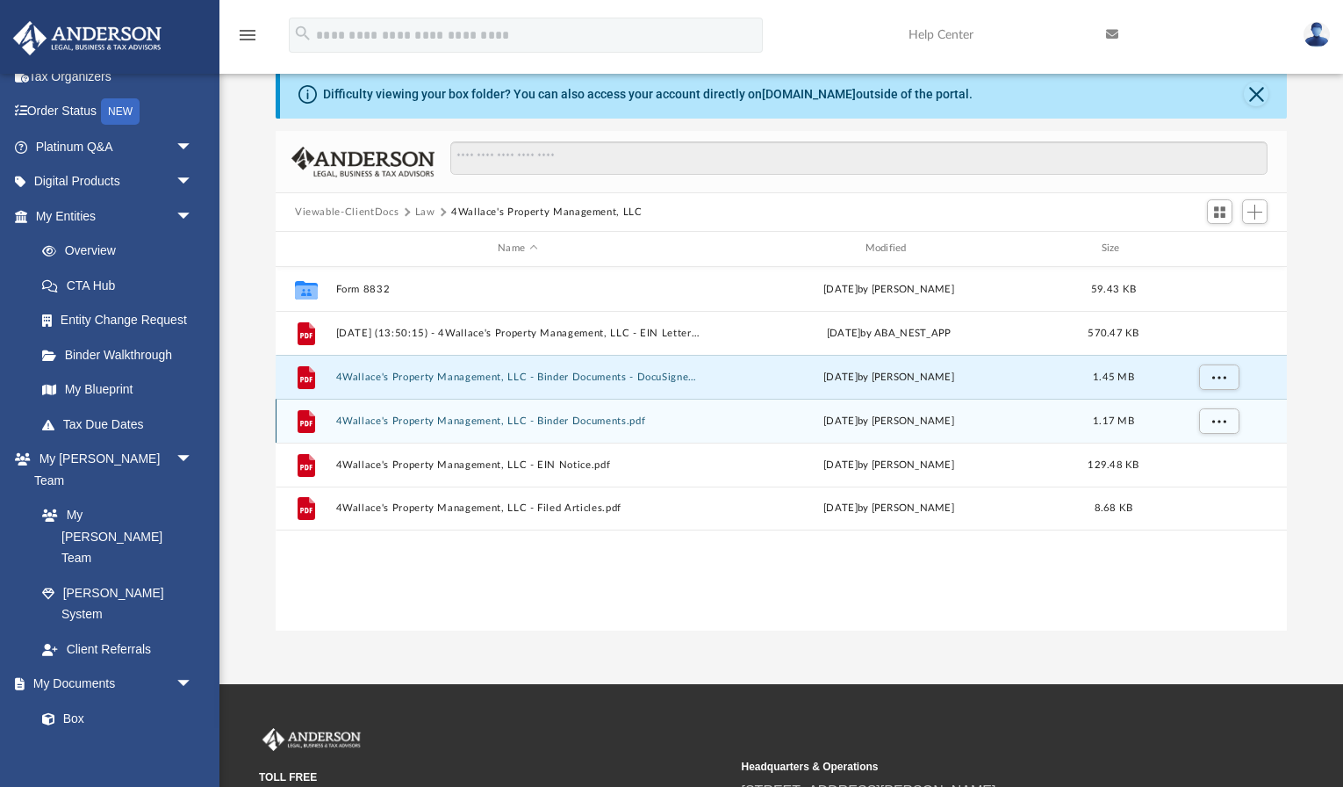
scroll to position [66, 0]
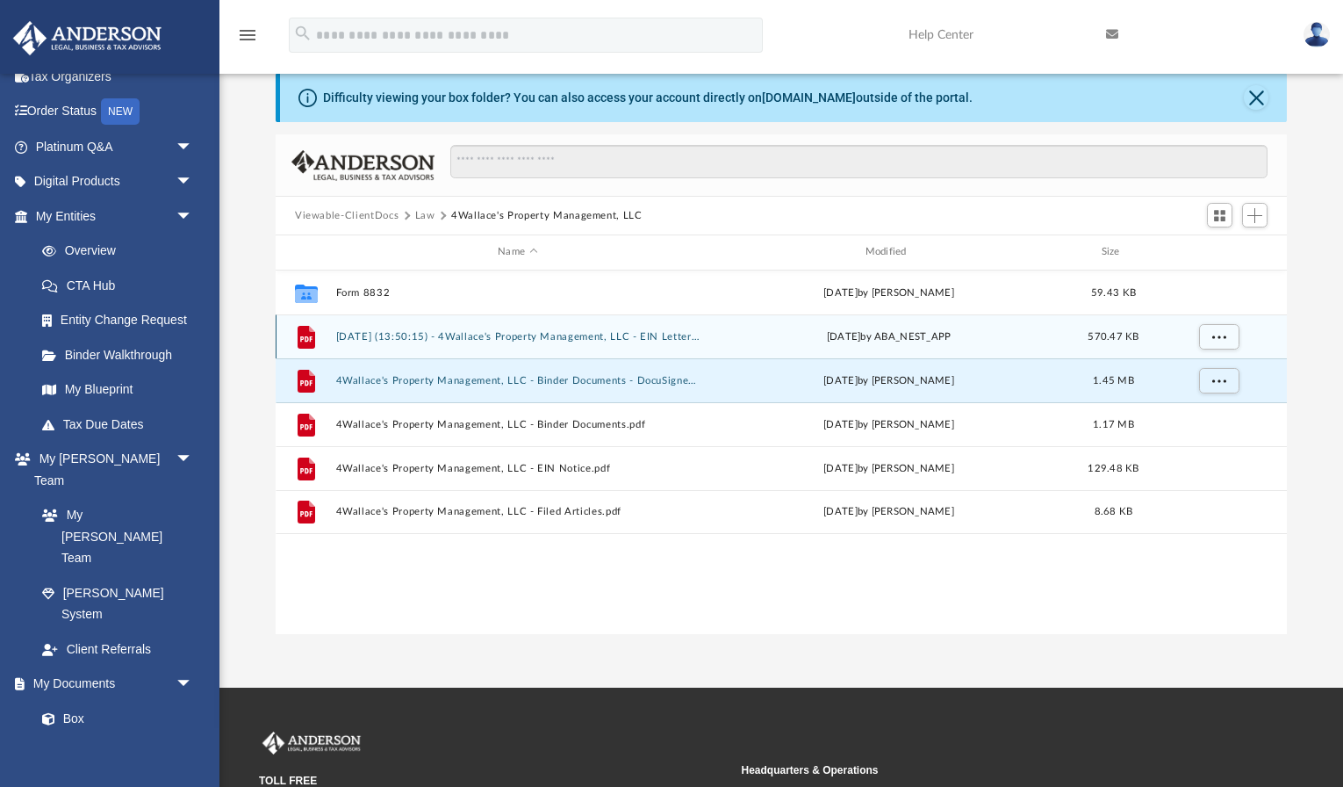
click at [649, 348] on div "File 2025.09.23 (13:50:15) - 4Wallace's Property Management, LLC - EIN Letter f…" at bounding box center [781, 336] width 1011 height 44
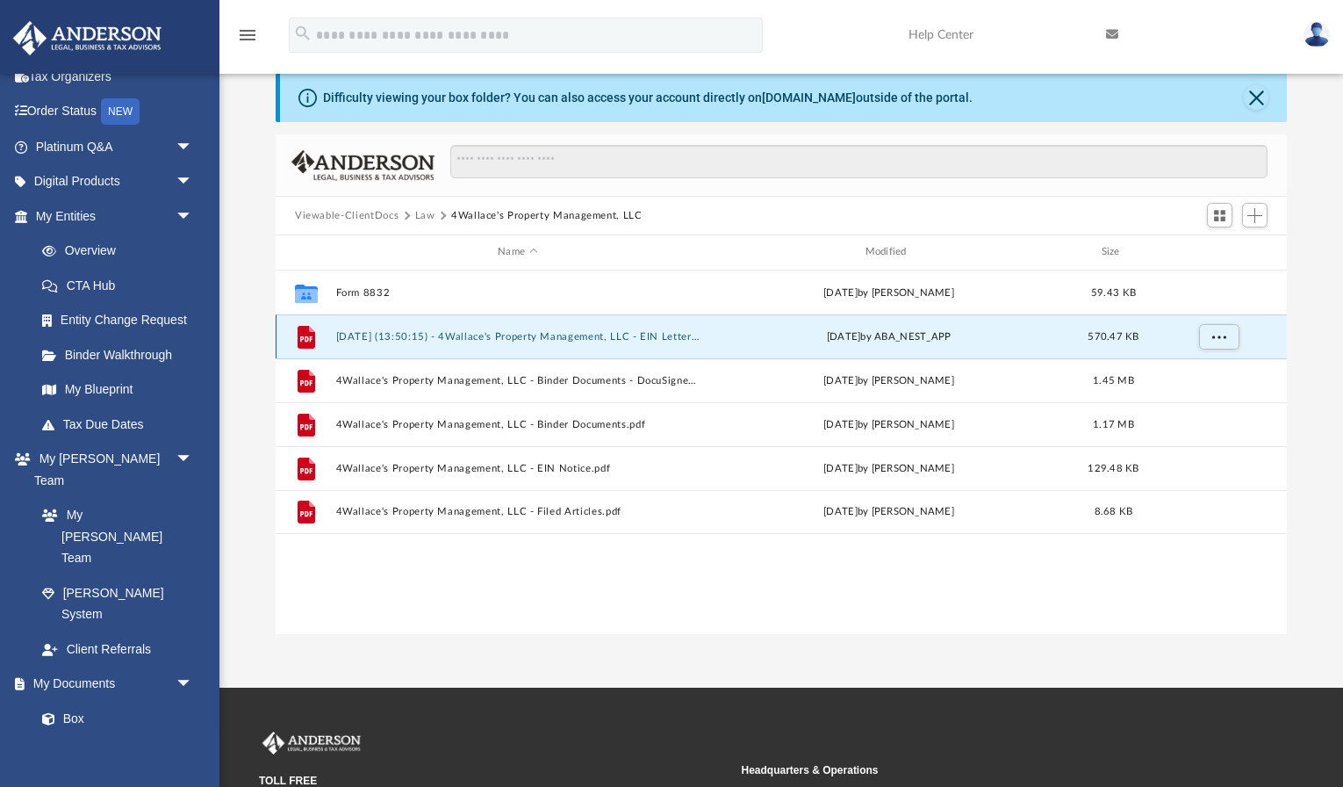
click at [655, 331] on button "2025.09.23 (13:50:15) - 4Wallace's Property Management, LLC - EIN Letter from I…" at bounding box center [517, 336] width 363 height 11
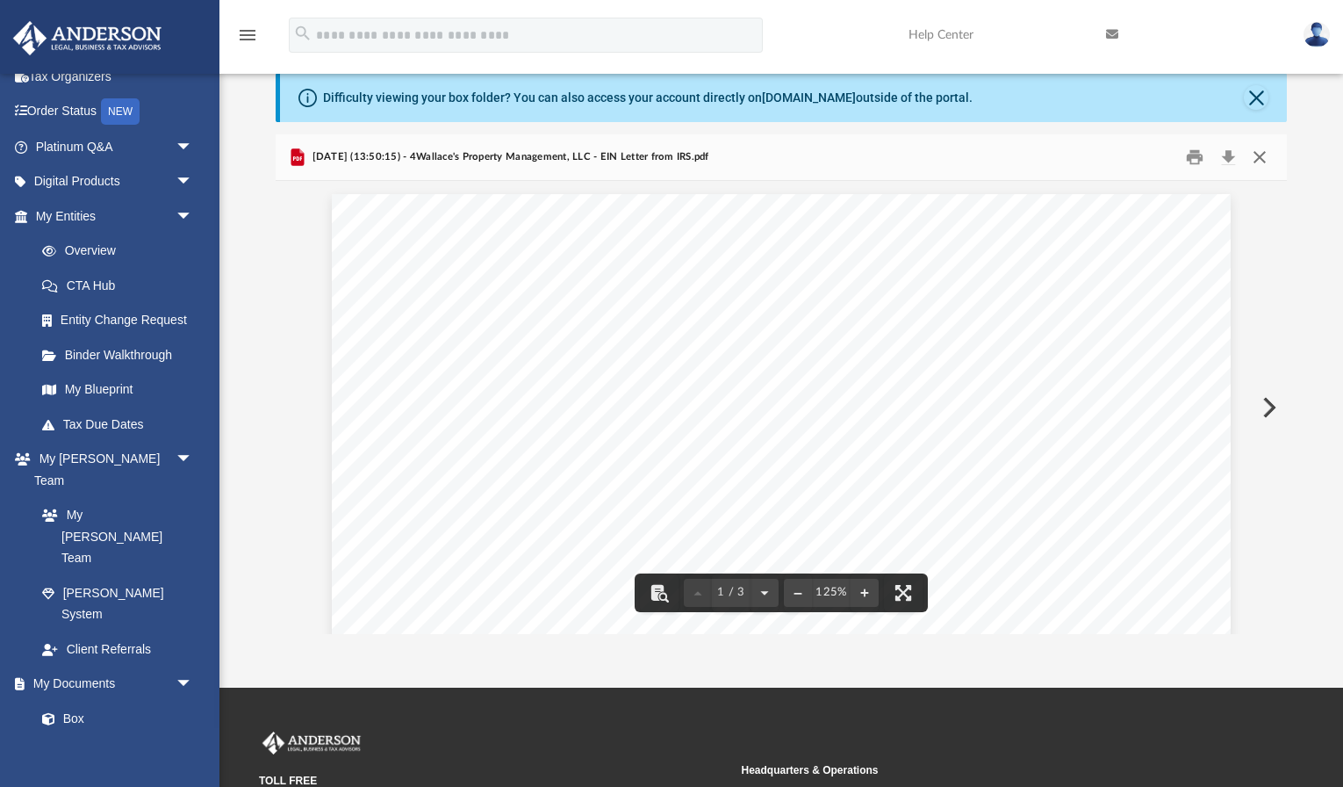
click at [1261, 154] on button "Close" at bounding box center [1260, 157] width 32 height 27
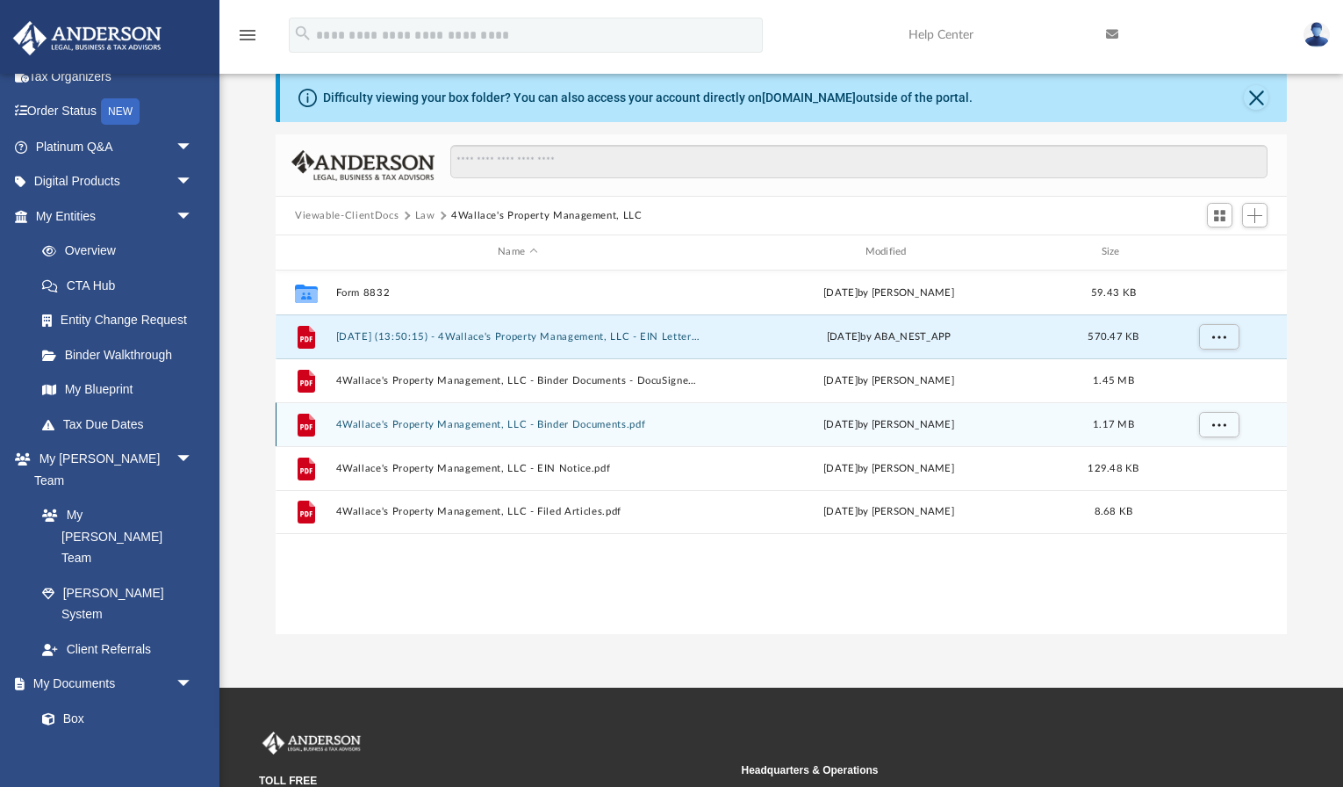
click at [593, 416] on div "File 4Wallace's Property Management, LLC - Binder Documents.pdf Thu Sep 11 2025…" at bounding box center [781, 424] width 1011 height 44
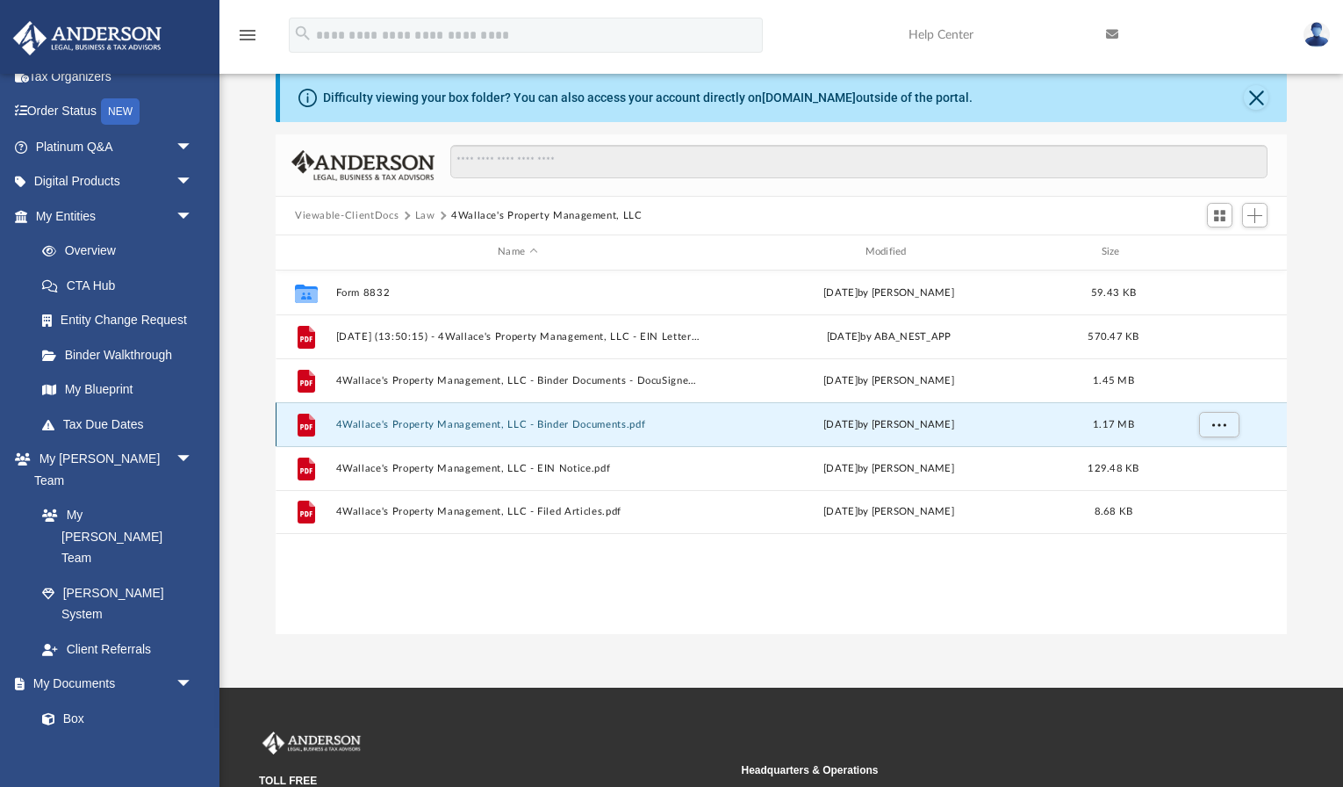
click at [564, 422] on button "4Wallace's Property Management, LLC - Binder Documents.pdf" at bounding box center [517, 424] width 363 height 11
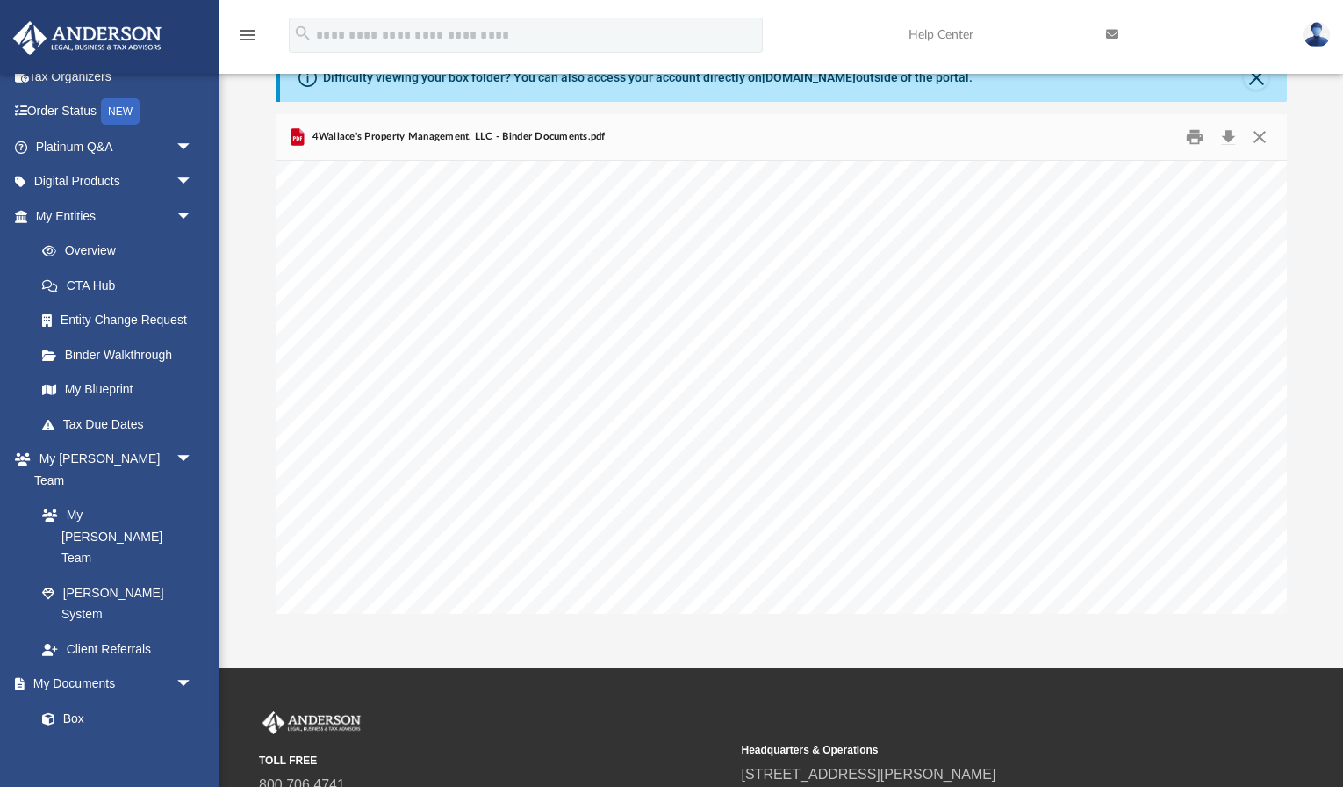
scroll to position [90309, 0]
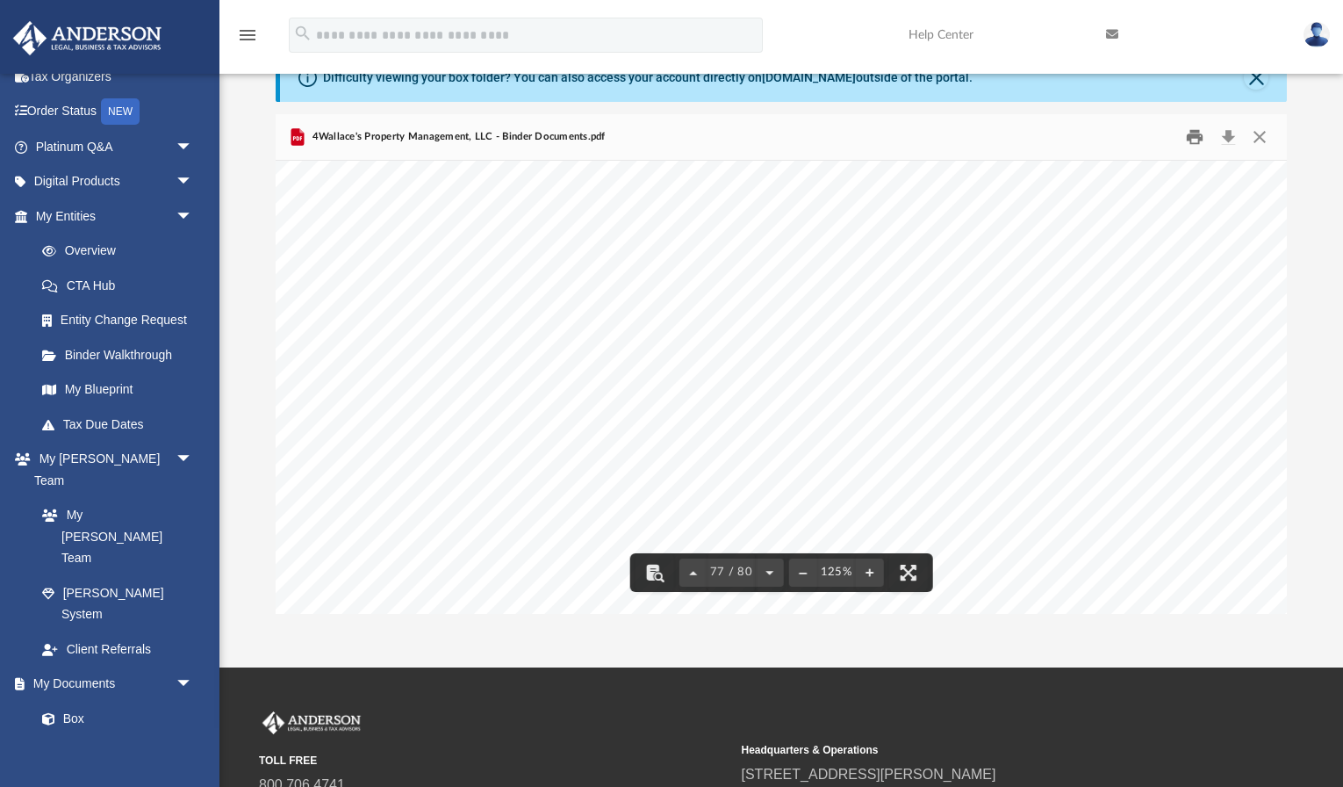
click at [1189, 139] on button "Print" at bounding box center [1195, 137] width 35 height 27
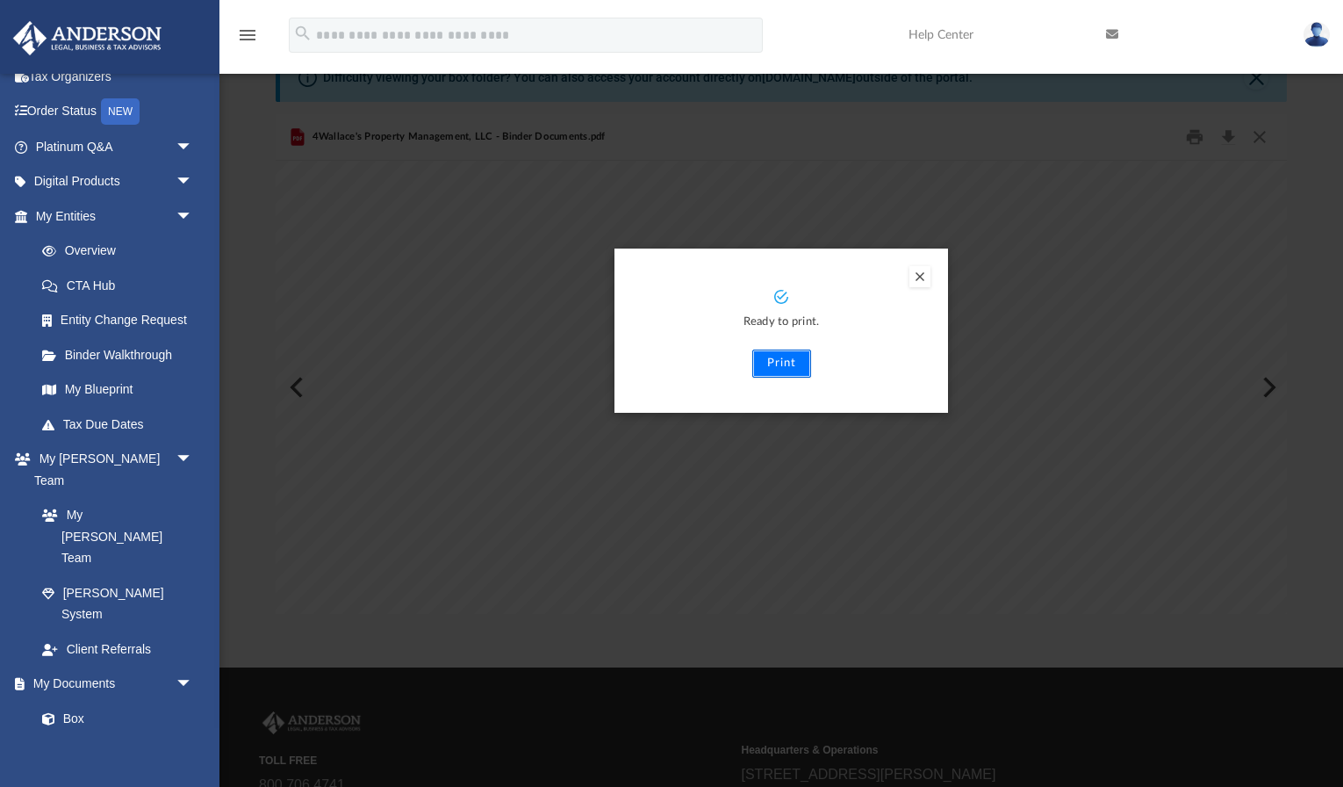
click at [785, 363] on button "Print" at bounding box center [781, 363] width 59 height 28
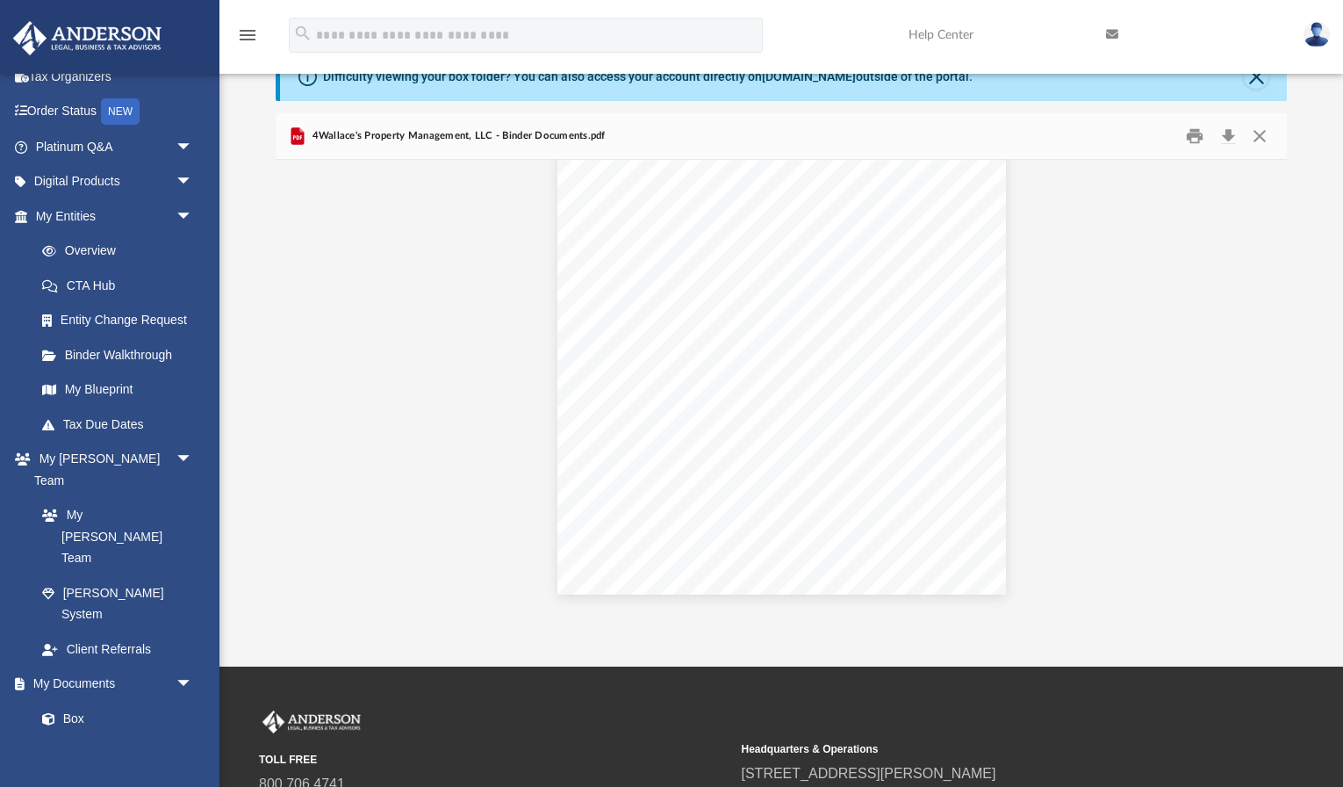
scroll to position [767, 0]
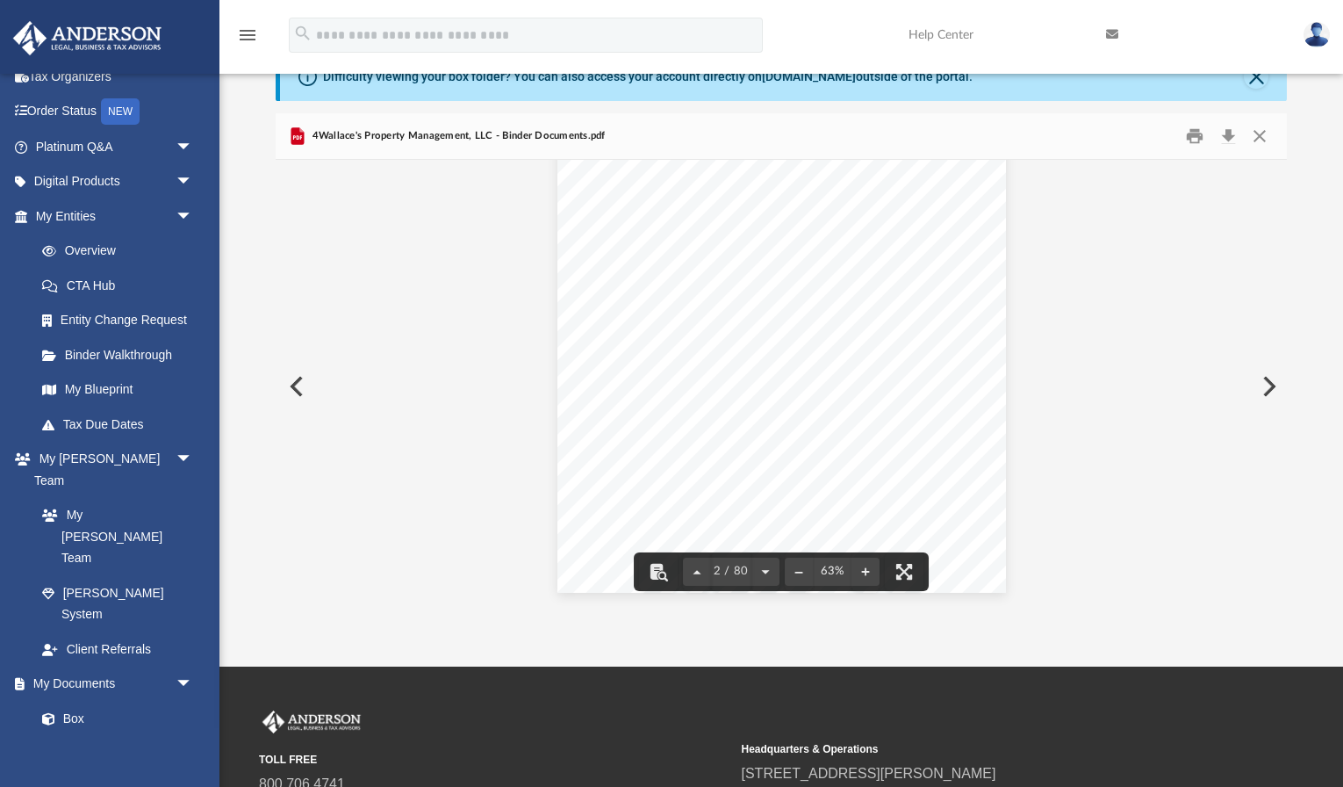
drag, startPoint x: 788, startPoint y: 422, endPoint x: 722, endPoint y: 419, distance: 66.8
click at [722, 419] on div "Overview of 4Wallace's Property Management, LLC Entity Formation Information St…" at bounding box center [781, 302] width 449 height 580
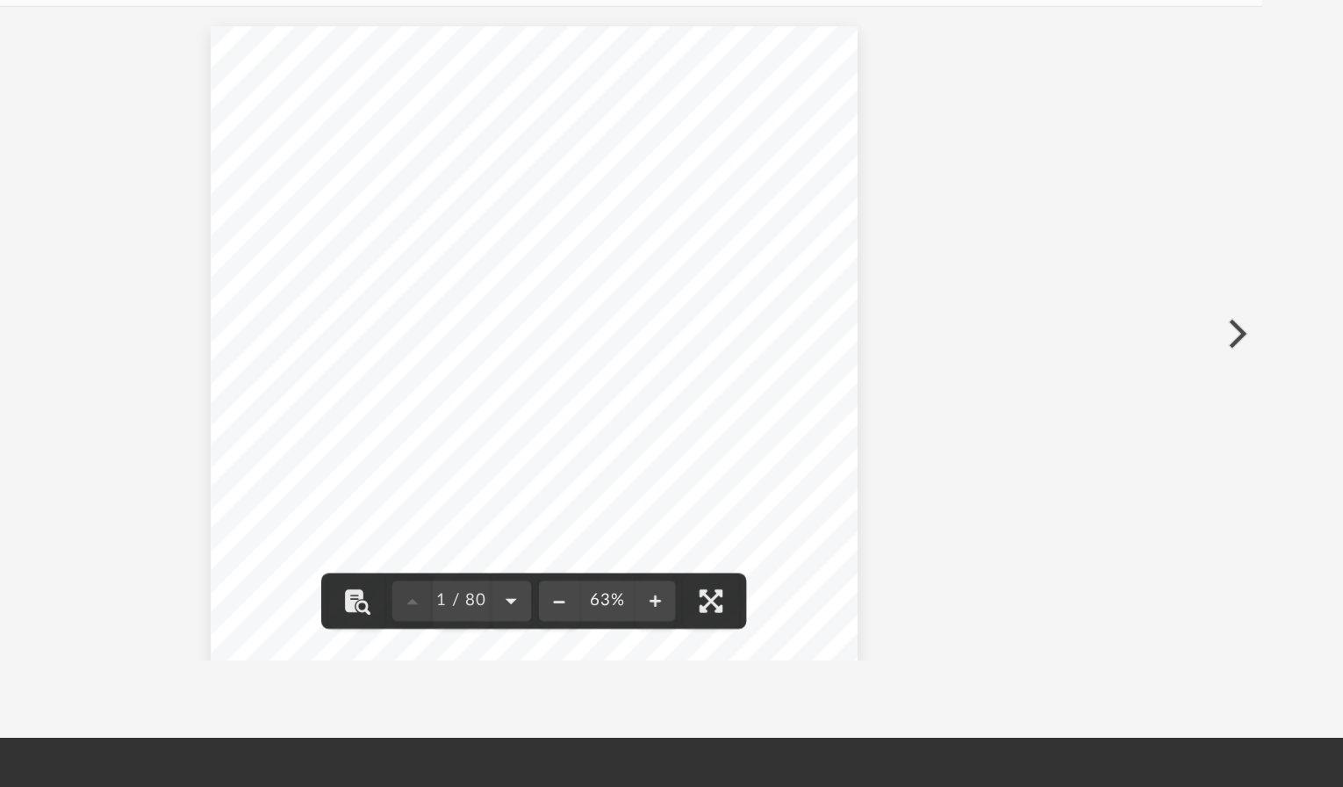
scroll to position [86, 0]
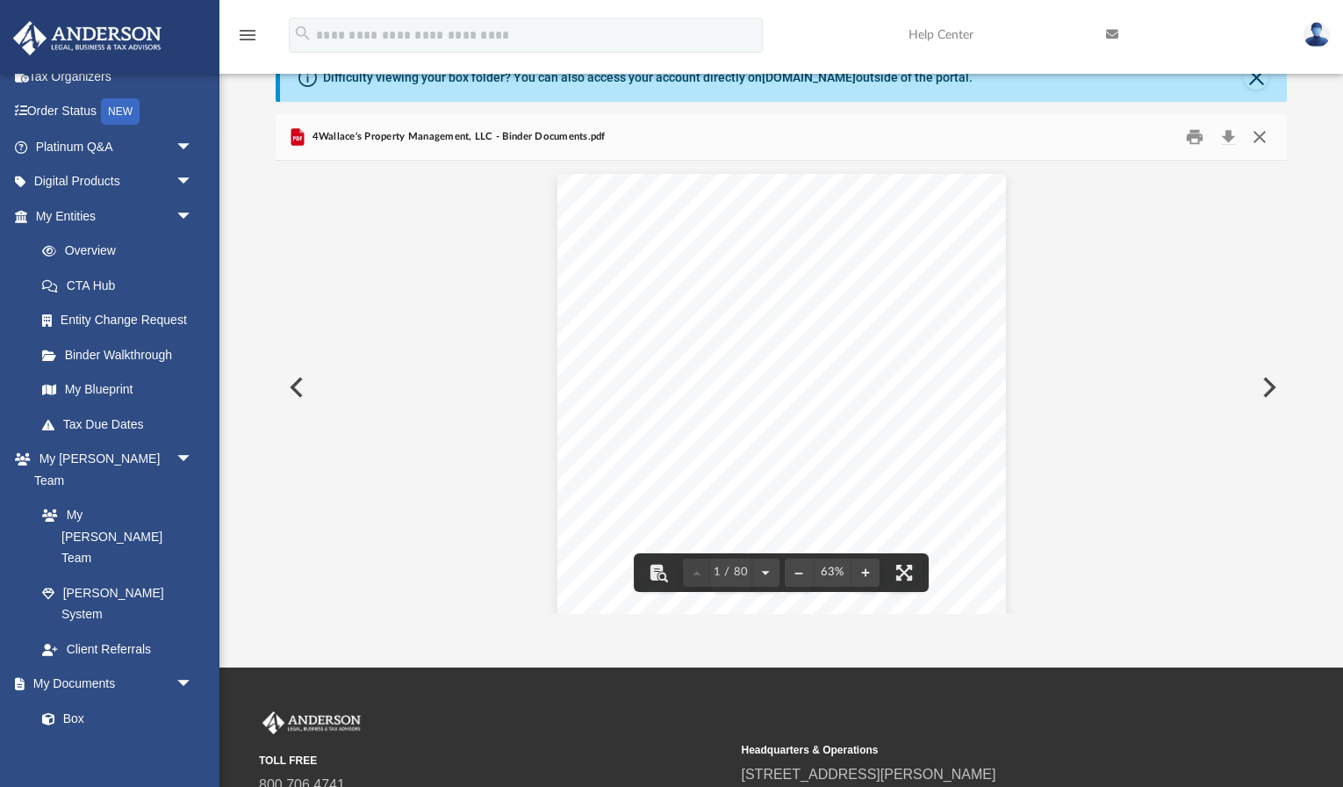
click at [1262, 138] on button "Close" at bounding box center [1260, 137] width 32 height 27
